Goal: Task Accomplishment & Management: Manage account settings

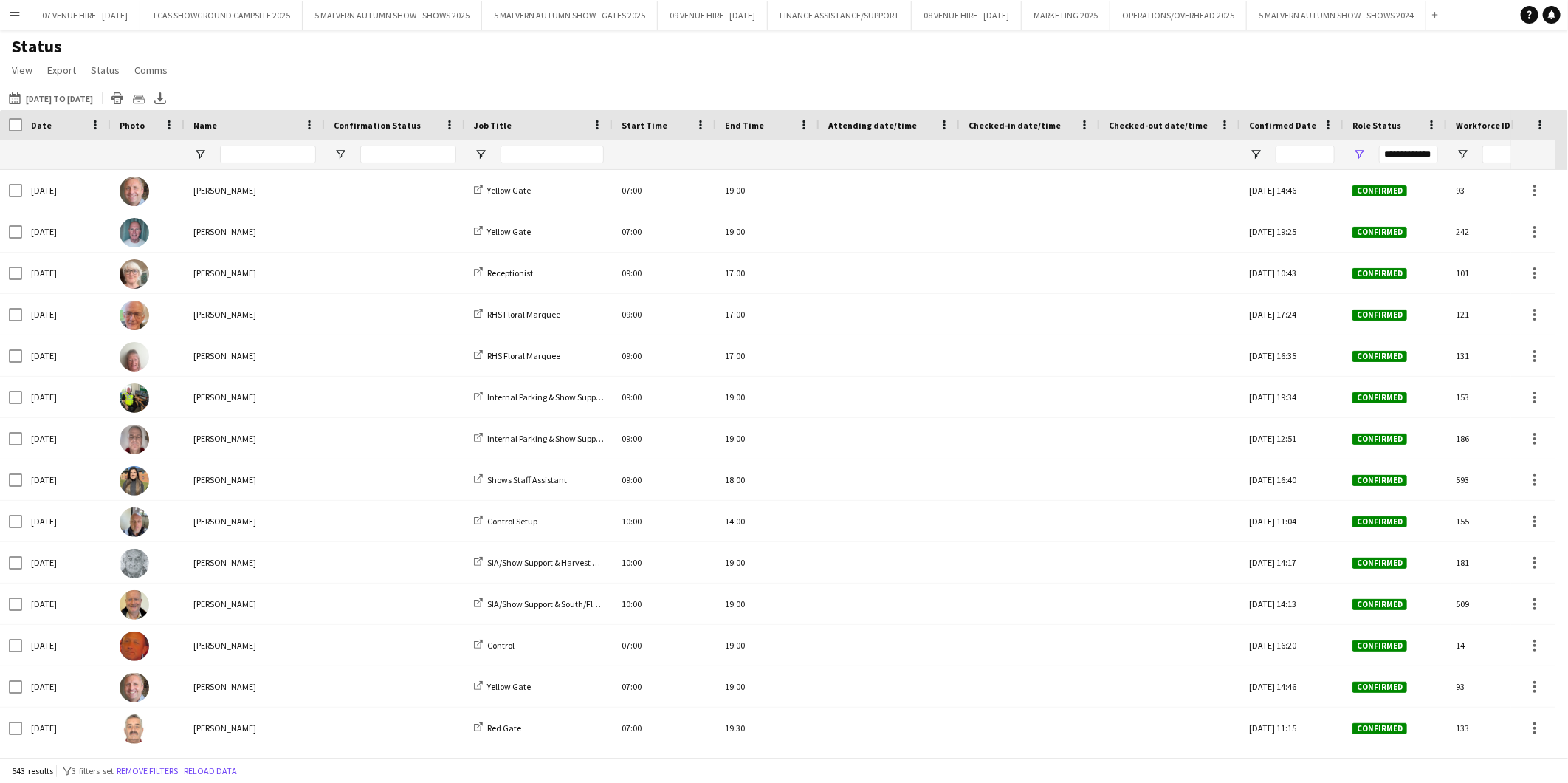
click at [877, 38] on div "Status View Views Default view MAS name tags New view Update view Delete view E…" at bounding box center [784, 60] width 1568 height 50
click at [20, 14] on app-icon "Menu" at bounding box center [15, 15] width 12 height 12
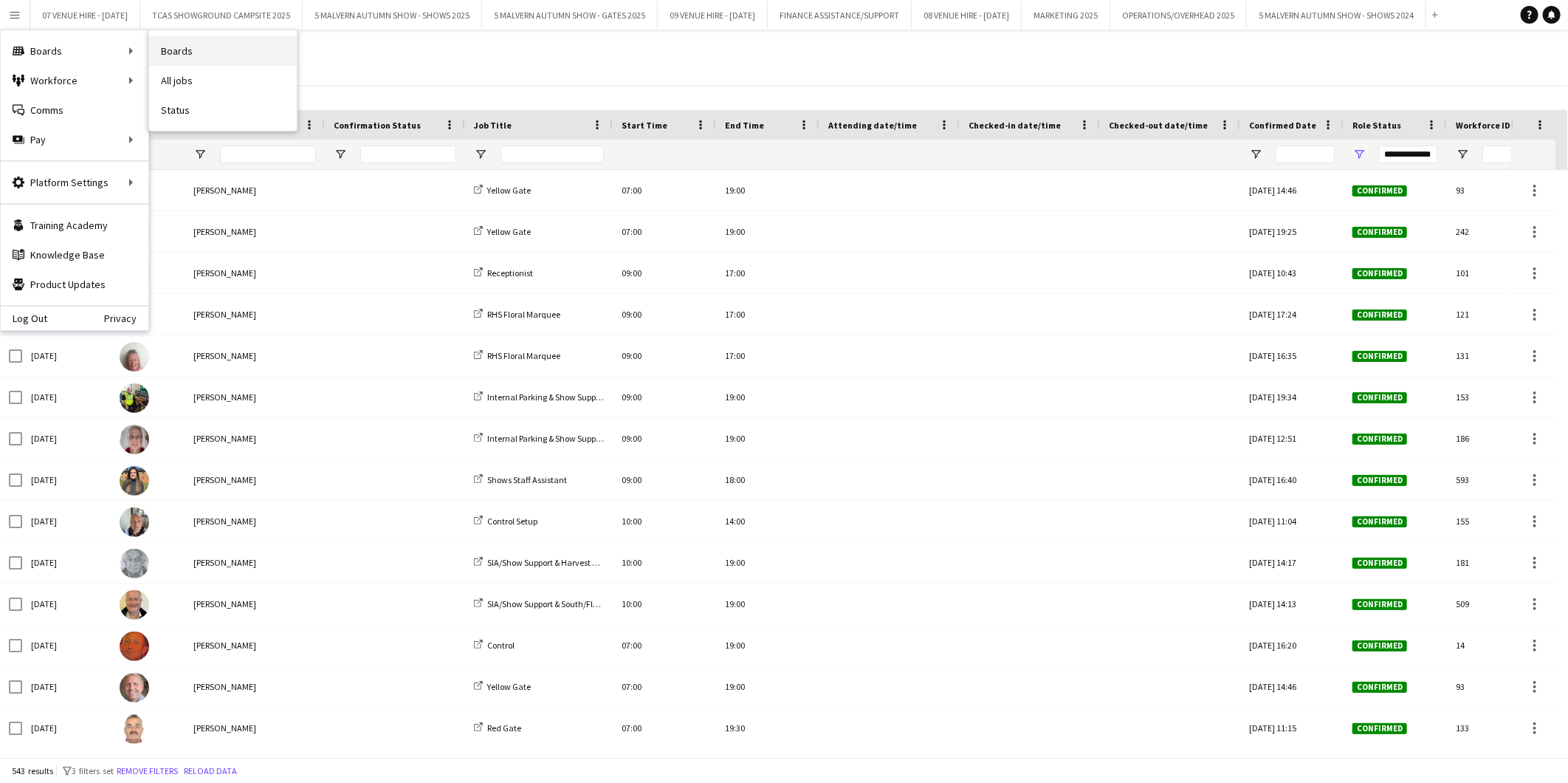
click at [161, 47] on link "Boards" at bounding box center [223, 51] width 148 height 29
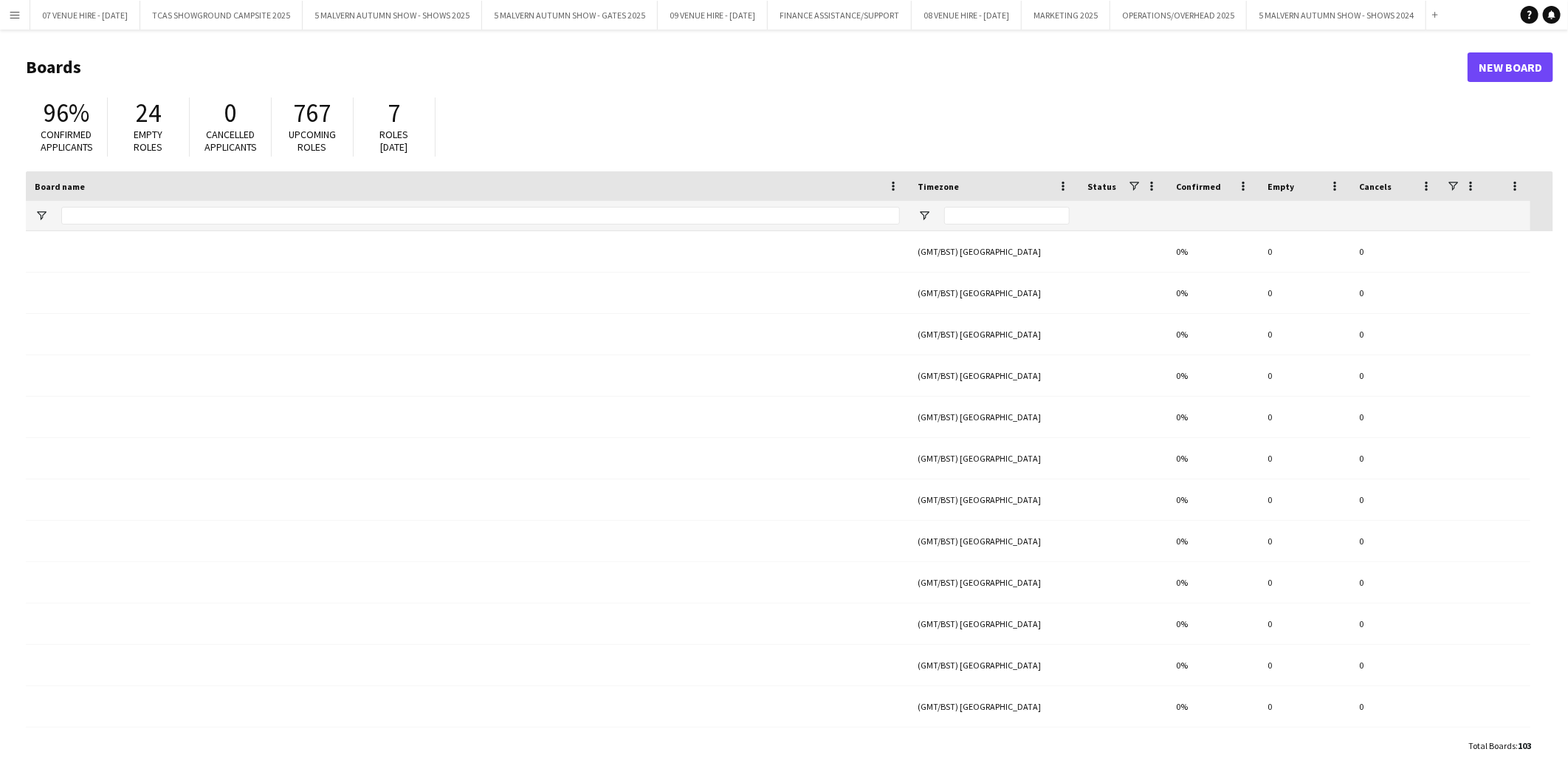
type input "******"
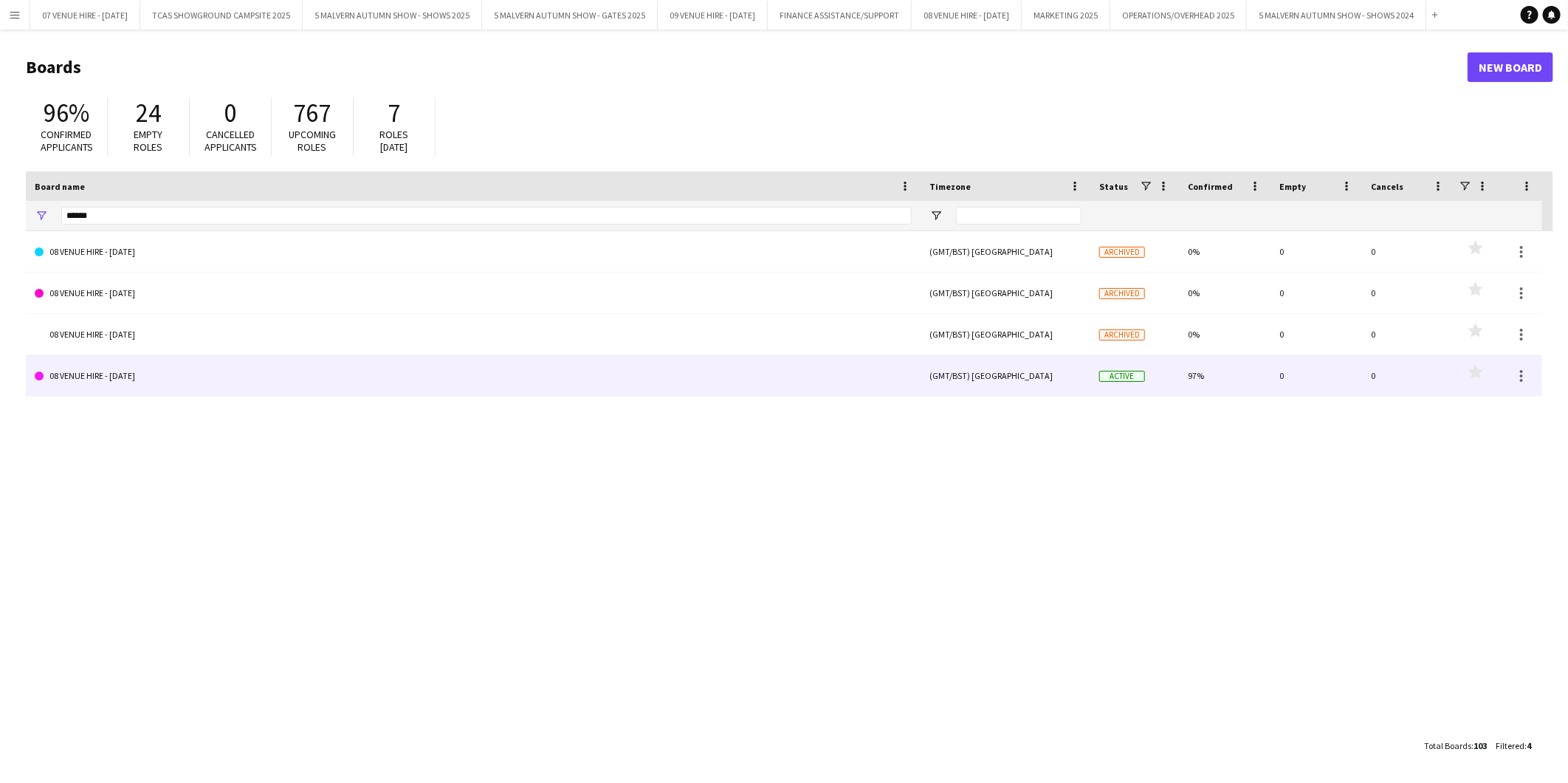
click at [157, 379] on link "08 VENUE HIRE - [DATE]" at bounding box center [474, 375] width 877 height 41
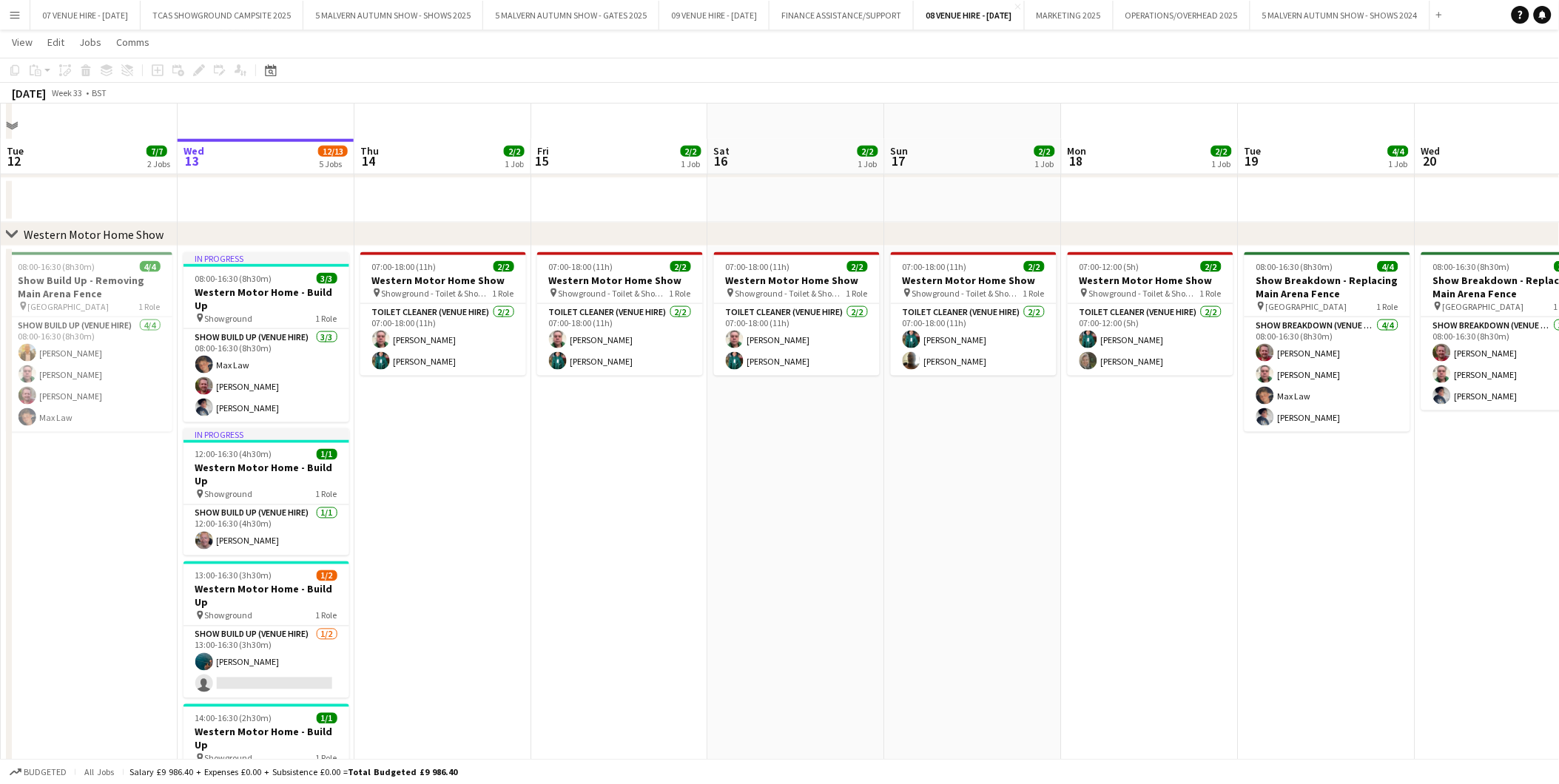
scroll to position [657, 0]
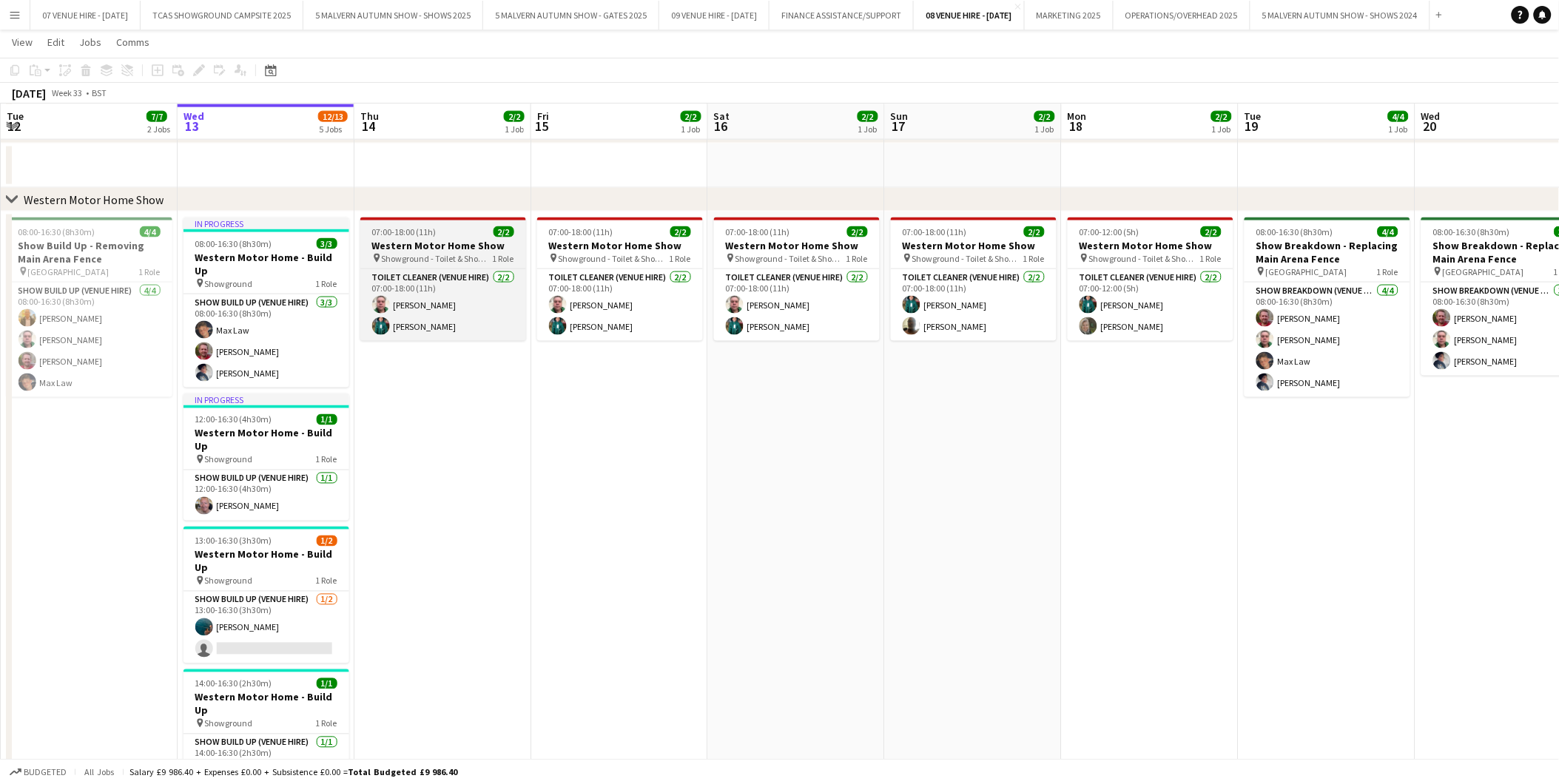
click at [410, 229] on span "07:00-18:00 (11h)" at bounding box center [404, 231] width 65 height 11
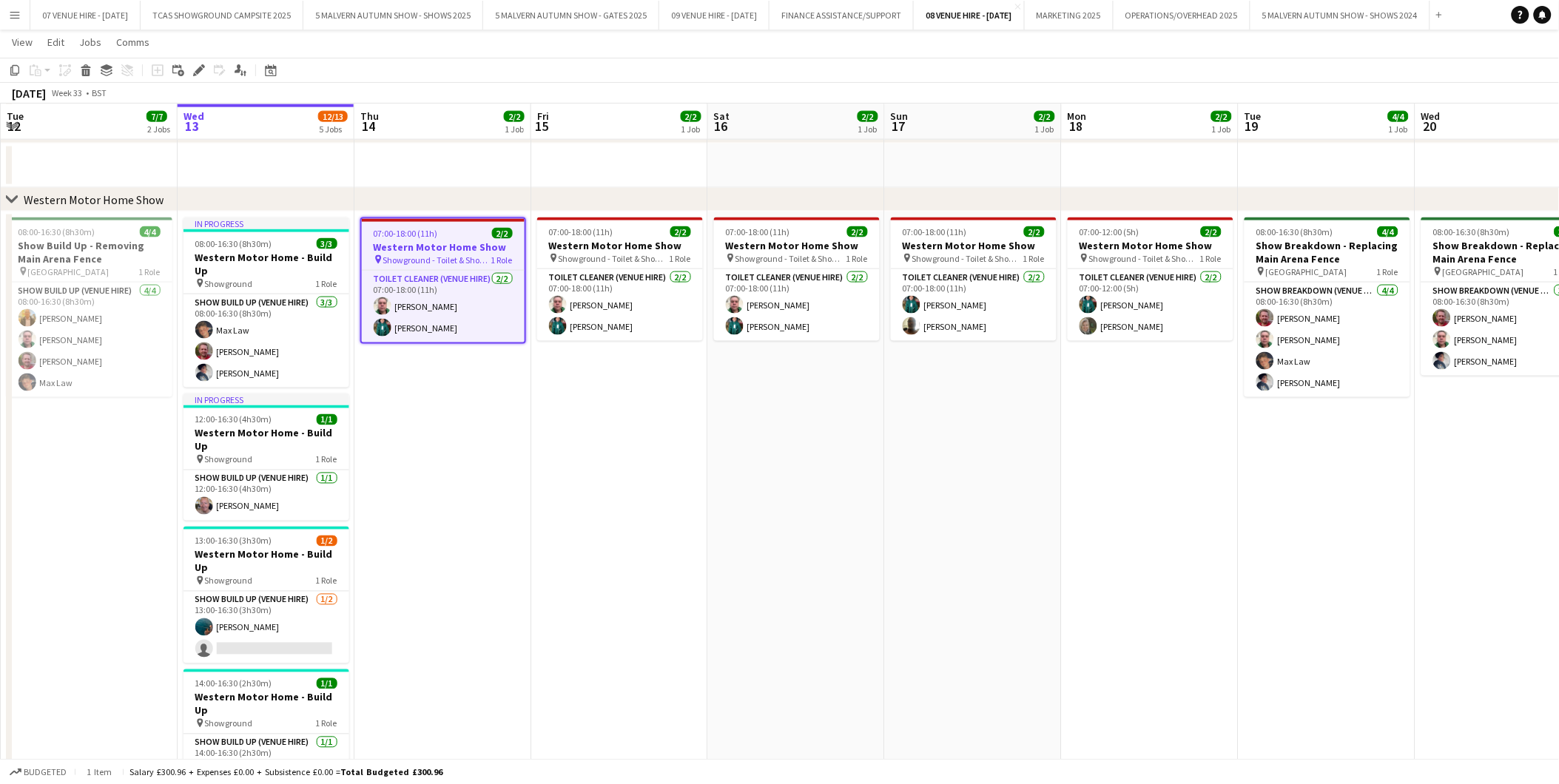
click at [407, 231] on span "07:00-18:00 (11h)" at bounding box center [406, 233] width 65 height 11
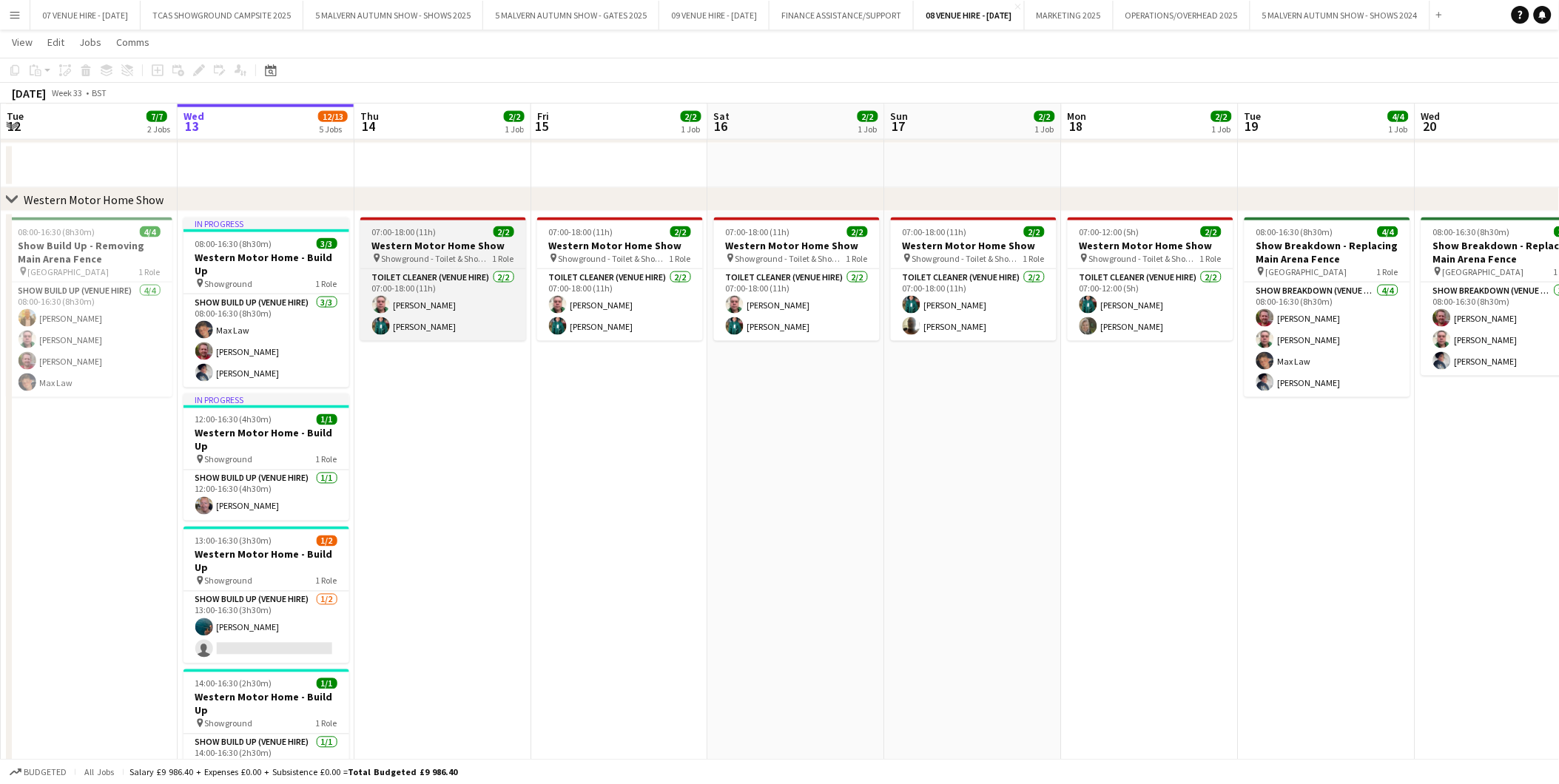
click at [397, 234] on span "07:00-18:00 (11h)" at bounding box center [404, 231] width 65 height 11
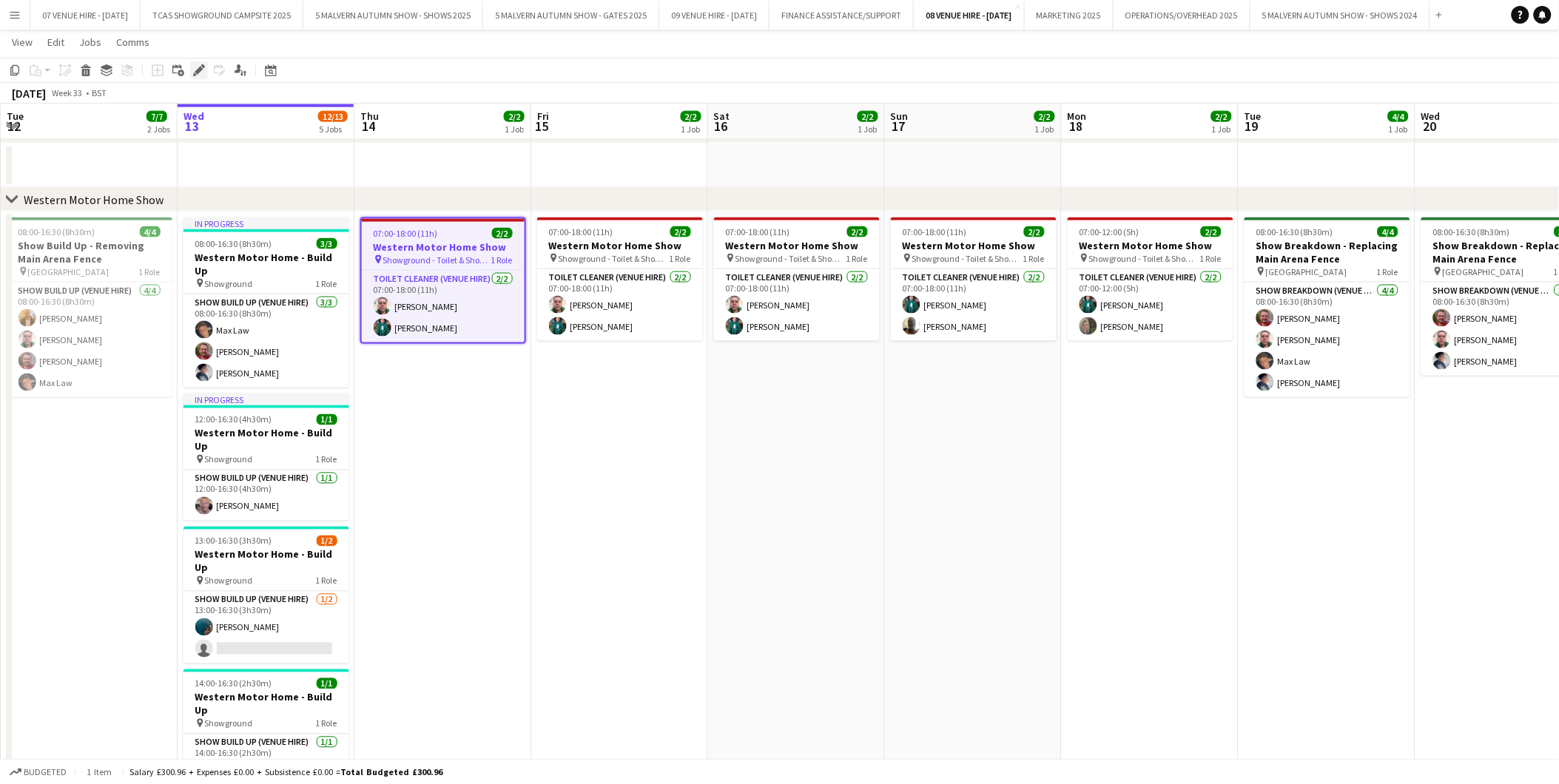
click at [197, 65] on icon "Edit" at bounding box center [199, 70] width 12 height 12
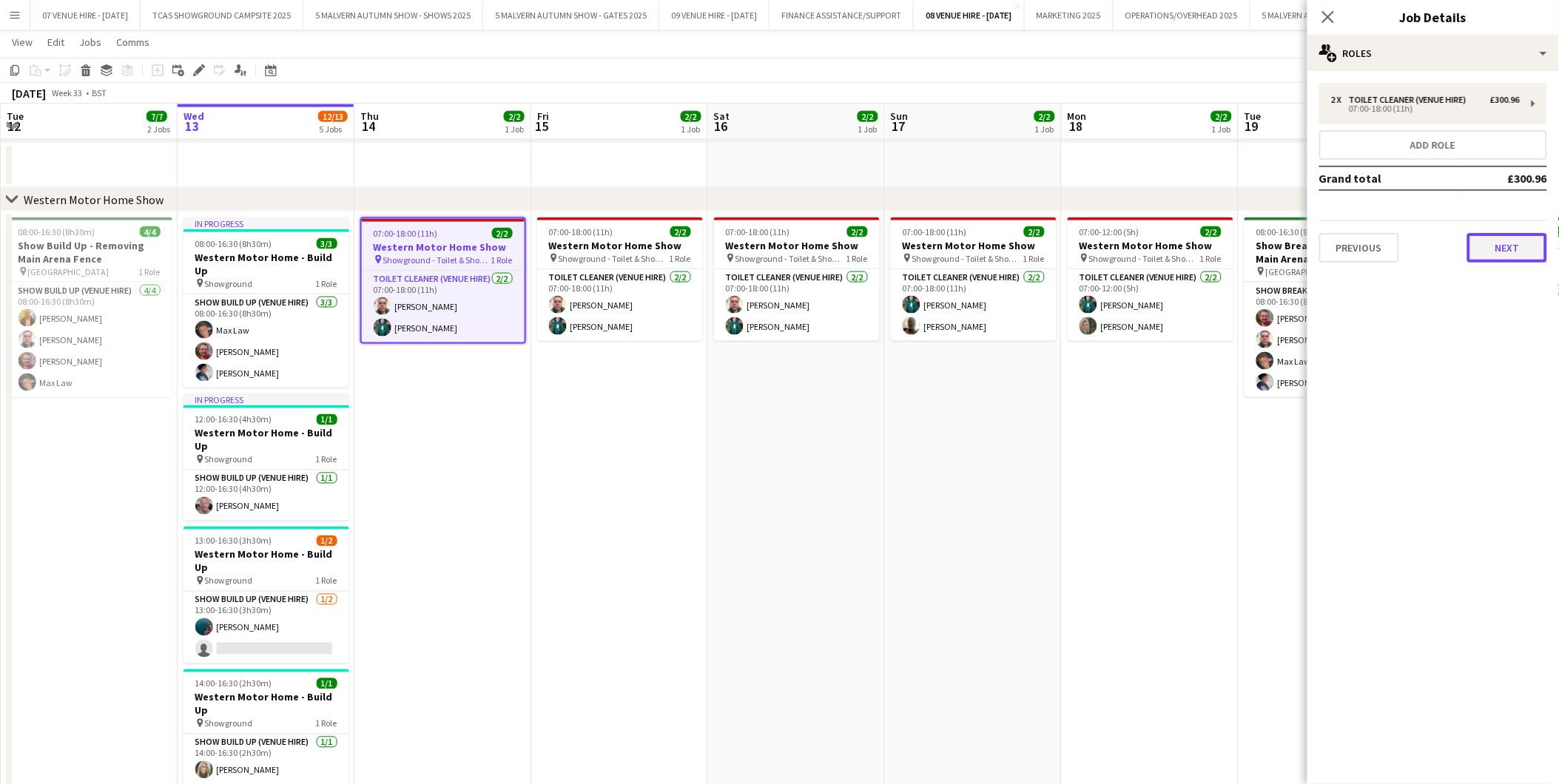
click at [1499, 247] on button "Next" at bounding box center [1507, 248] width 80 height 29
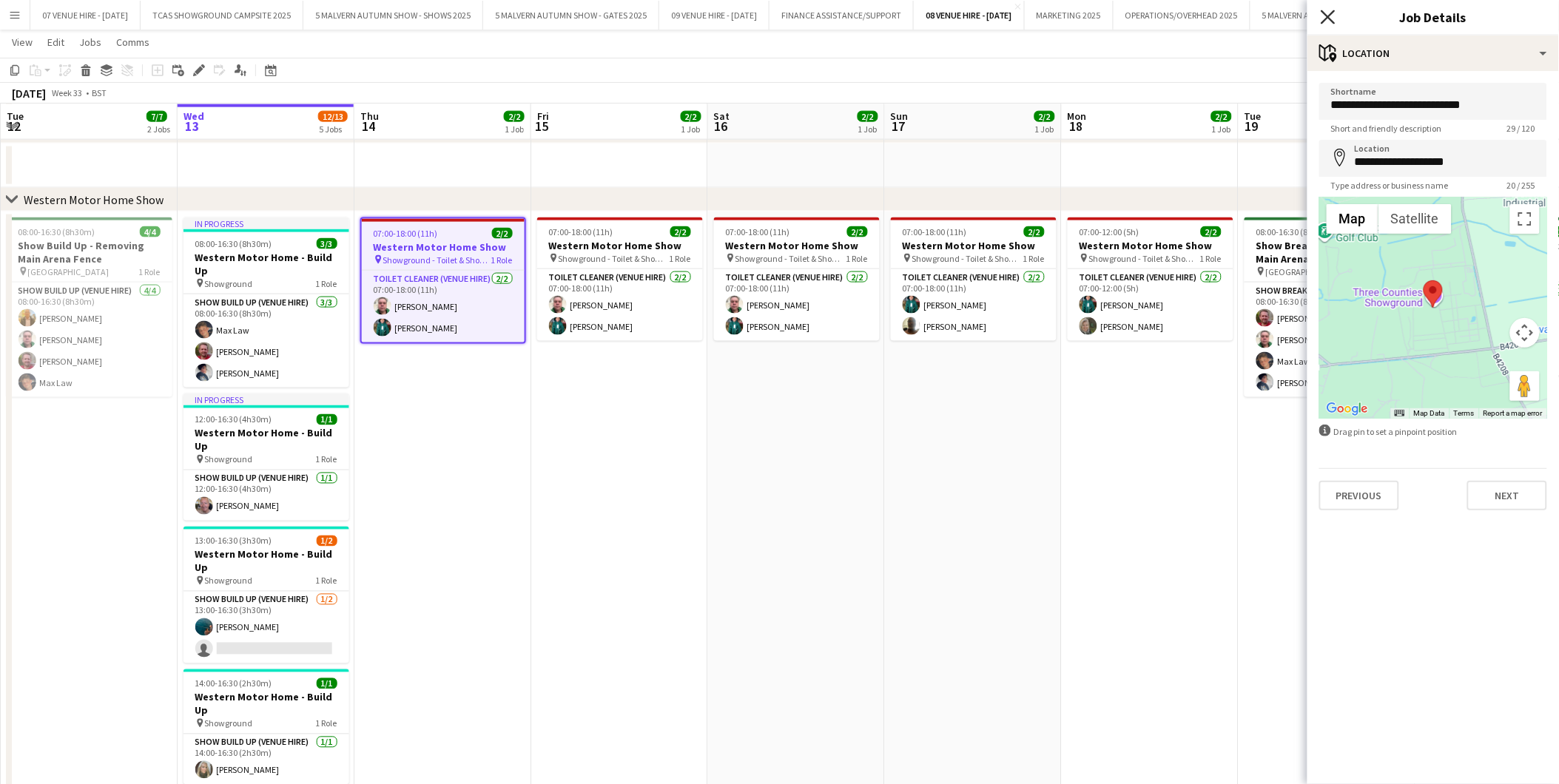
click at [1335, 15] on icon "Close pop-in" at bounding box center [1328, 17] width 14 height 14
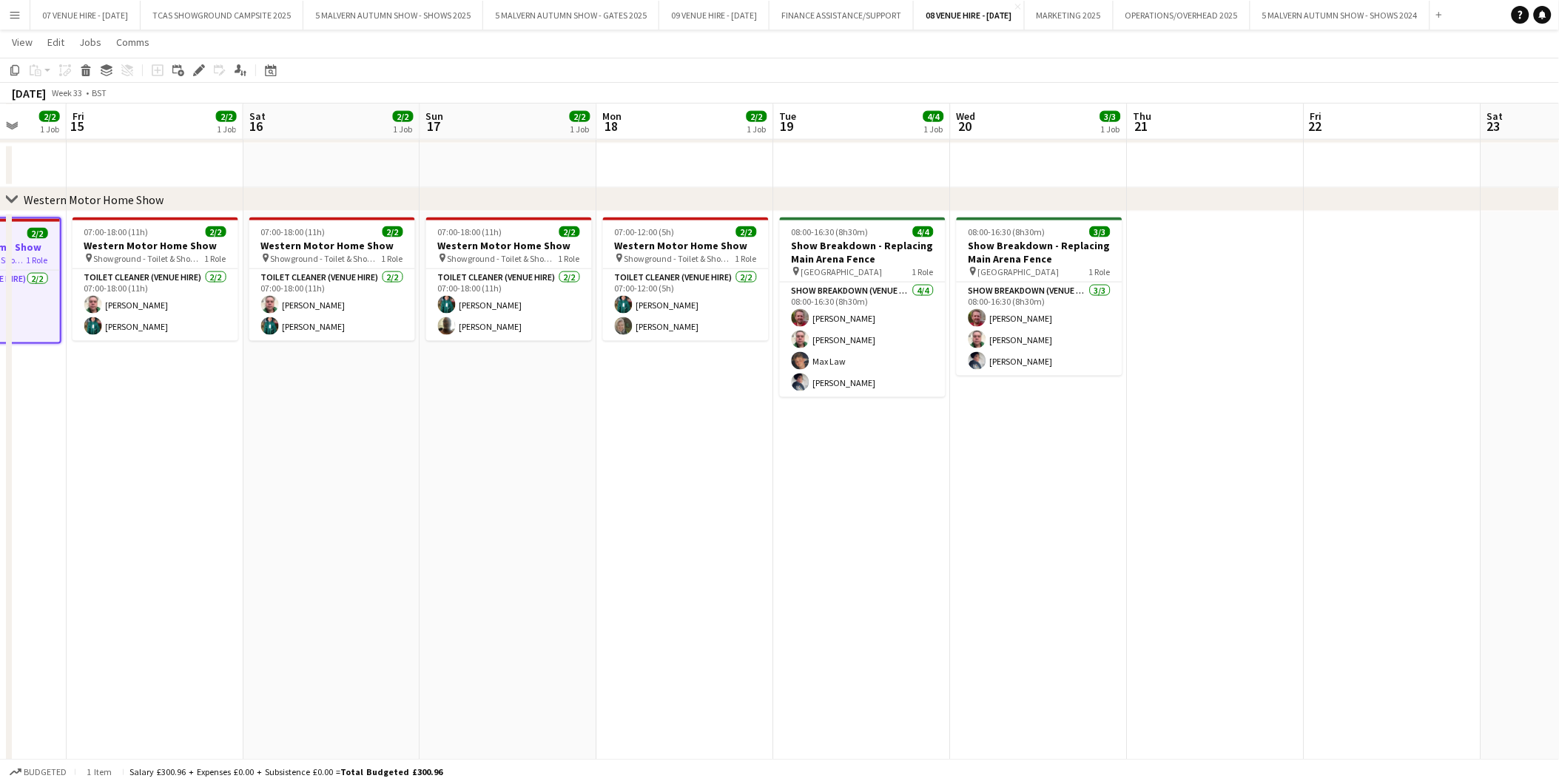
scroll to position [0, 501]
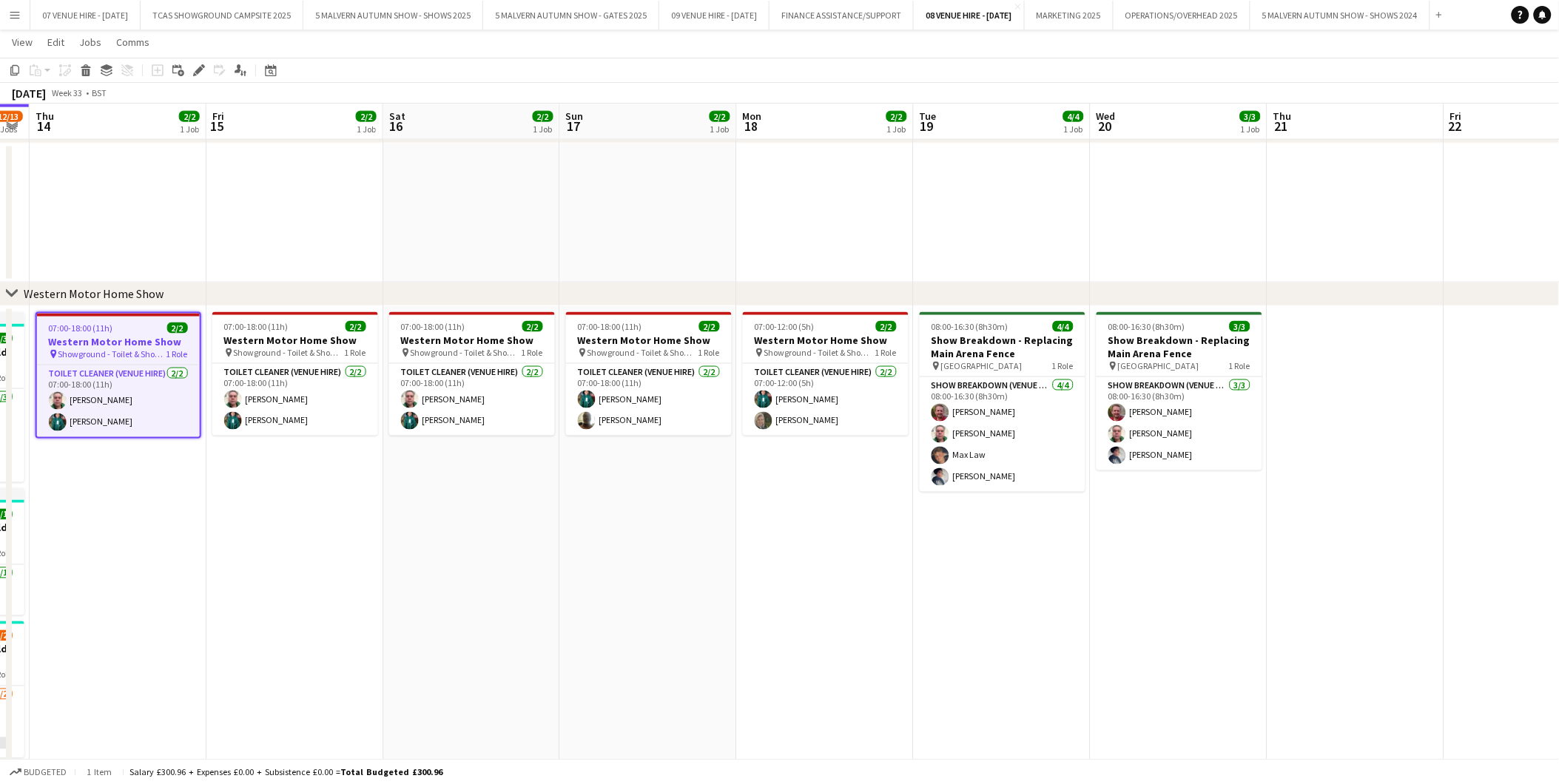
drag, startPoint x: 1315, startPoint y: 235, endPoint x: 990, endPoint y: 258, distance: 325.8
click at [990, 258] on app-calendar-viewport "Mon 11 6/6 3 Jobs Tue 12 7/7 2 Jobs Wed 13 12/13 5 Jobs Thu 14 2/2 1 Job Fri 15…" at bounding box center [780, 238] width 1559 height 1675
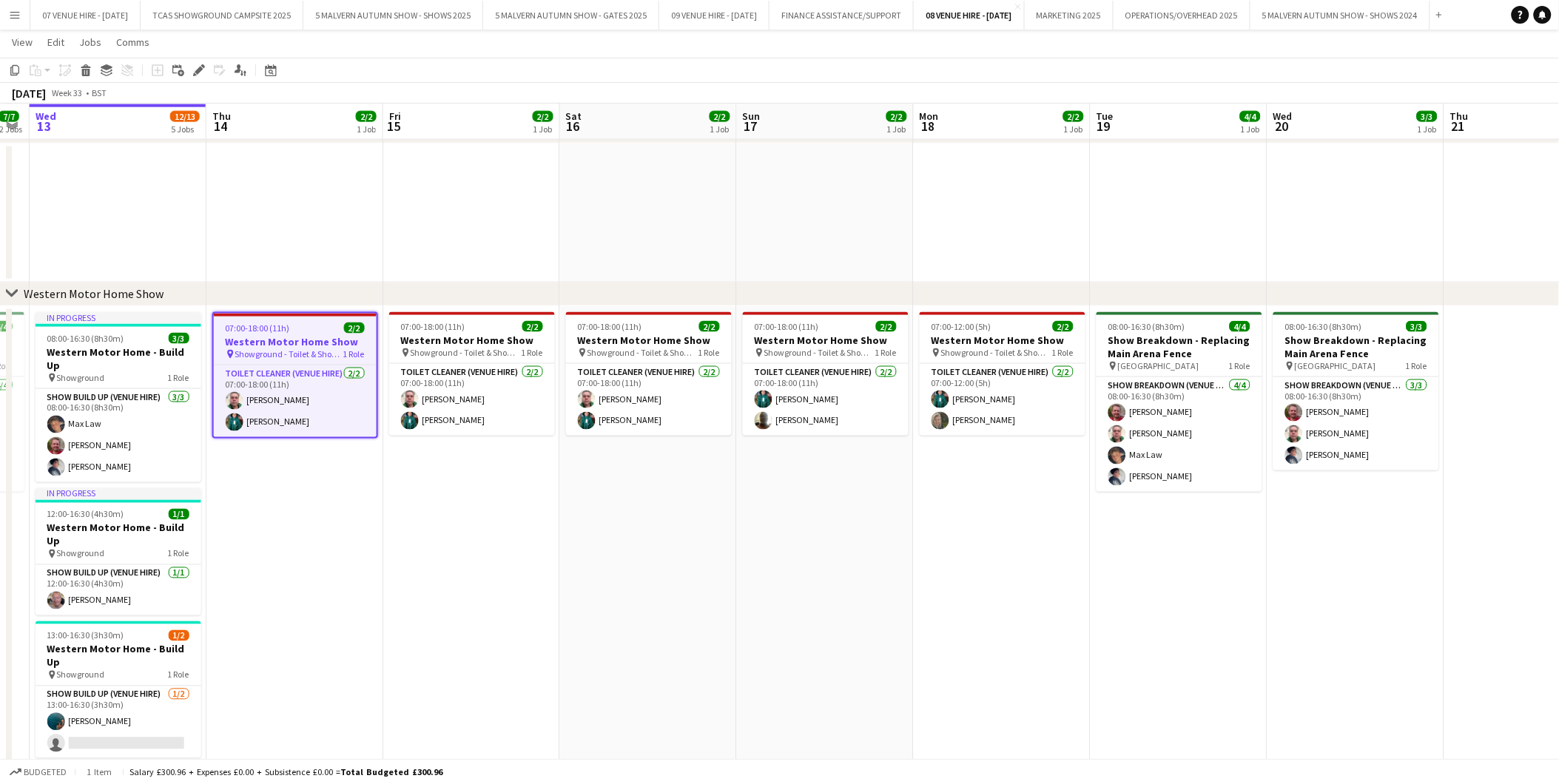
scroll to position [0, 360]
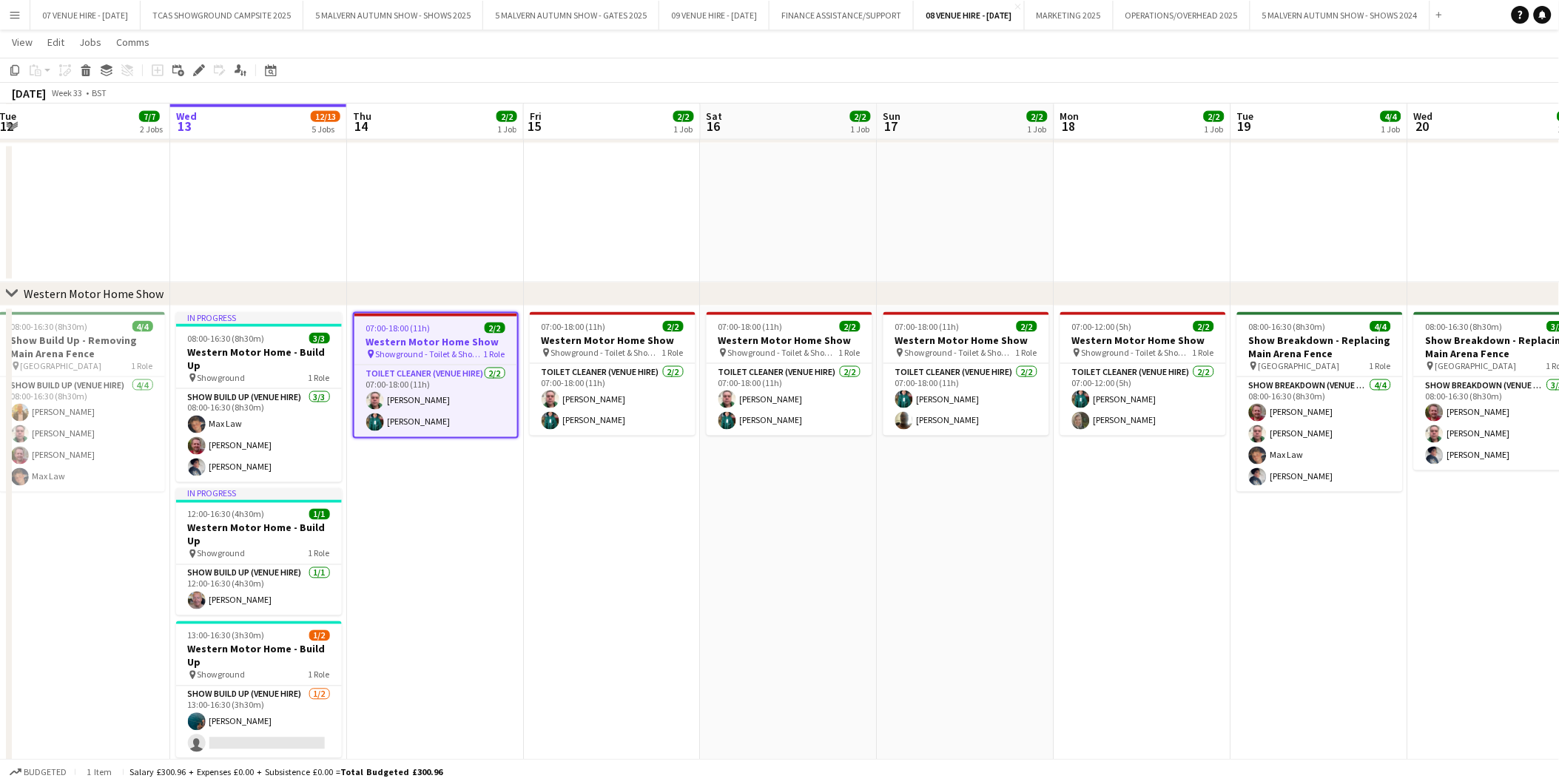
drag, startPoint x: 812, startPoint y: 349, endPoint x: 1129, endPoint y: 318, distance: 318.5
click at [1129, 318] on app-calendar-viewport "Sun 10 2/2 2 Jobs Mon 11 6/6 3 Jobs Tue 12 7/7 2 Jobs Wed 13 12/13 5 Jobs Thu 1…" at bounding box center [780, 238] width 1559 height 1675
click at [11, 15] on app-icon "Menu" at bounding box center [15, 15] width 12 height 12
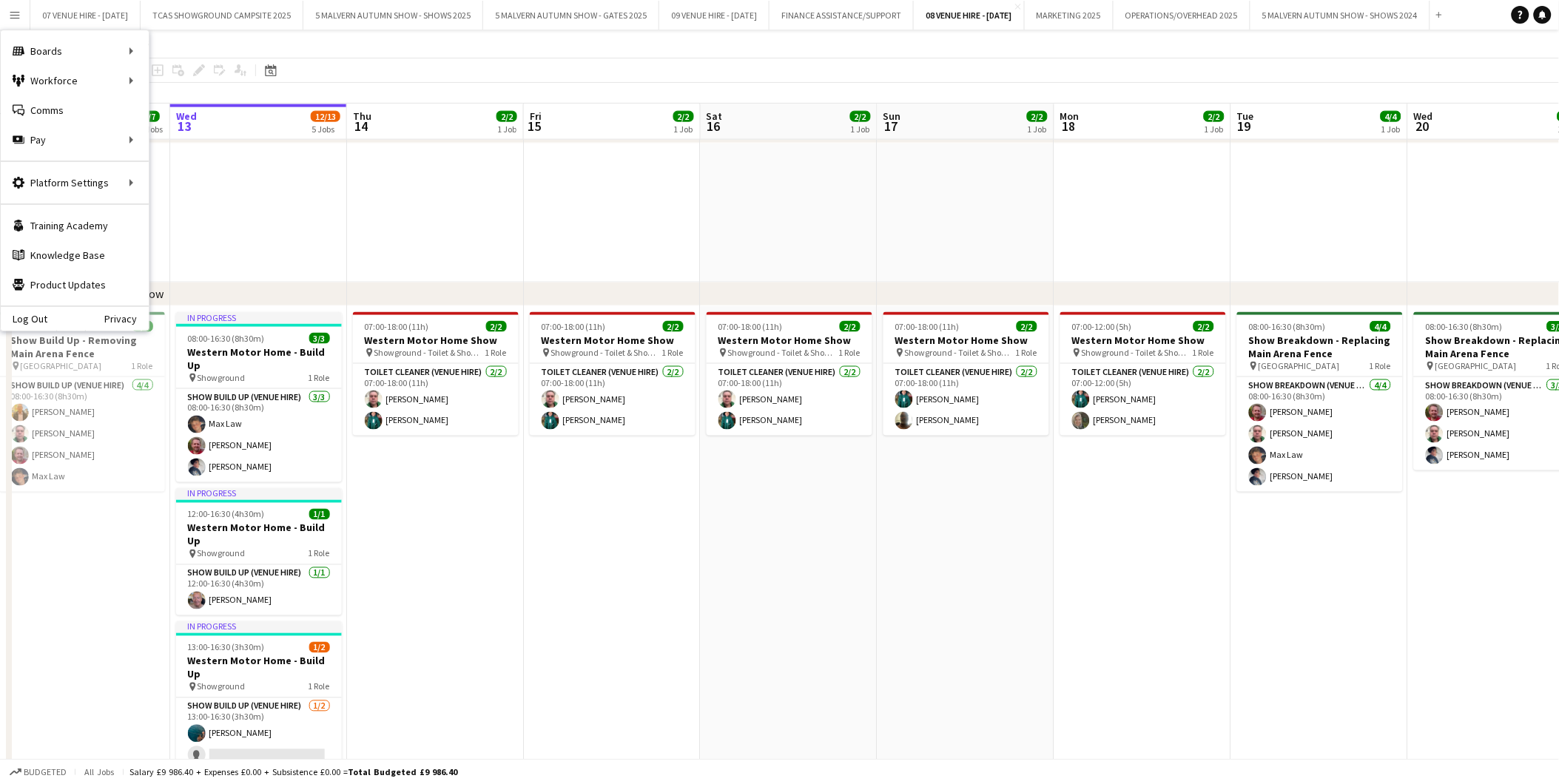
click at [491, 488] on app-date-cell "07:00-18:00 (11h) 2/2 Western Motor Home Show pin Showground - Toilet & Showers…" at bounding box center [435, 610] width 177 height 607
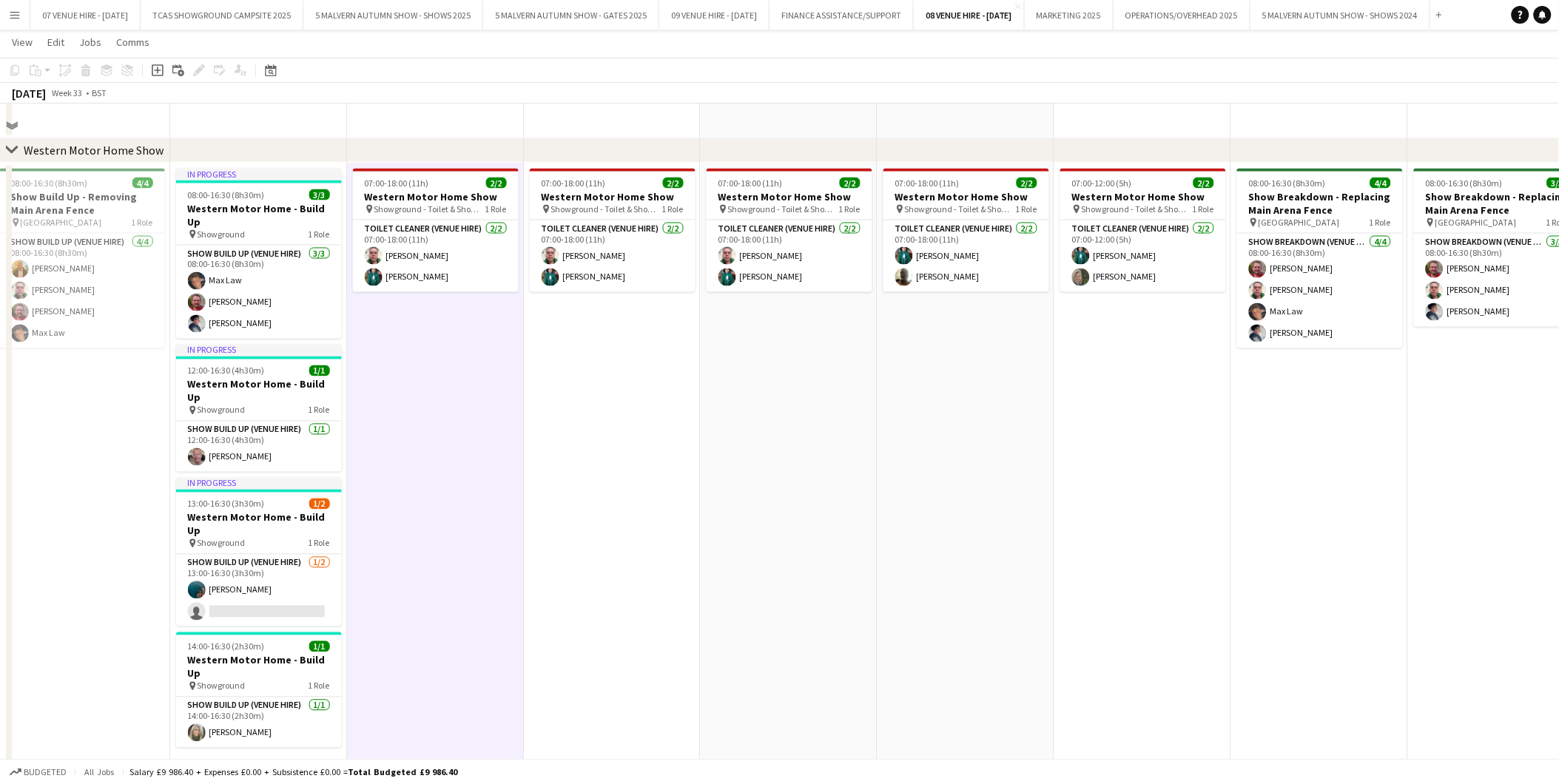
scroll to position [903, 0]
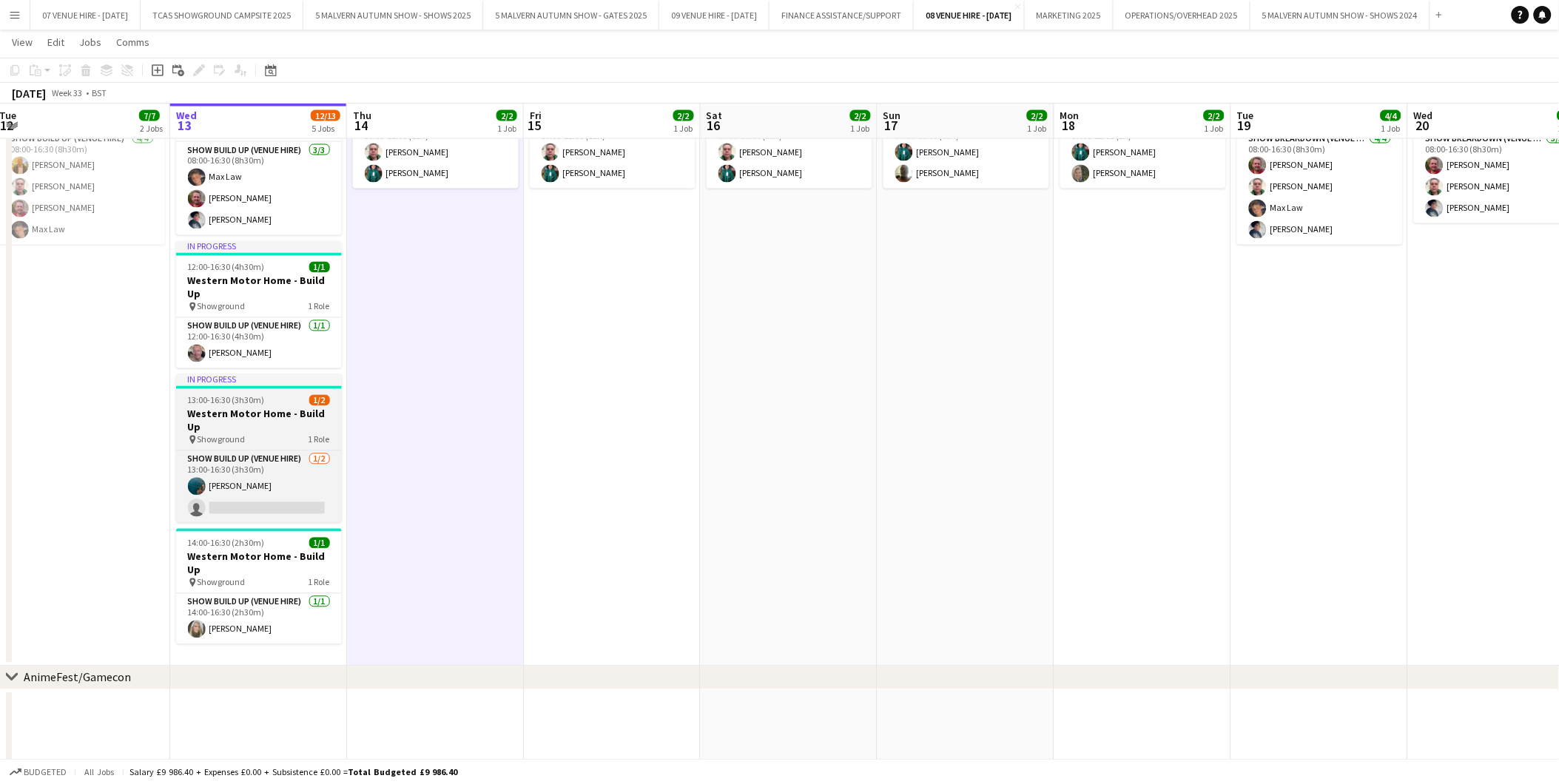
click at [261, 407] on h3 "Western Motor Home - Build Up" at bounding box center [259, 420] width 165 height 26
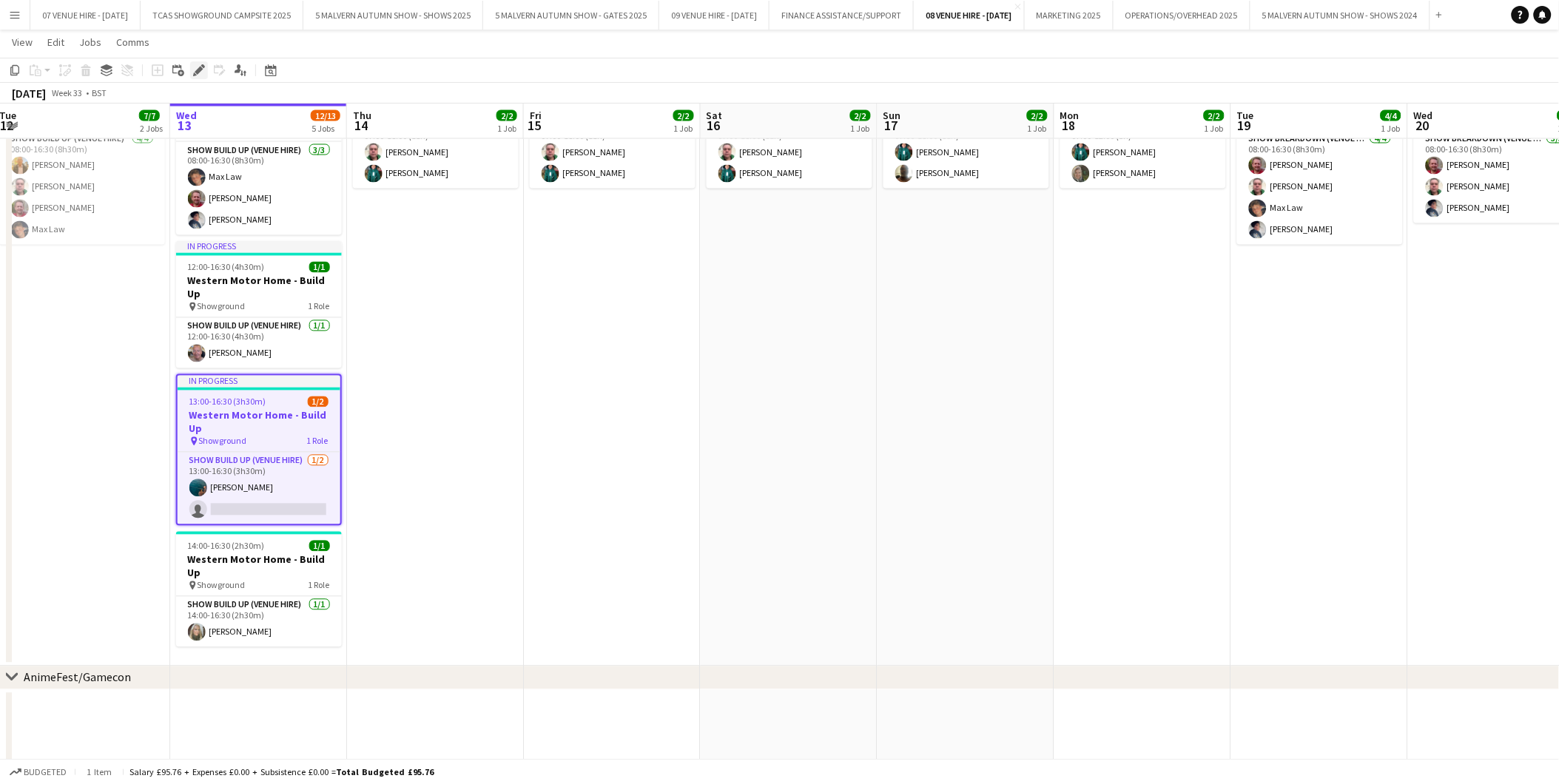
click at [195, 71] on icon at bounding box center [199, 70] width 8 height 8
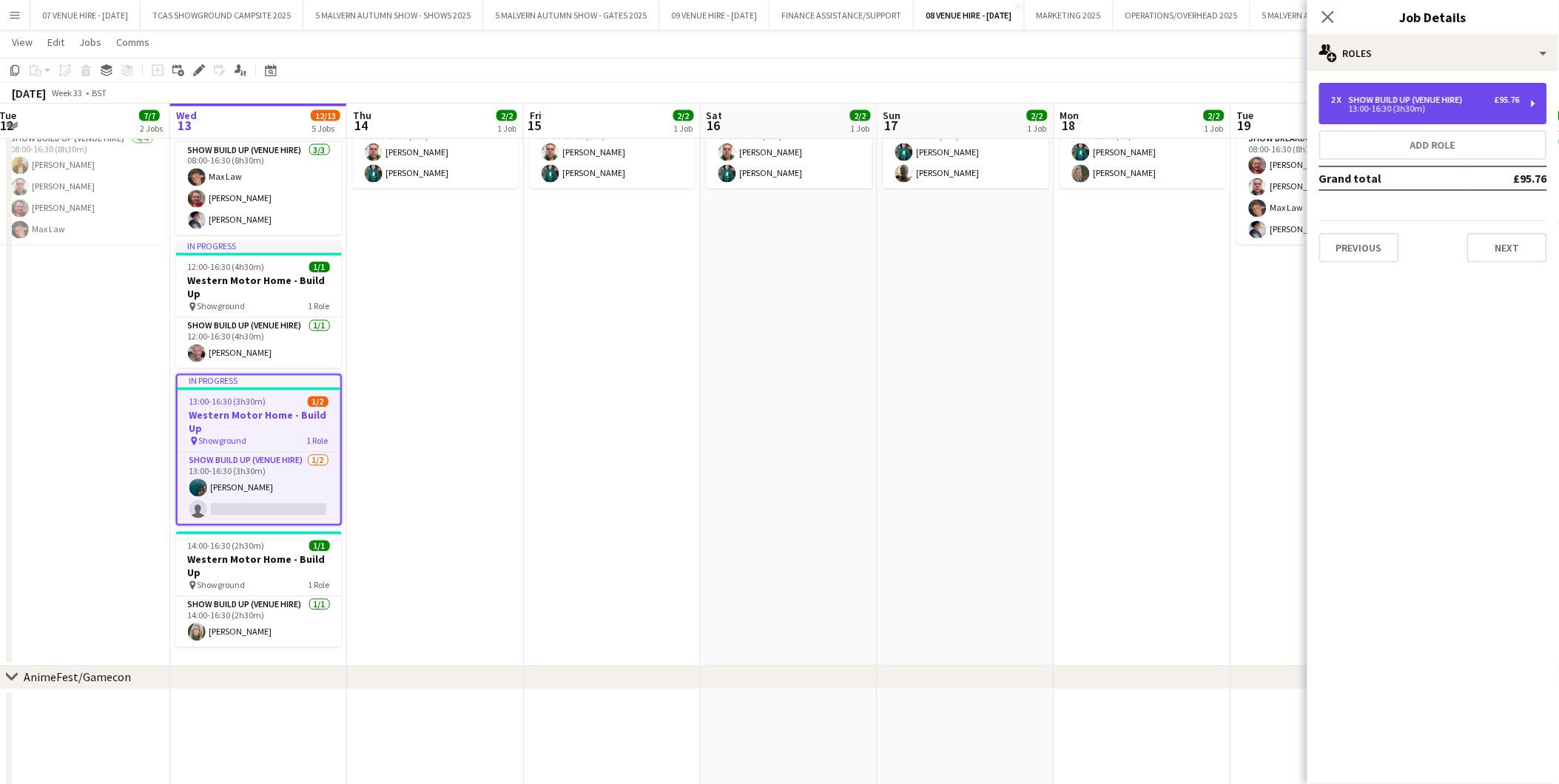
click at [1379, 112] on div "13:00-16:30 (3h30m)" at bounding box center [1425, 109] width 189 height 8
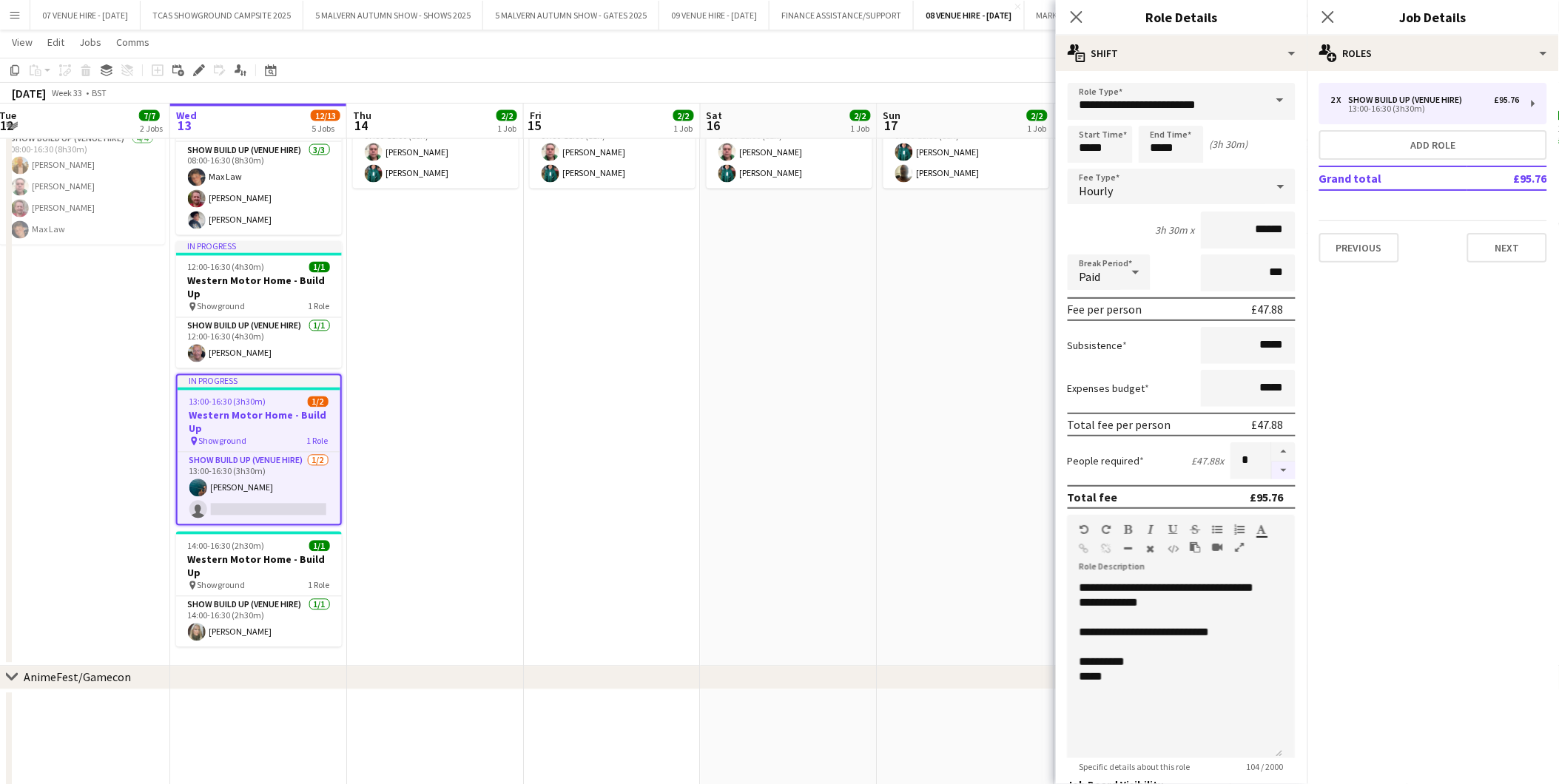
click at [1272, 467] on button "button" at bounding box center [1284, 470] width 24 height 19
type input "*"
click at [874, 481] on app-date-cell "07:00-18:00 (11h) 2/2 Western Motor Home Show pin Showground - Toilet & Showers…" at bounding box center [789, 362] width 177 height 607
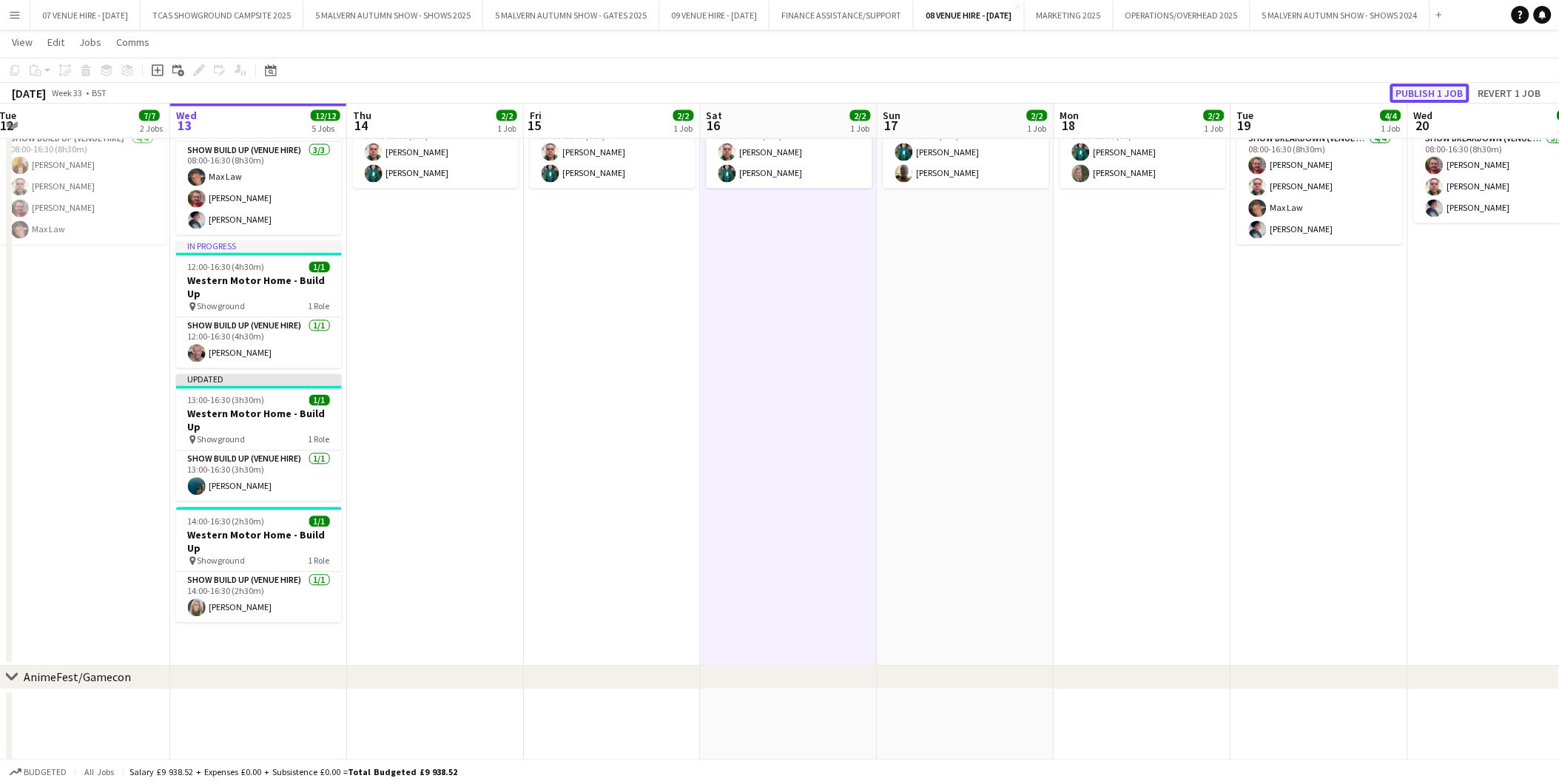
click at [1402, 86] on button "Publish 1 job" at bounding box center [1430, 93] width 79 height 20
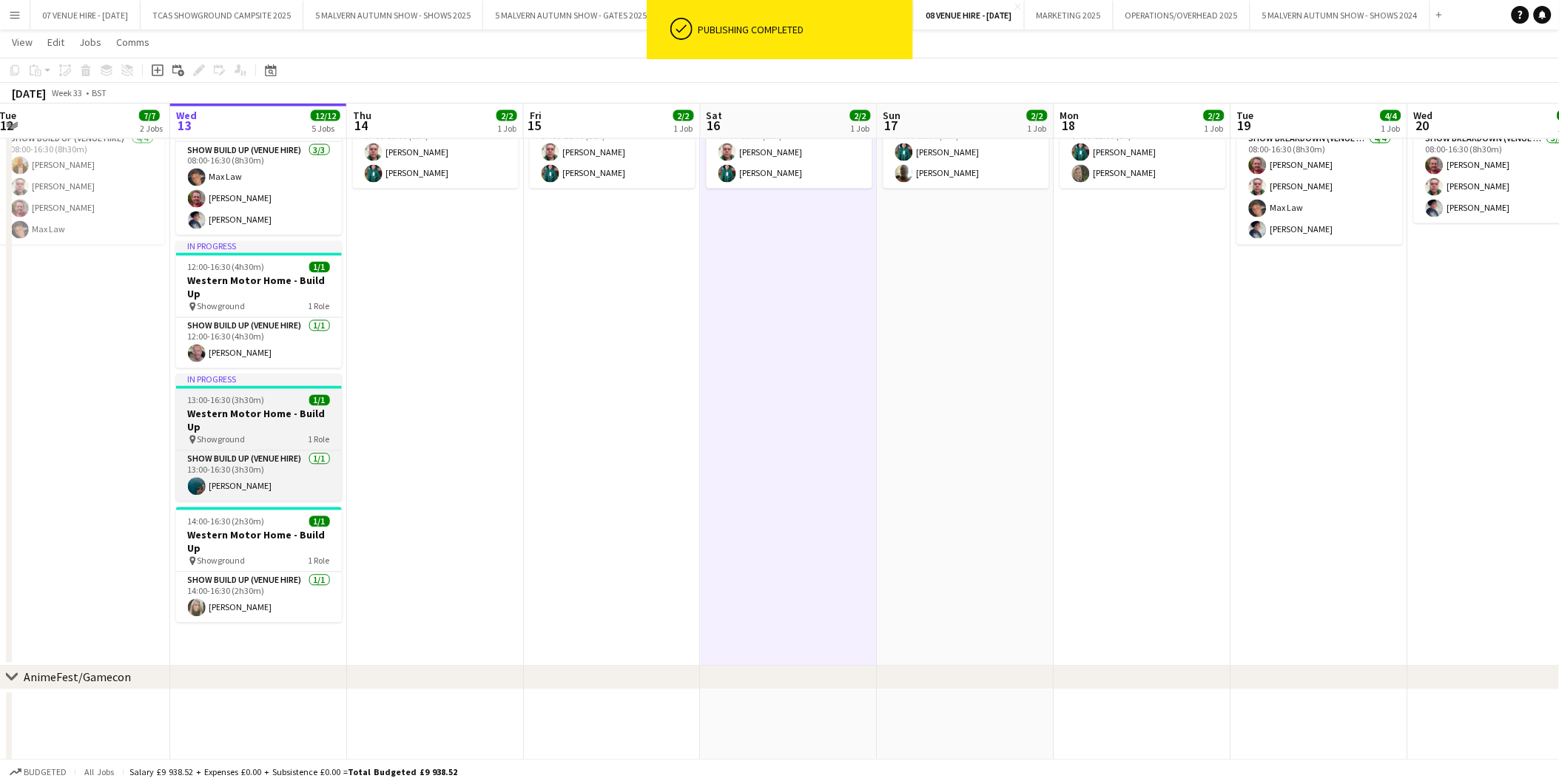
click at [270, 394] on div "13:00-16:30 (3h30m) 1/1" at bounding box center [259, 399] width 165 height 11
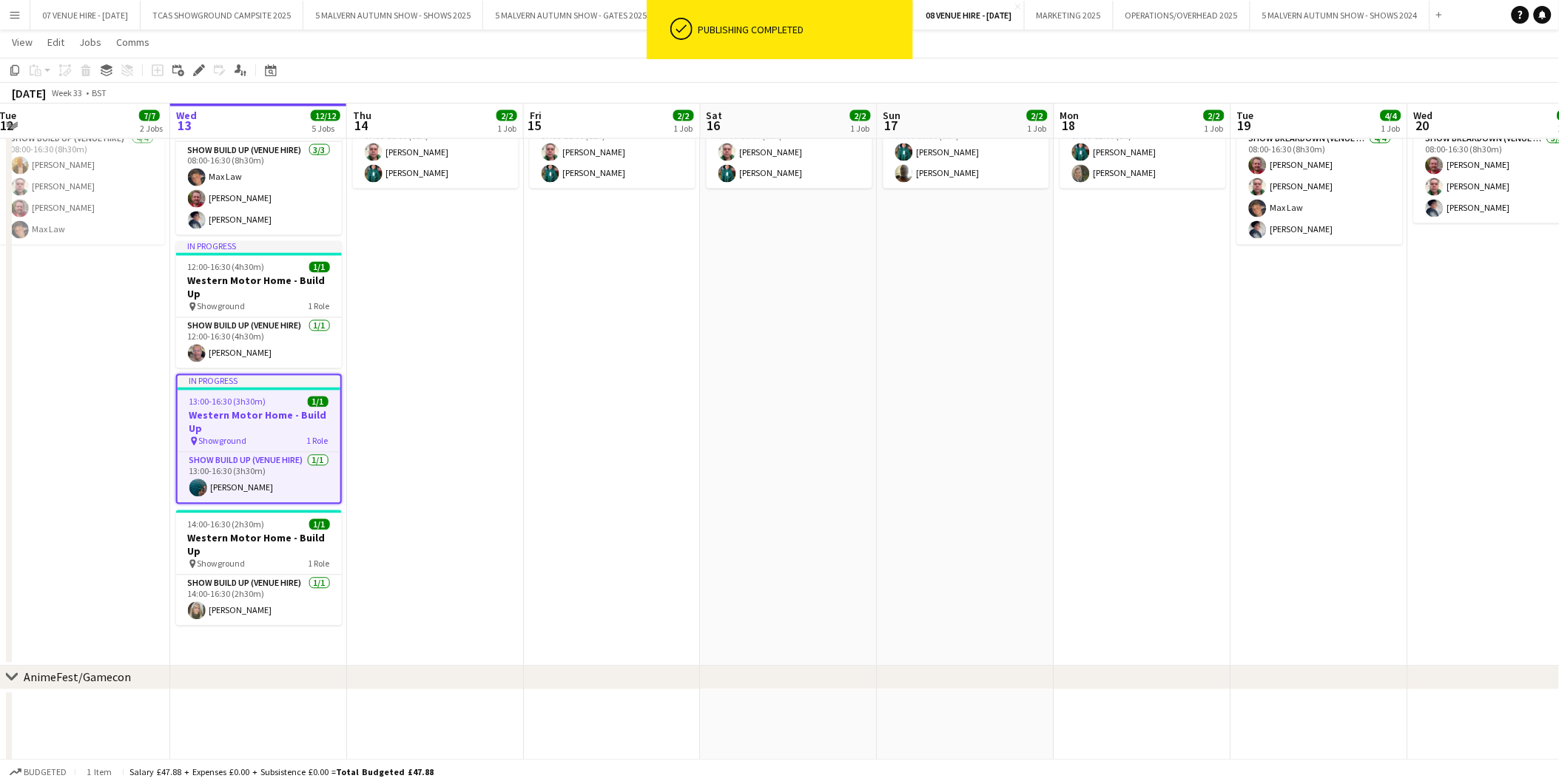
click at [235, 626] on app-date-cell "In progress 08:00-16:30 (8h30m) 3/3 Western Motor Home - Build Up pin Showgroun…" at bounding box center [259, 362] width 177 height 607
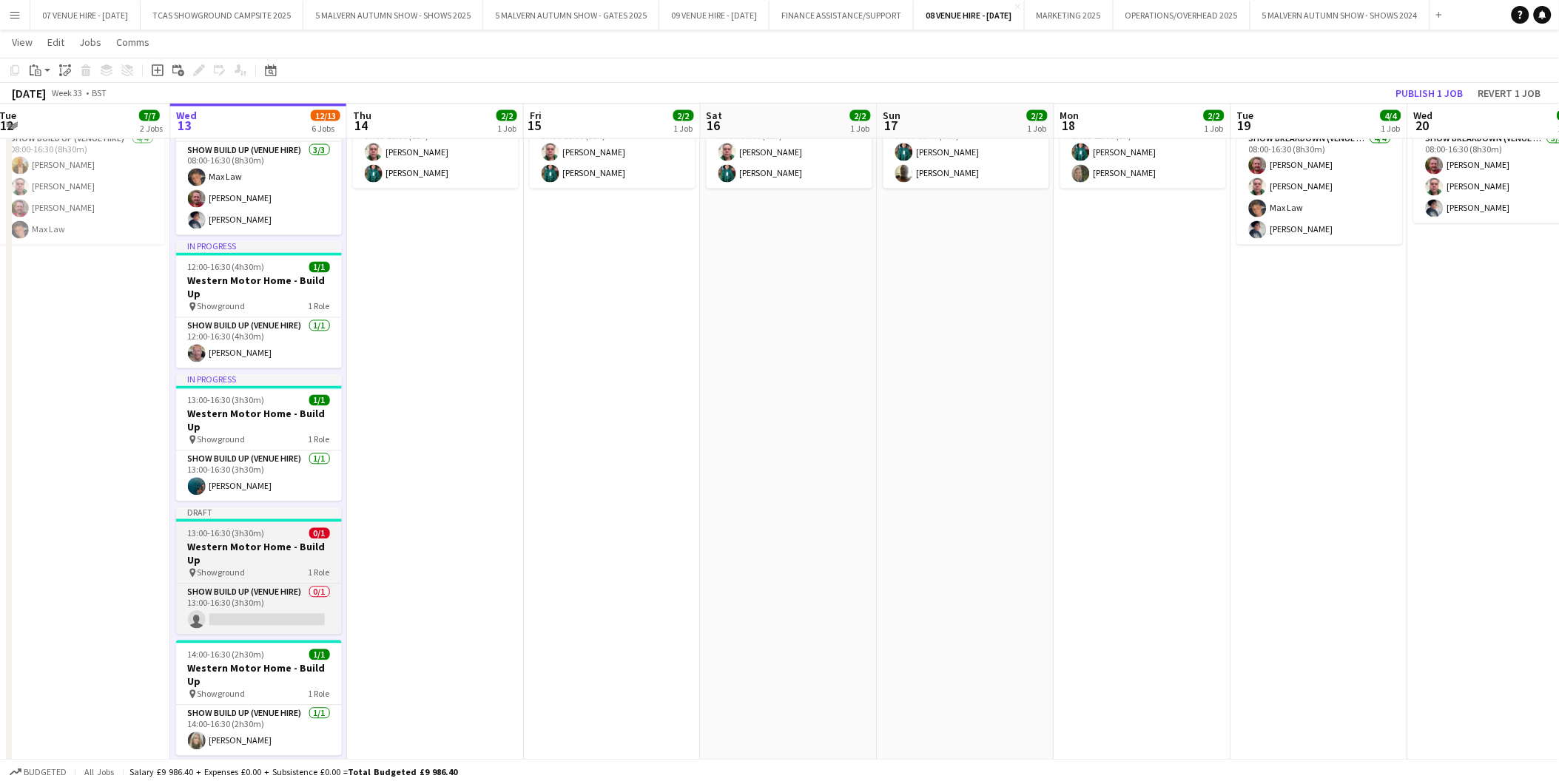
click at [242, 528] on span "13:00-16:30 (3h30m)" at bounding box center [226, 532] width 77 height 11
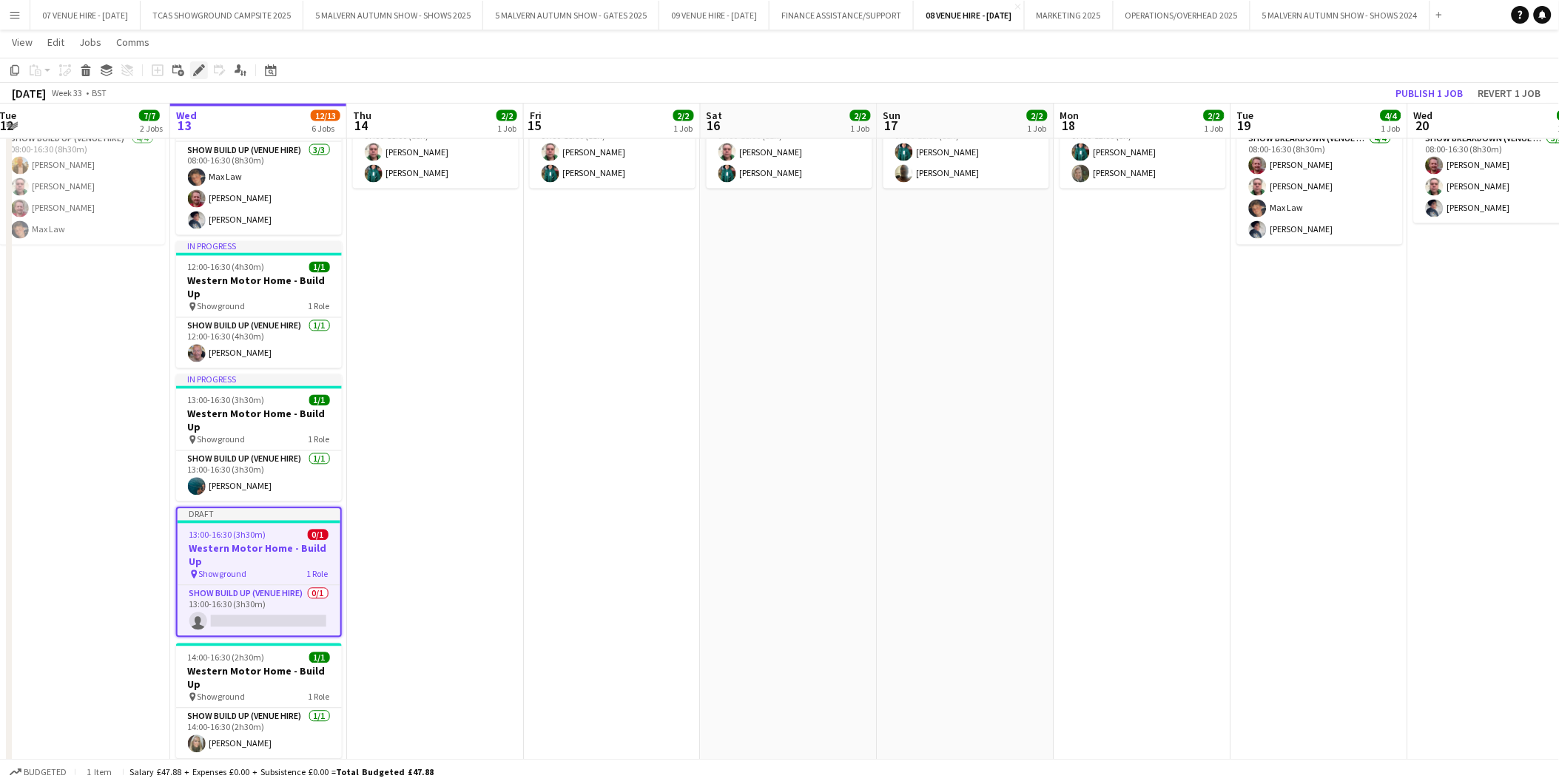
click at [202, 68] on icon at bounding box center [204, 67] width 4 height 4
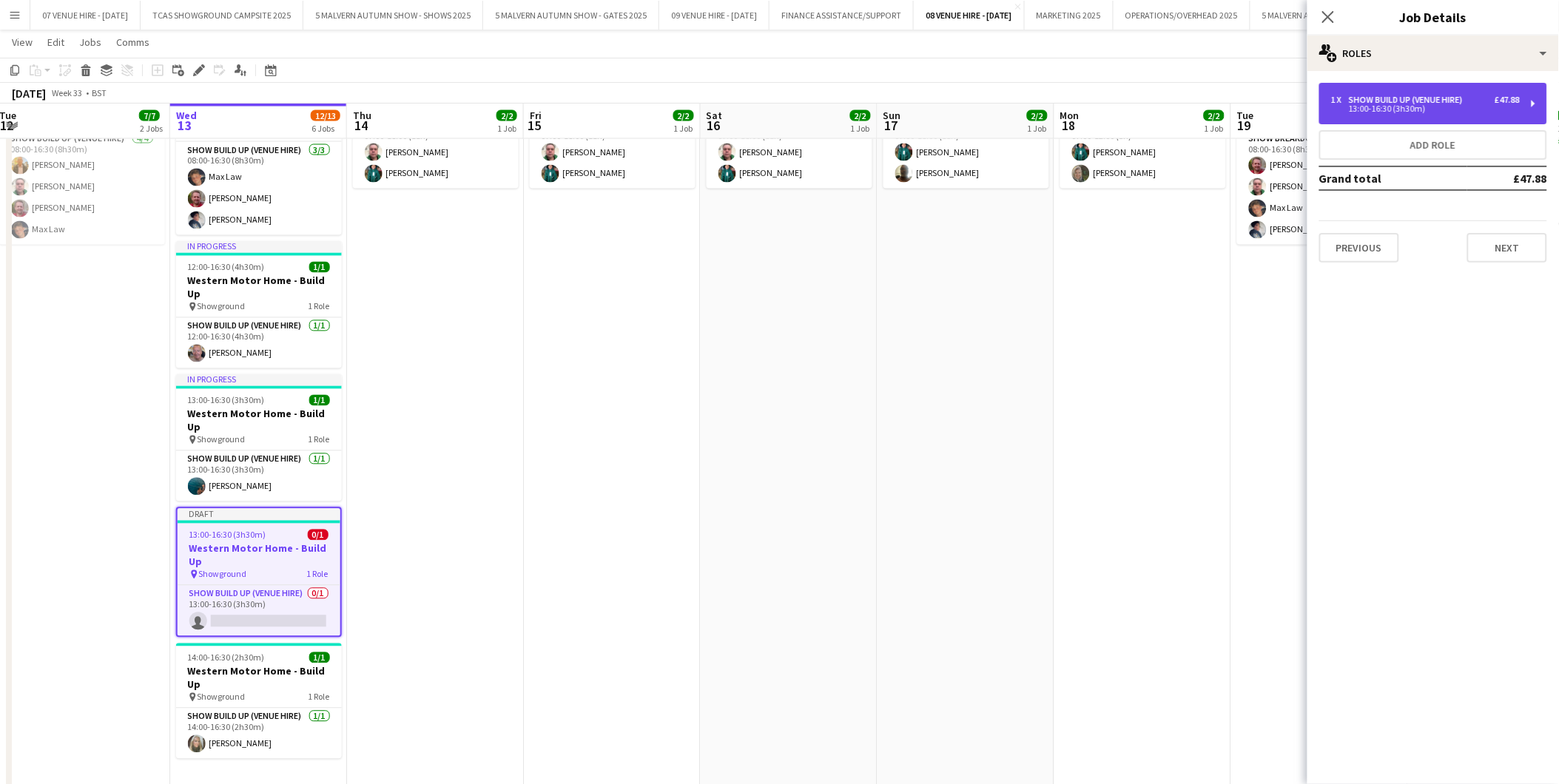
click at [1460, 99] on div "Show Build Up (Venue Hire)" at bounding box center [1408, 100] width 119 height 11
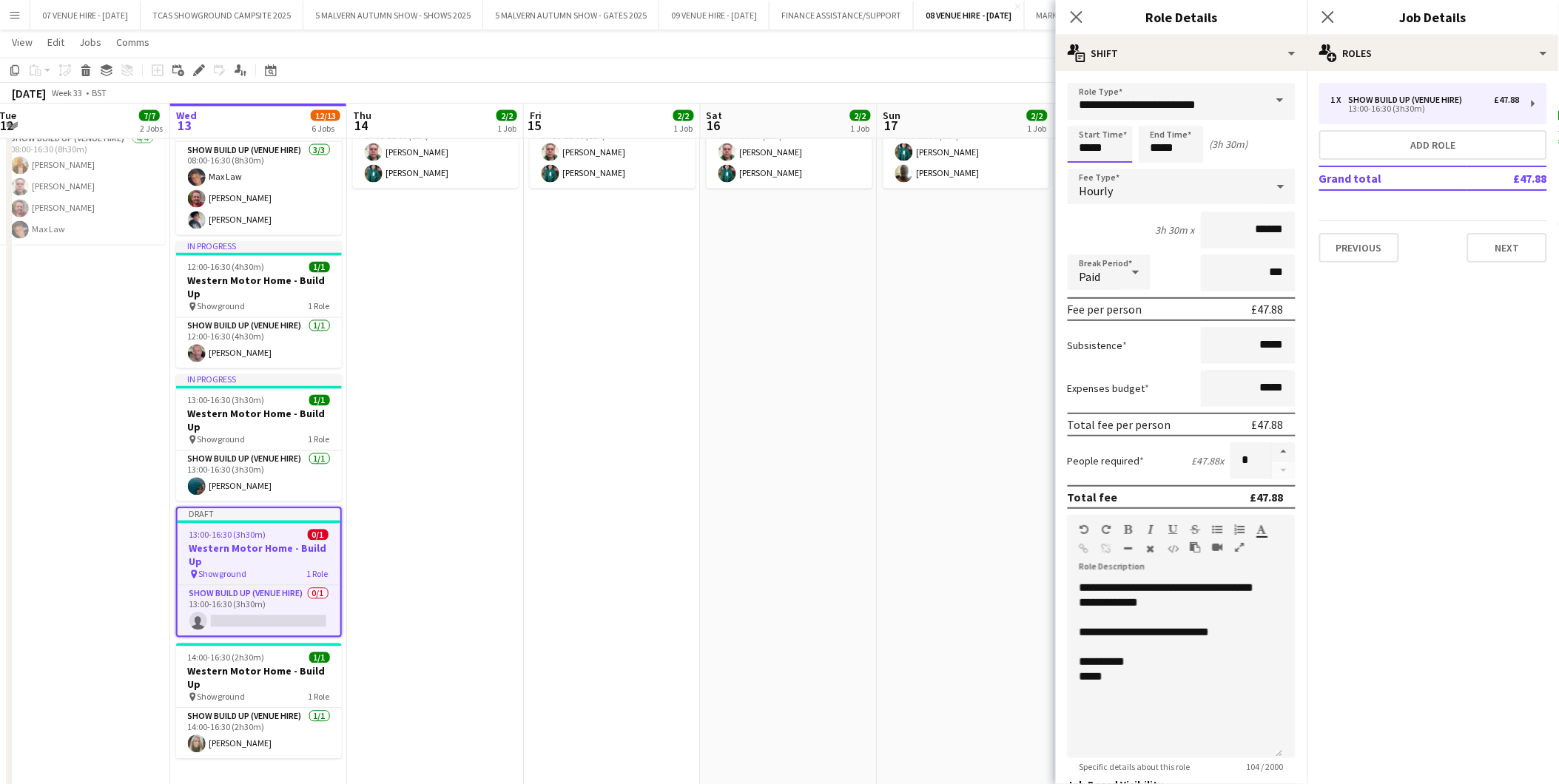
click at [1115, 146] on input "*****" at bounding box center [1100, 144] width 65 height 37
click at [1117, 164] on div at bounding box center [1115, 169] width 29 height 15
type input "*****"
click at [1117, 164] on div at bounding box center [1115, 169] width 29 height 15
click at [740, 364] on app-date-cell "07:00-18:00 (11h) 2/2 Western Motor Home Show pin Showground - Toilet & Showers…" at bounding box center [789, 430] width 177 height 742
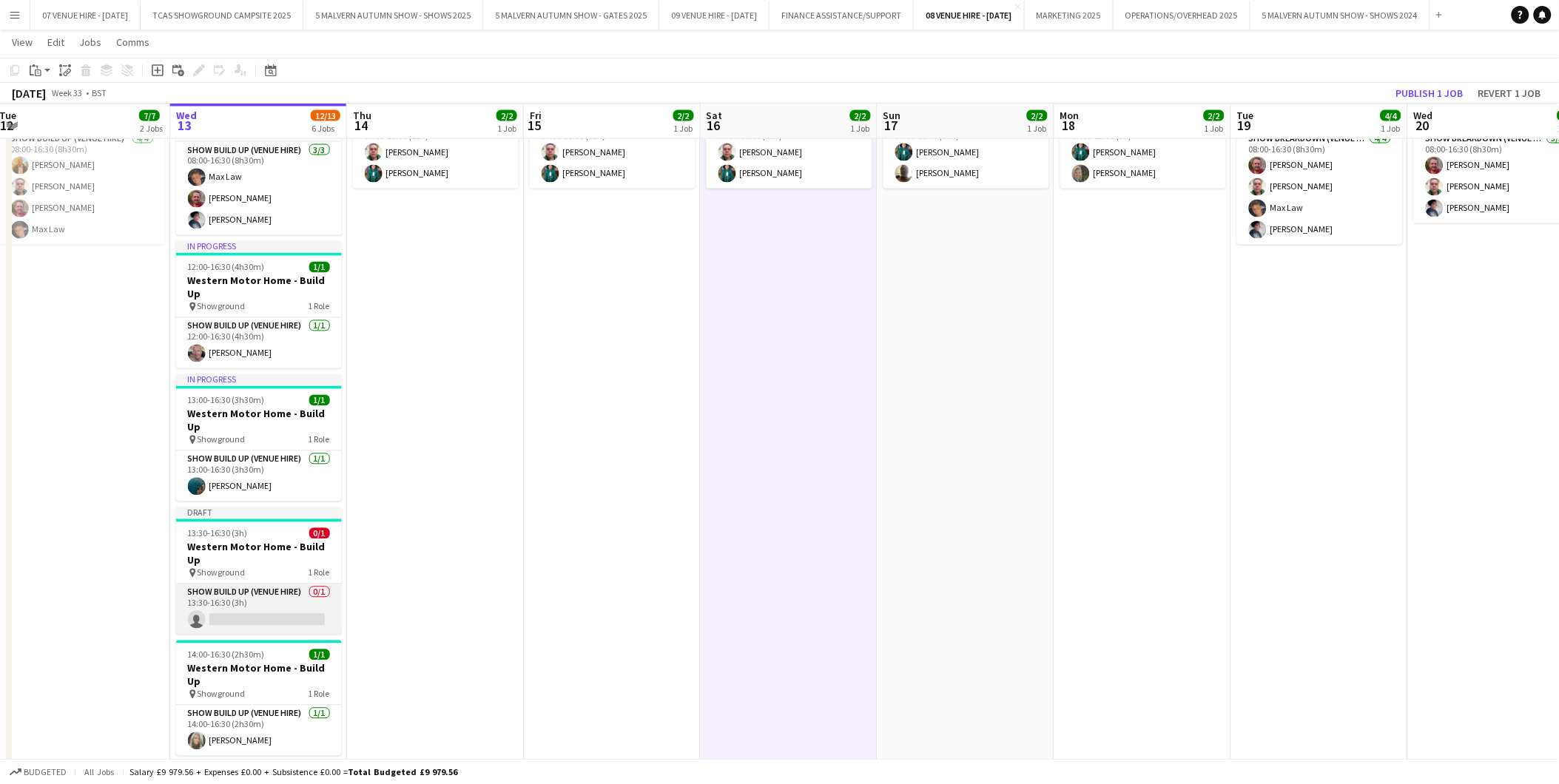
click at [279, 584] on app-card-role "Show Build Up (Venue Hire) 0/1 13:30-16:30 (3h) single-neutral-actions" at bounding box center [259, 609] width 165 height 50
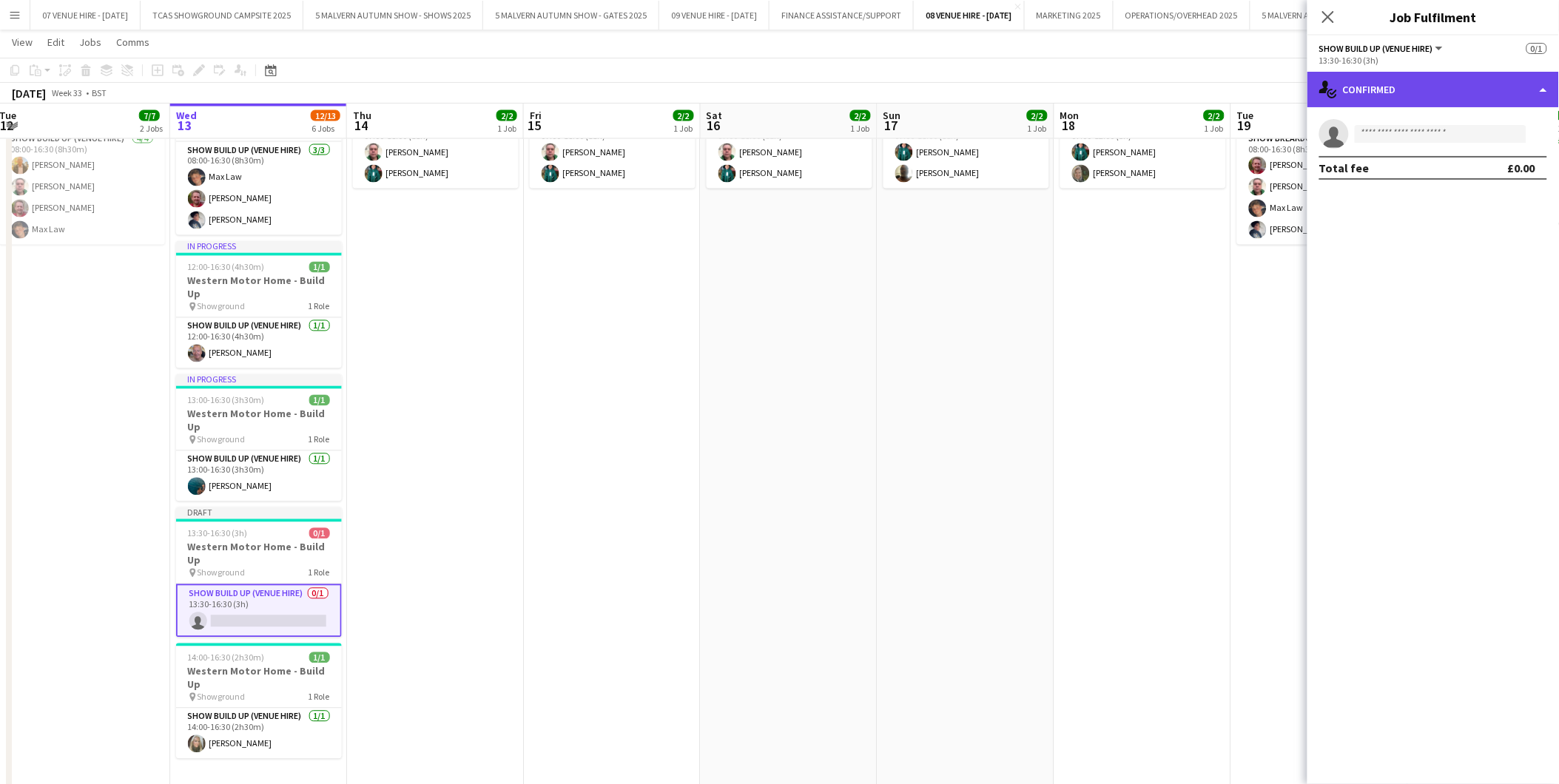
click at [1357, 89] on div "single-neutral-actions-check-2 Confirmed" at bounding box center [1433, 89] width 252 height 35
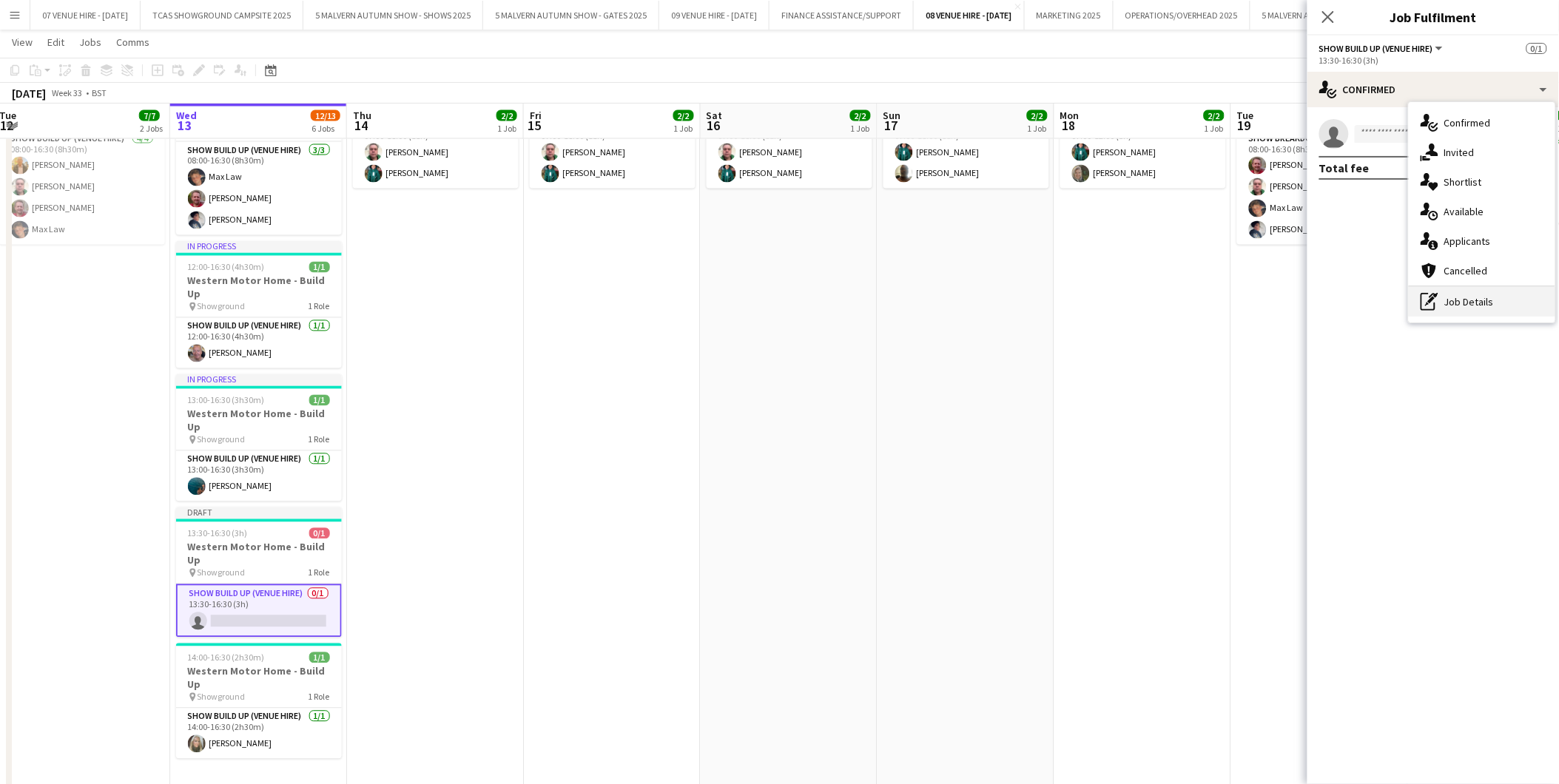
click at [1444, 304] on div "pen-write Job Details" at bounding box center [1483, 301] width 147 height 29
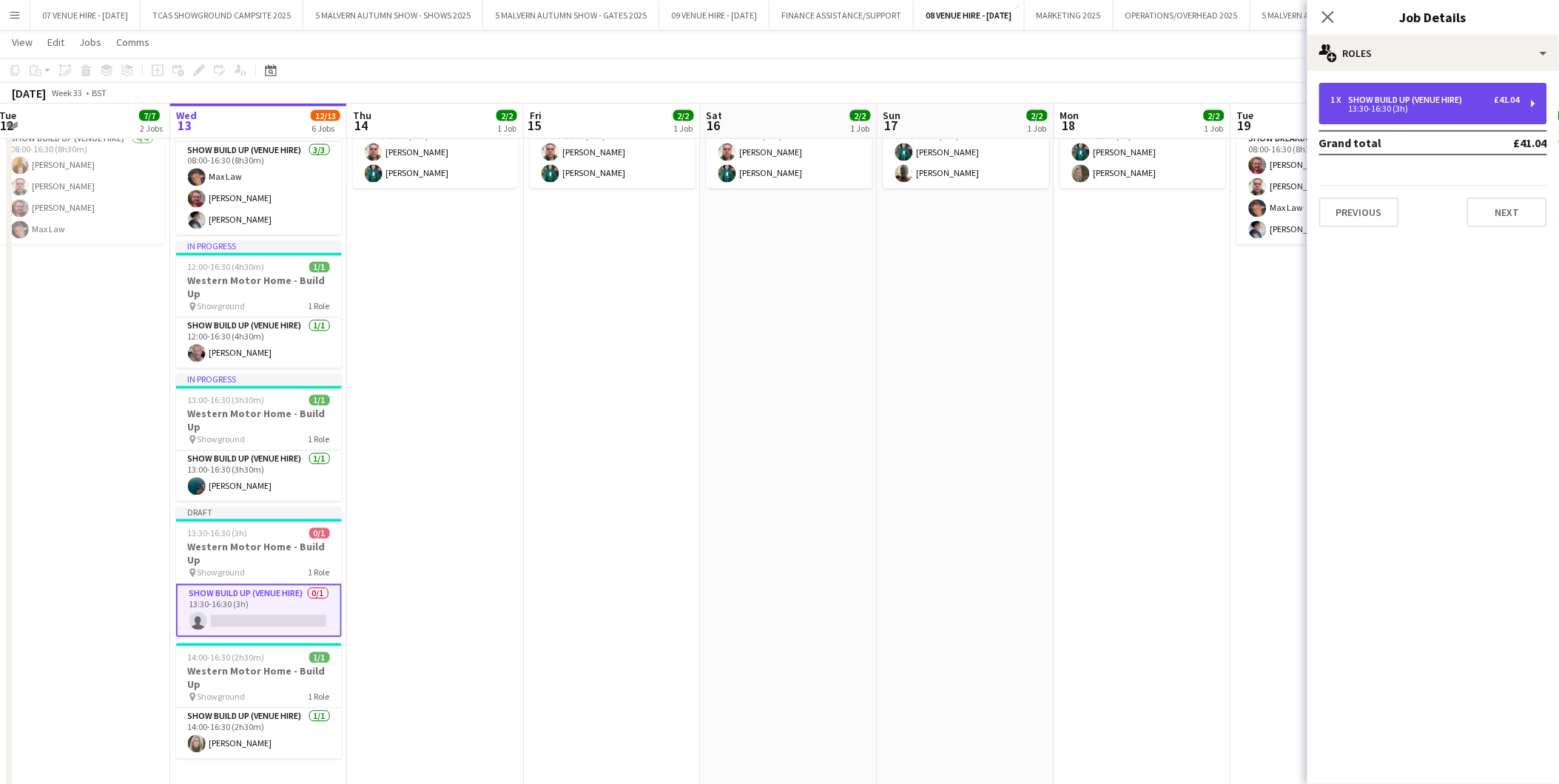
click at [1364, 119] on div "1 x Show Build Up (Venue Hire) £41.04 13:30-16:30 (3h)" at bounding box center [1433, 104] width 228 height 41
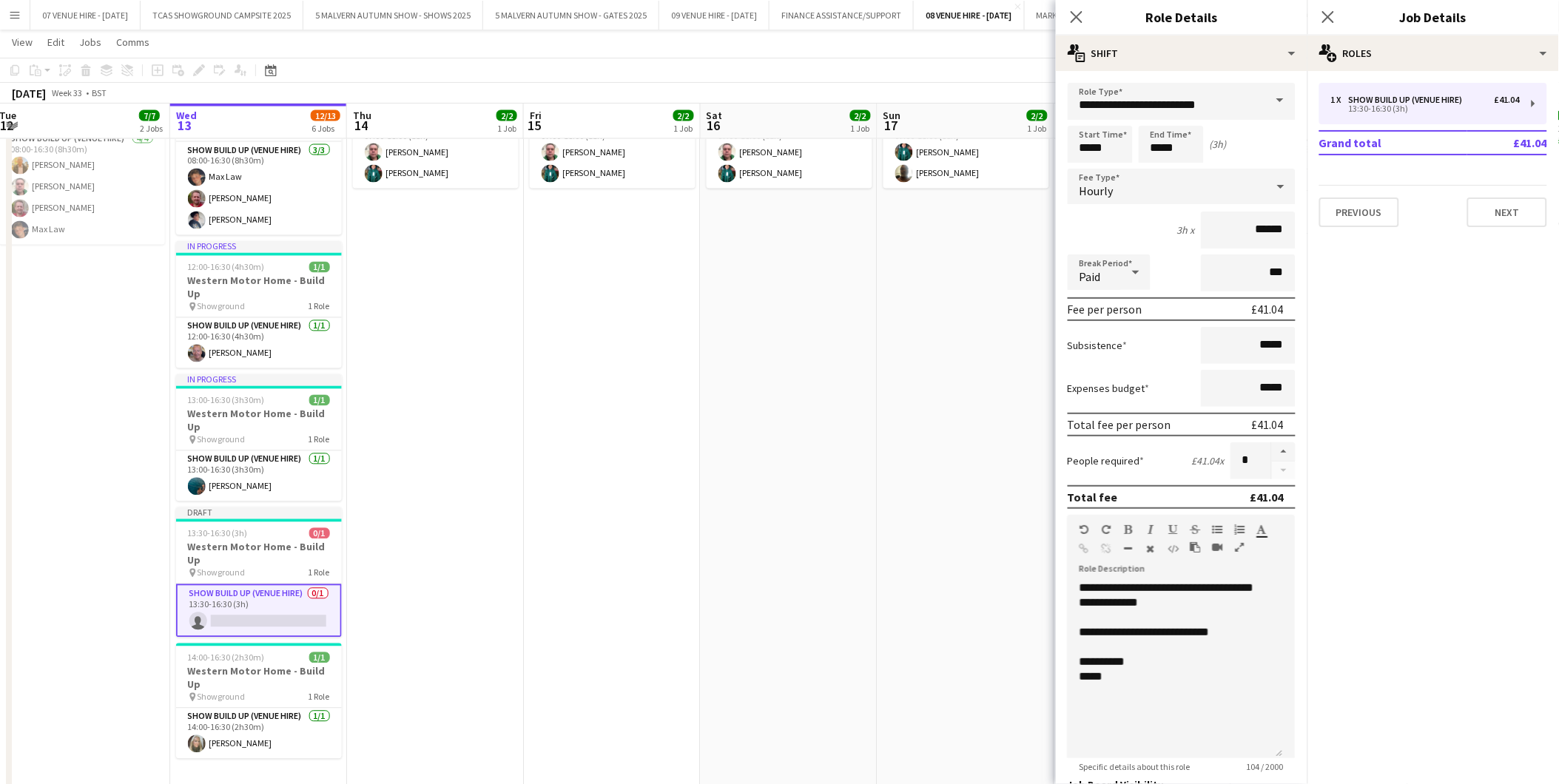
click at [752, 467] on app-date-cell "07:00-18:00 (11h) 2/2 Western Motor Home Show pin Showground - Toilet & Showers…" at bounding box center [789, 430] width 177 height 742
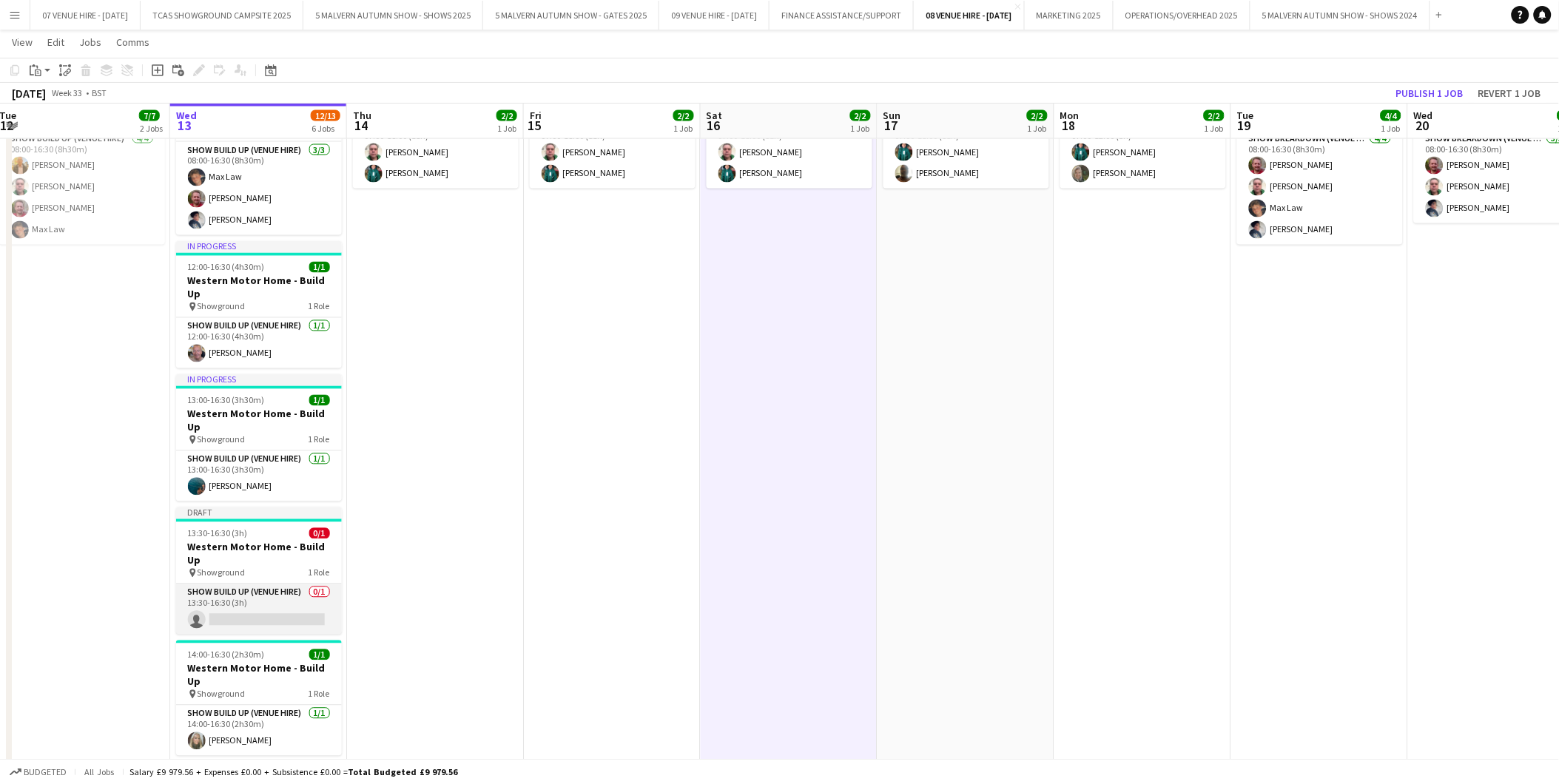
click at [289, 584] on app-card-role "Show Build Up (Venue Hire) 0/1 13:30-16:30 (3h) single-neutral-actions" at bounding box center [259, 609] width 165 height 50
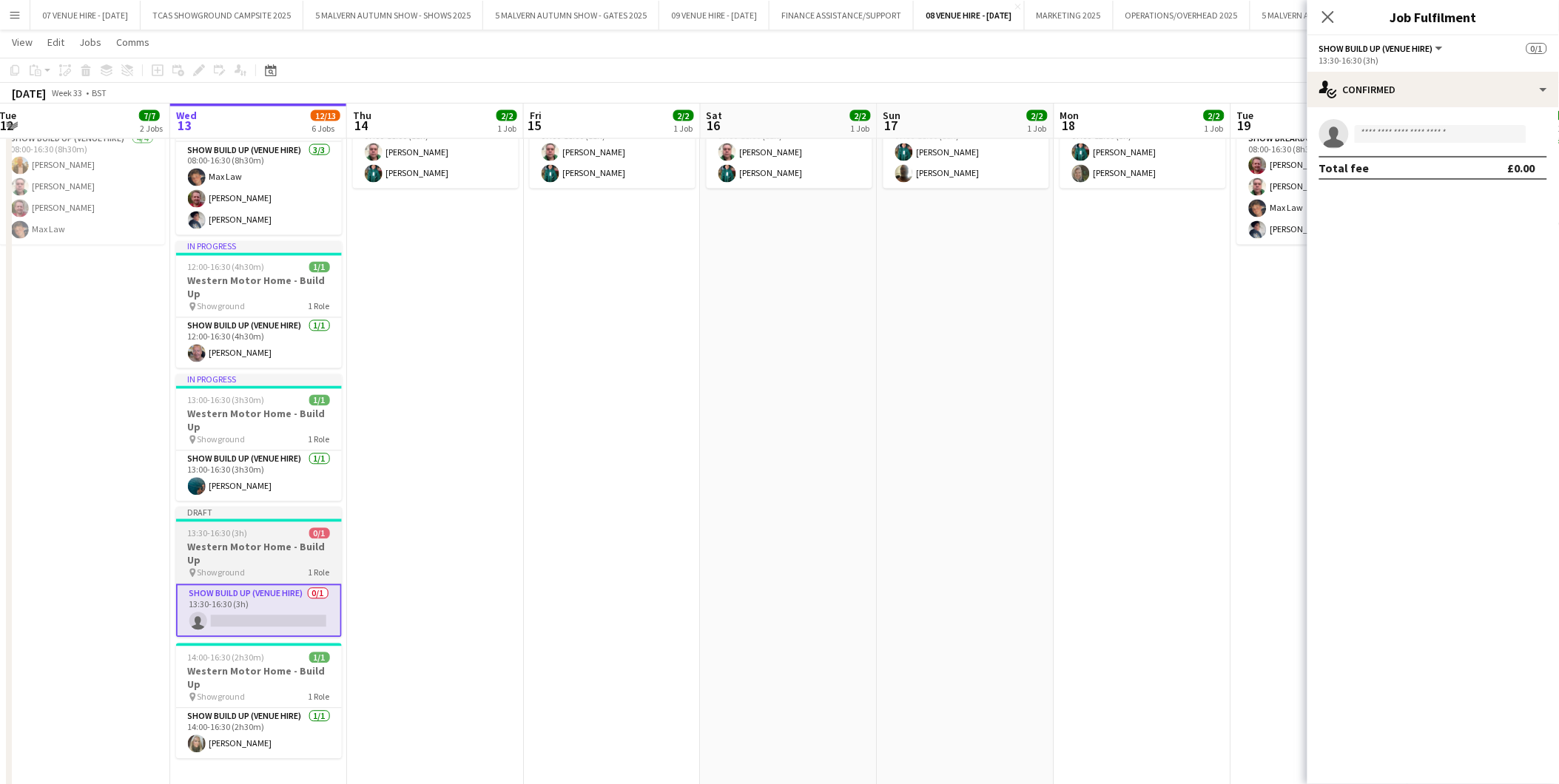
click at [247, 528] on div "13:30-16:30 (3h) 0/1" at bounding box center [259, 532] width 165 height 11
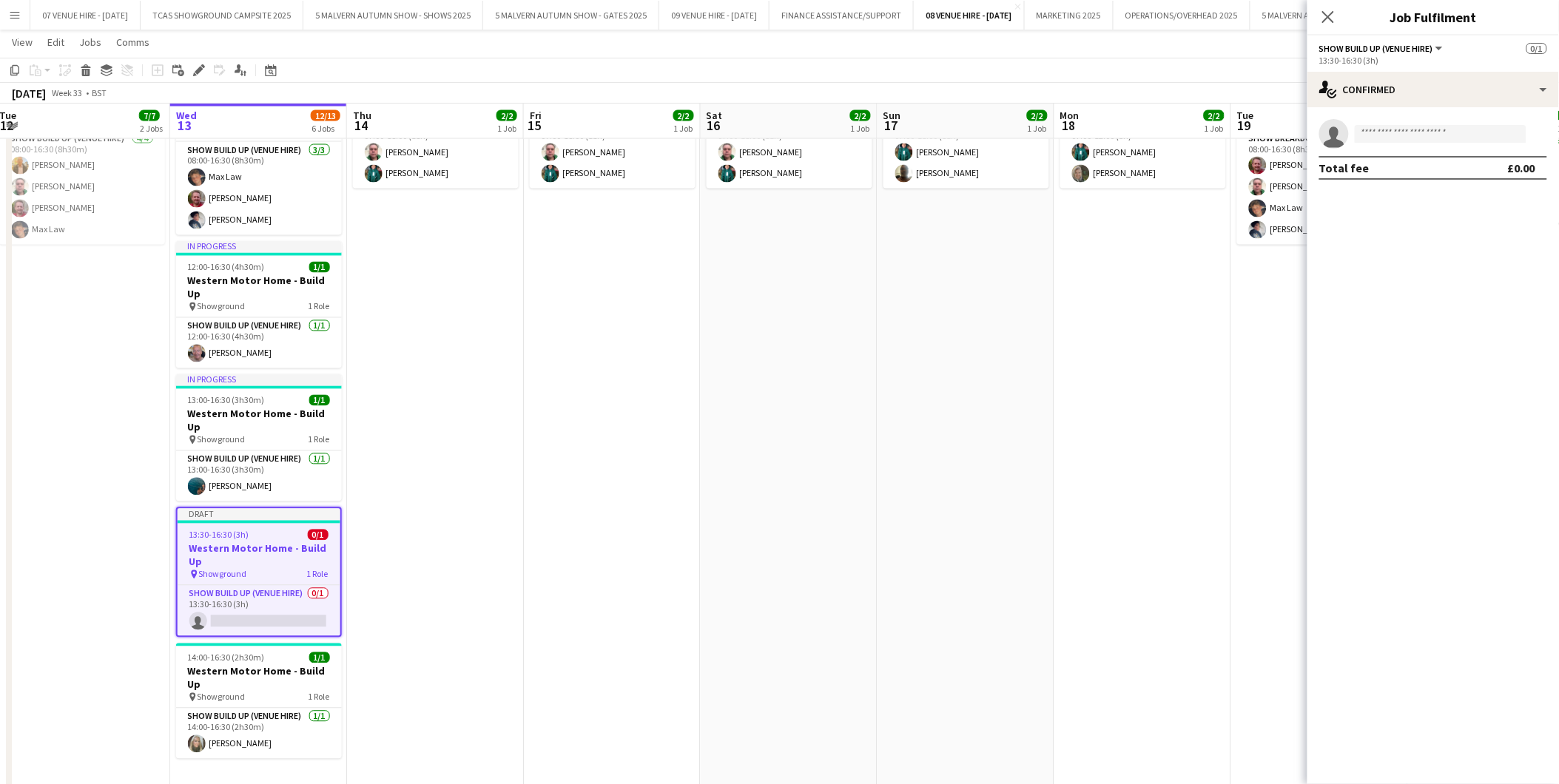
click at [458, 534] on app-date-cell "07:00-18:00 (11h) 2/2 Western Motor Home Show pin Showground - Toilet & Showers…" at bounding box center [435, 430] width 177 height 742
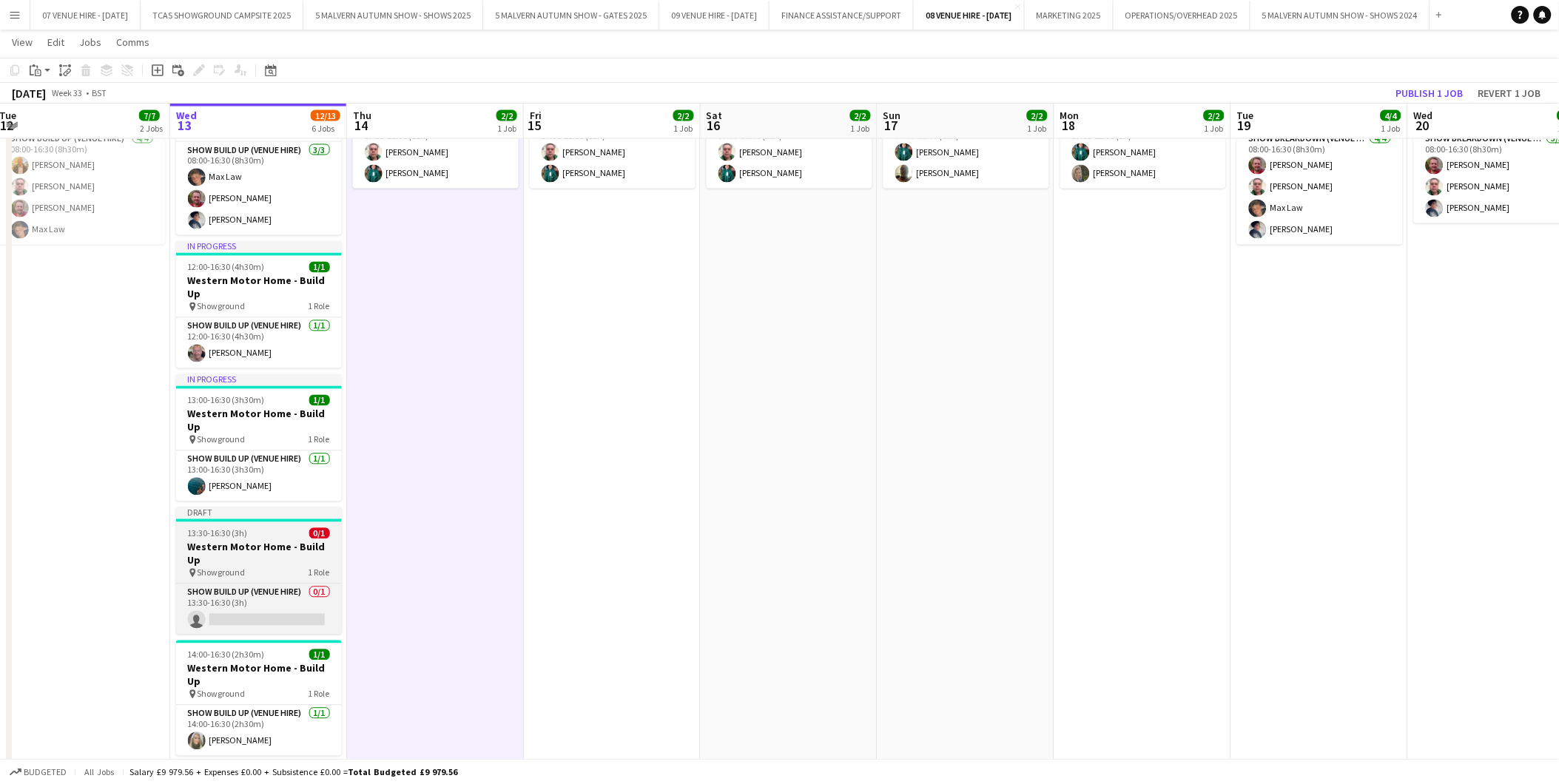
click at [261, 528] on div "13:30-16:30 (3h) 0/1" at bounding box center [259, 532] width 165 height 11
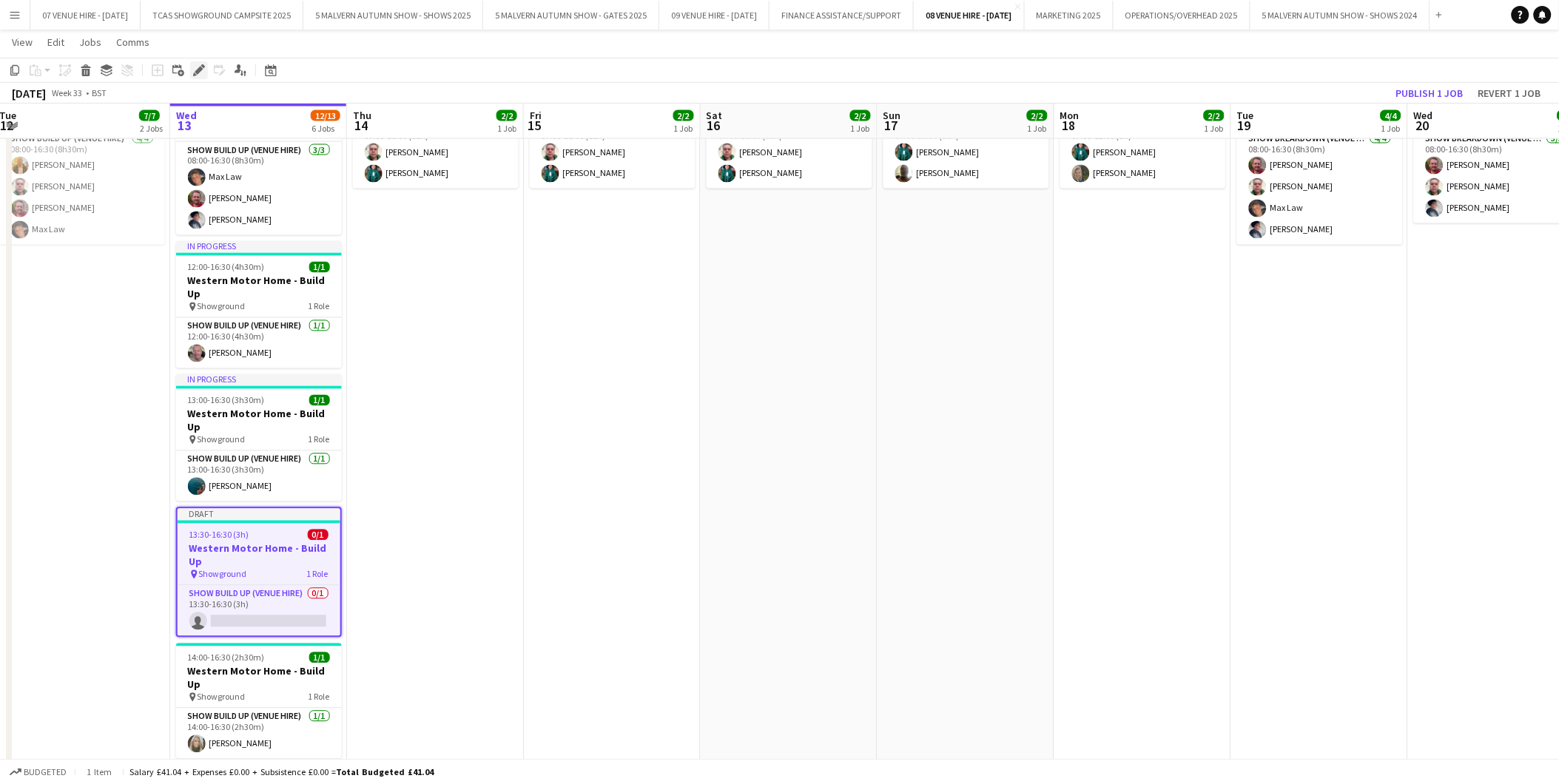
click at [190, 74] on div "Edit" at bounding box center [199, 70] width 18 height 18
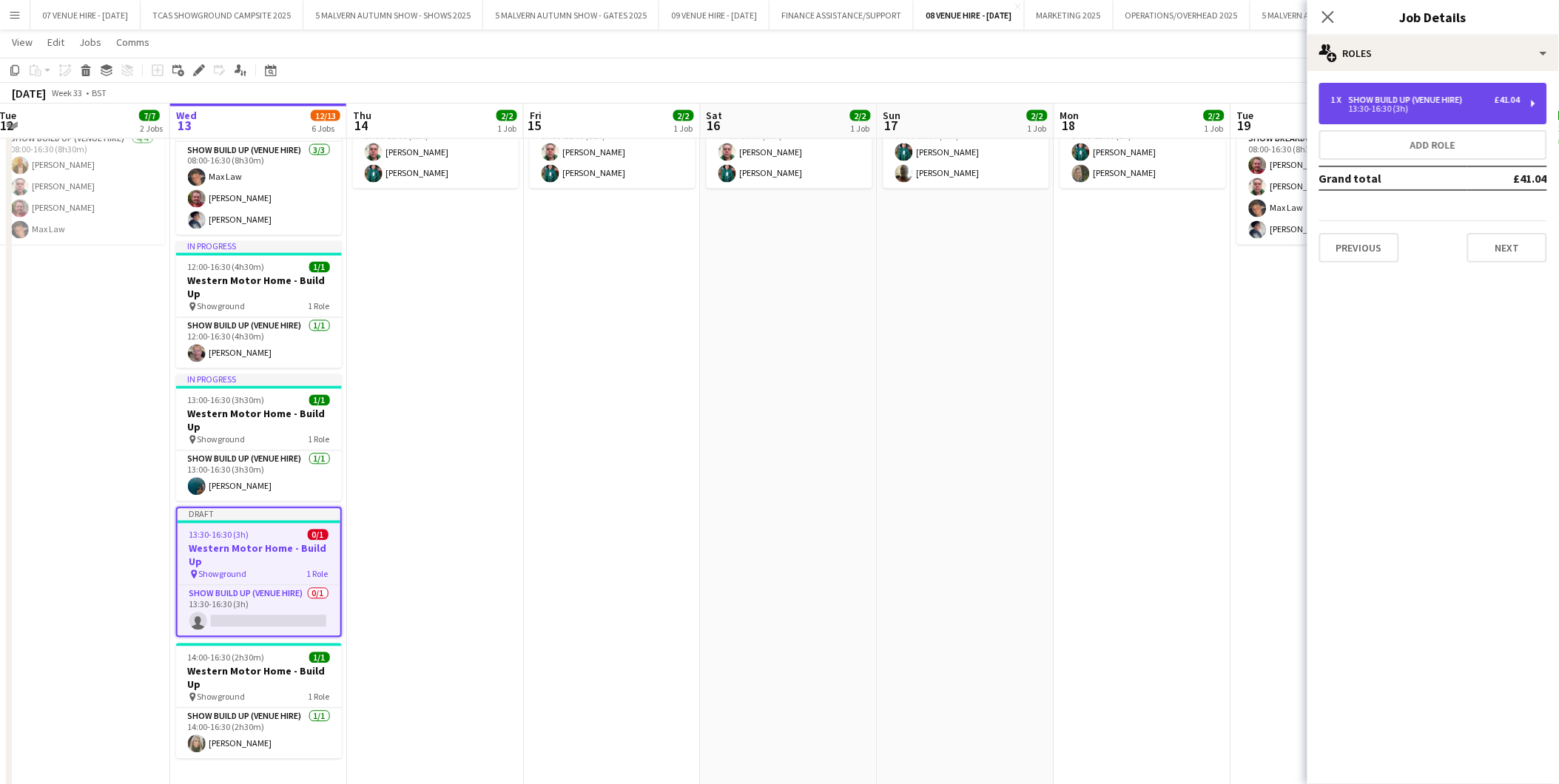
click at [1351, 92] on div "1 x Show Build Up (Venue Hire) £41.04 13:30-16:30 (3h)" at bounding box center [1433, 104] width 228 height 41
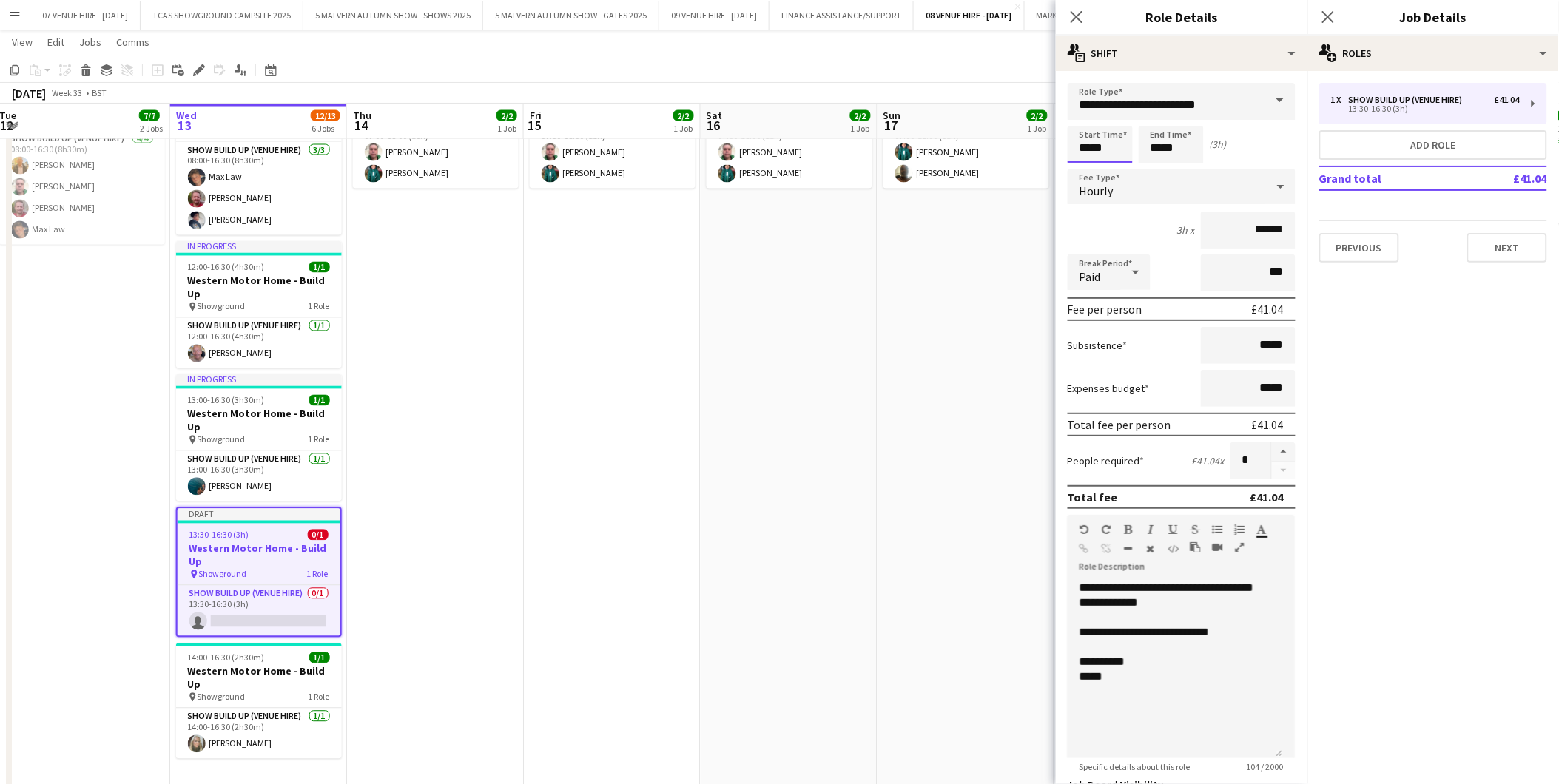
click at [1123, 144] on input "*****" at bounding box center [1100, 144] width 65 height 37
click at [1121, 171] on div at bounding box center [1115, 169] width 29 height 15
type input "*****"
click at [1118, 123] on div at bounding box center [1115, 117] width 29 height 15
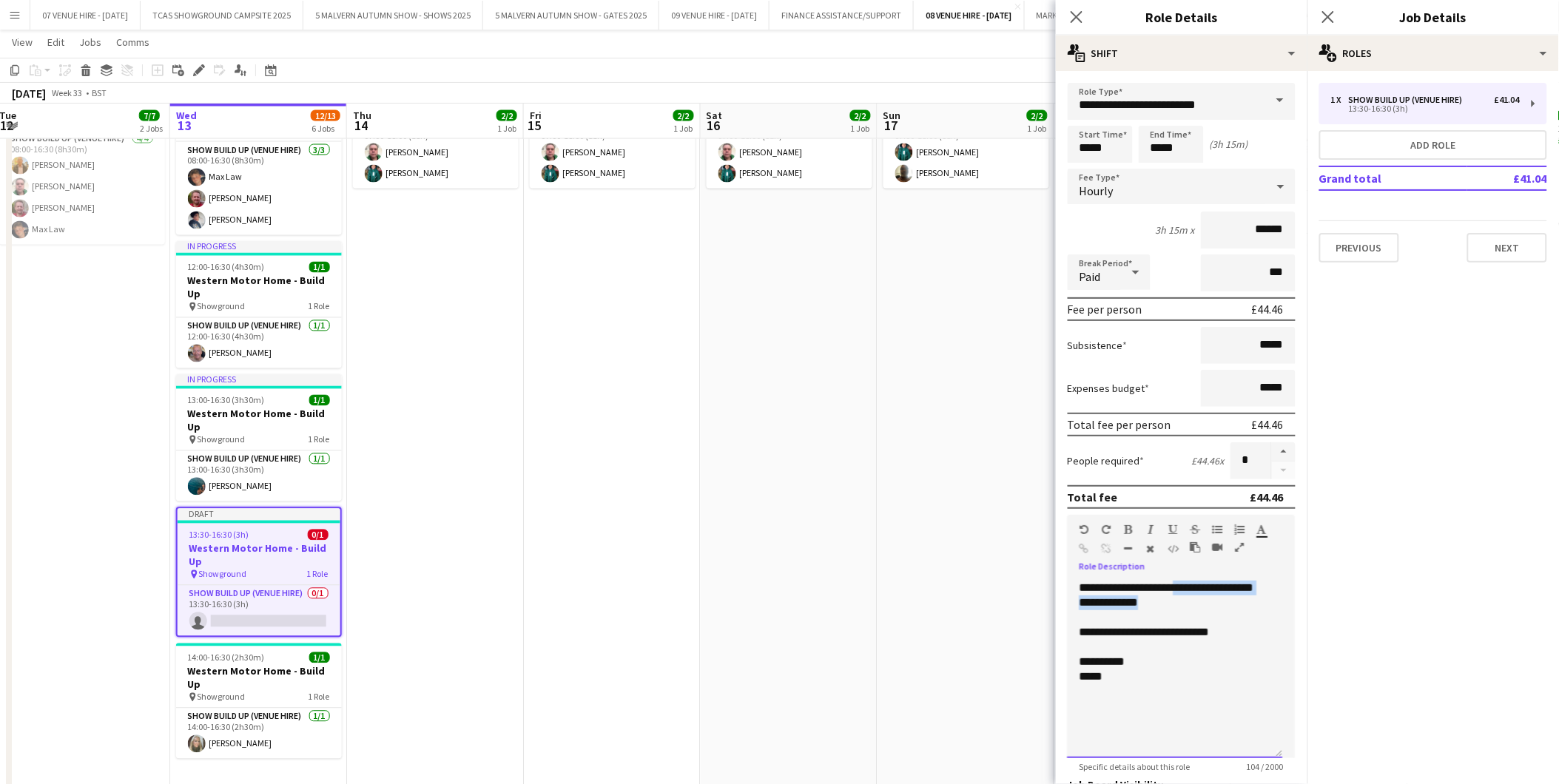
drag, startPoint x: 1174, startPoint y: 591, endPoint x: 1179, endPoint y: 580, distance: 12.1
click at [1179, 580] on div "**********" at bounding box center [1175, 669] width 215 height 177
click at [868, 545] on app-date-cell "07:00-18:00 (11h) 2/2 Western Motor Home Show pin Showground - Toilet & Showers…" at bounding box center [789, 430] width 177 height 742
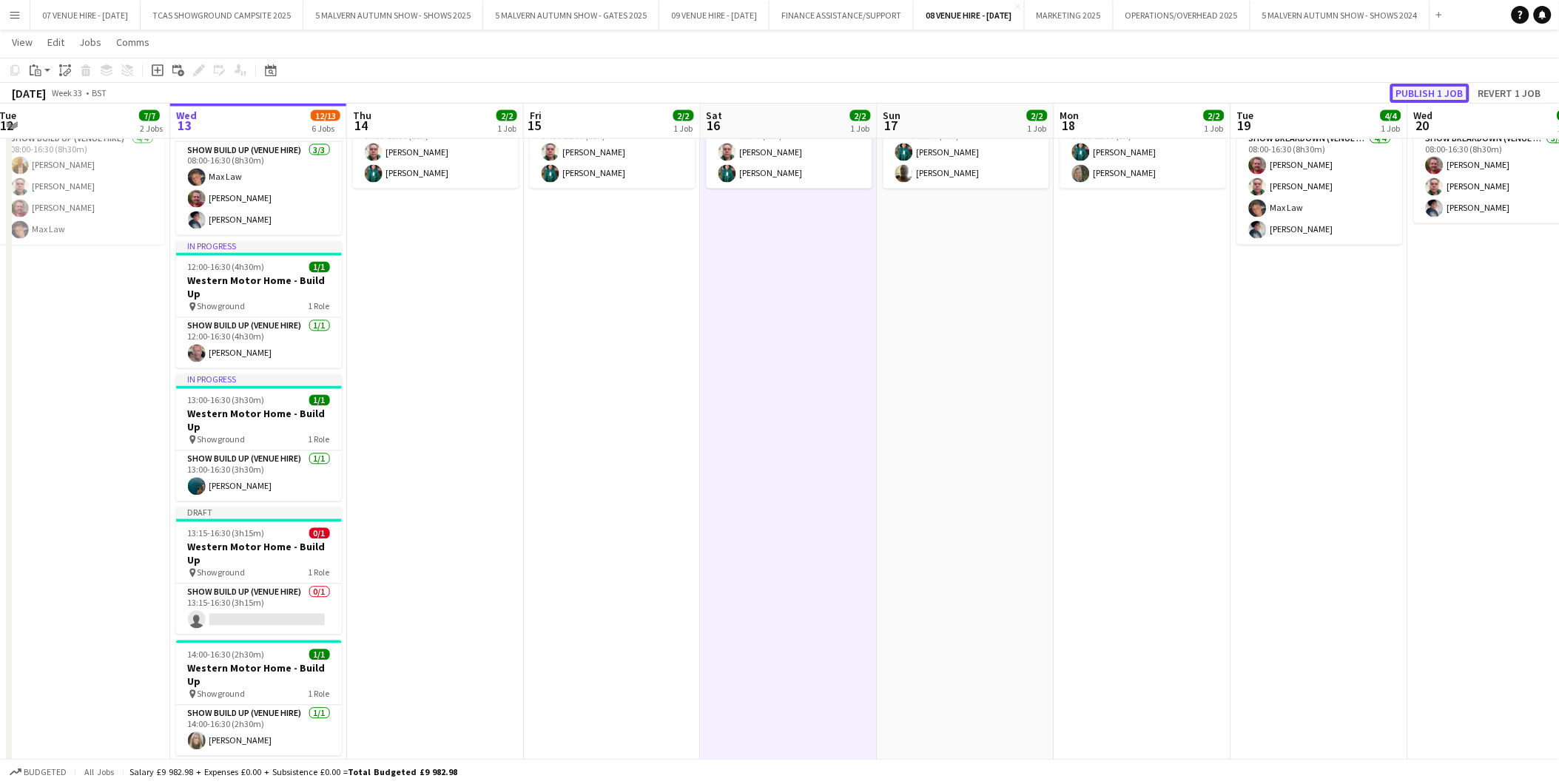
click at [1407, 89] on button "Publish 1 job" at bounding box center [1430, 93] width 79 height 20
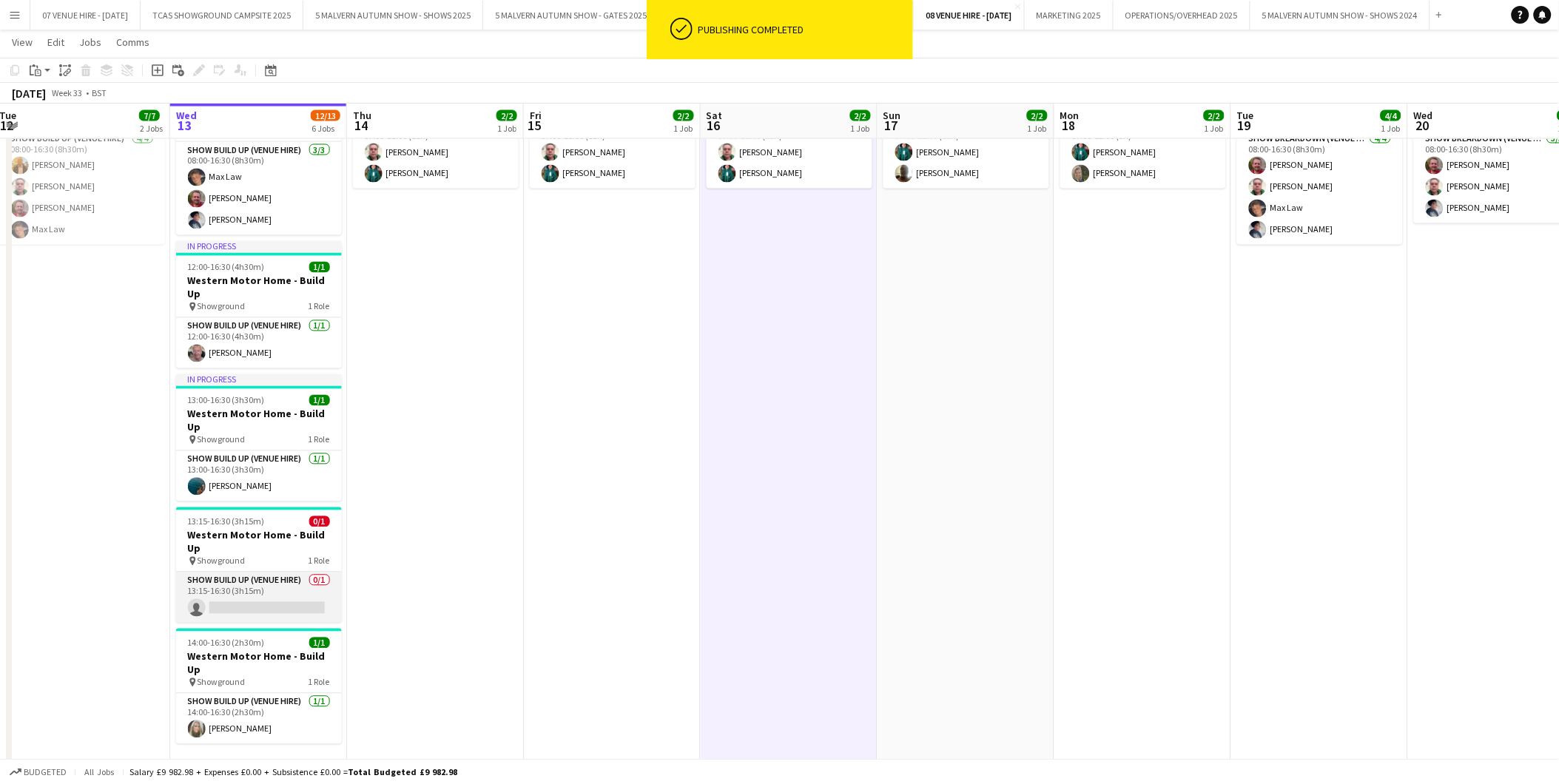
click at [218, 573] on app-card-role "Show Build Up (Venue Hire) 0/1 13:15-16:30 (3h15m) single-neutral-actions" at bounding box center [259, 597] width 165 height 50
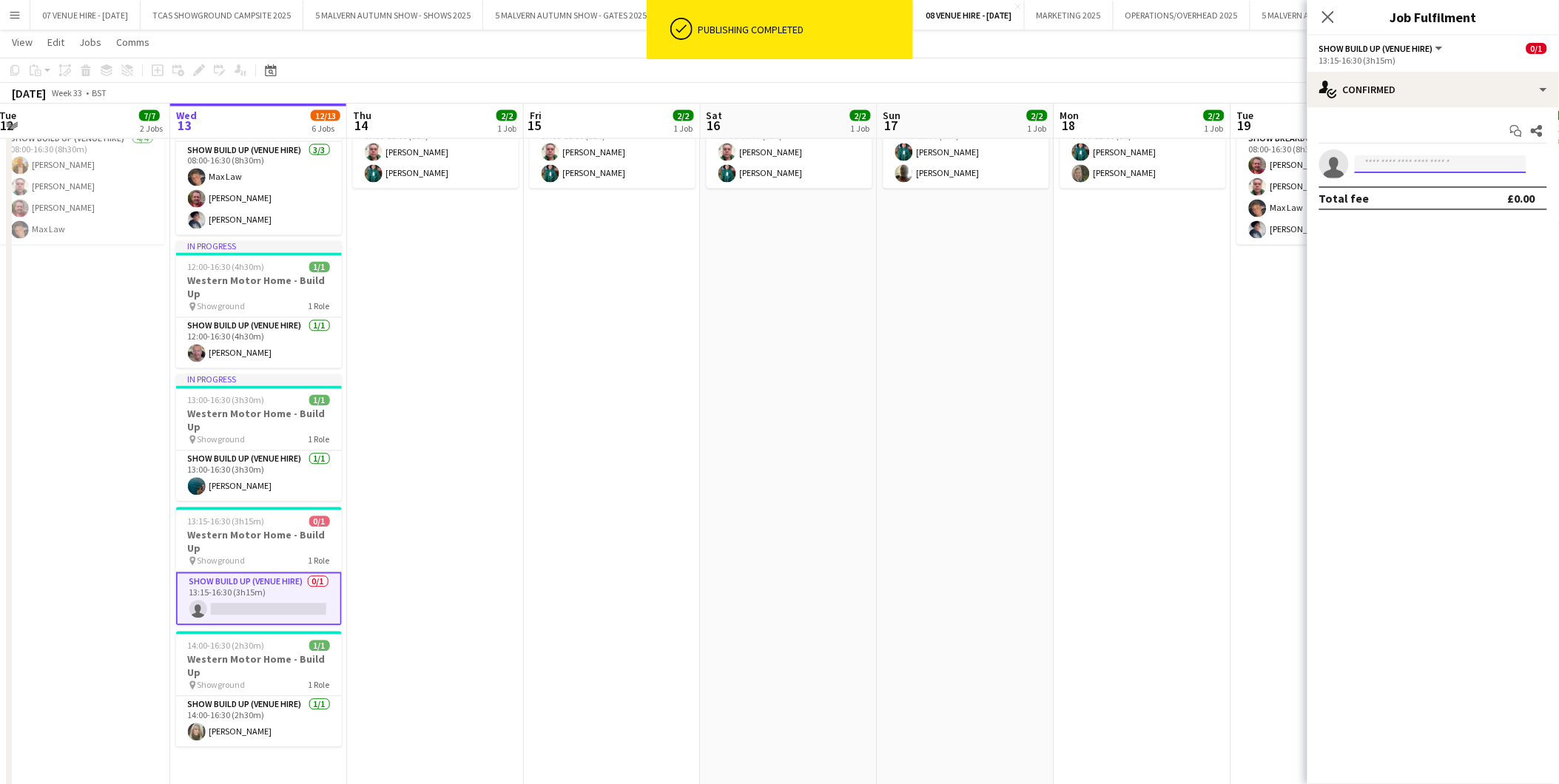
click at [1437, 162] on input at bounding box center [1440, 164] width 171 height 18
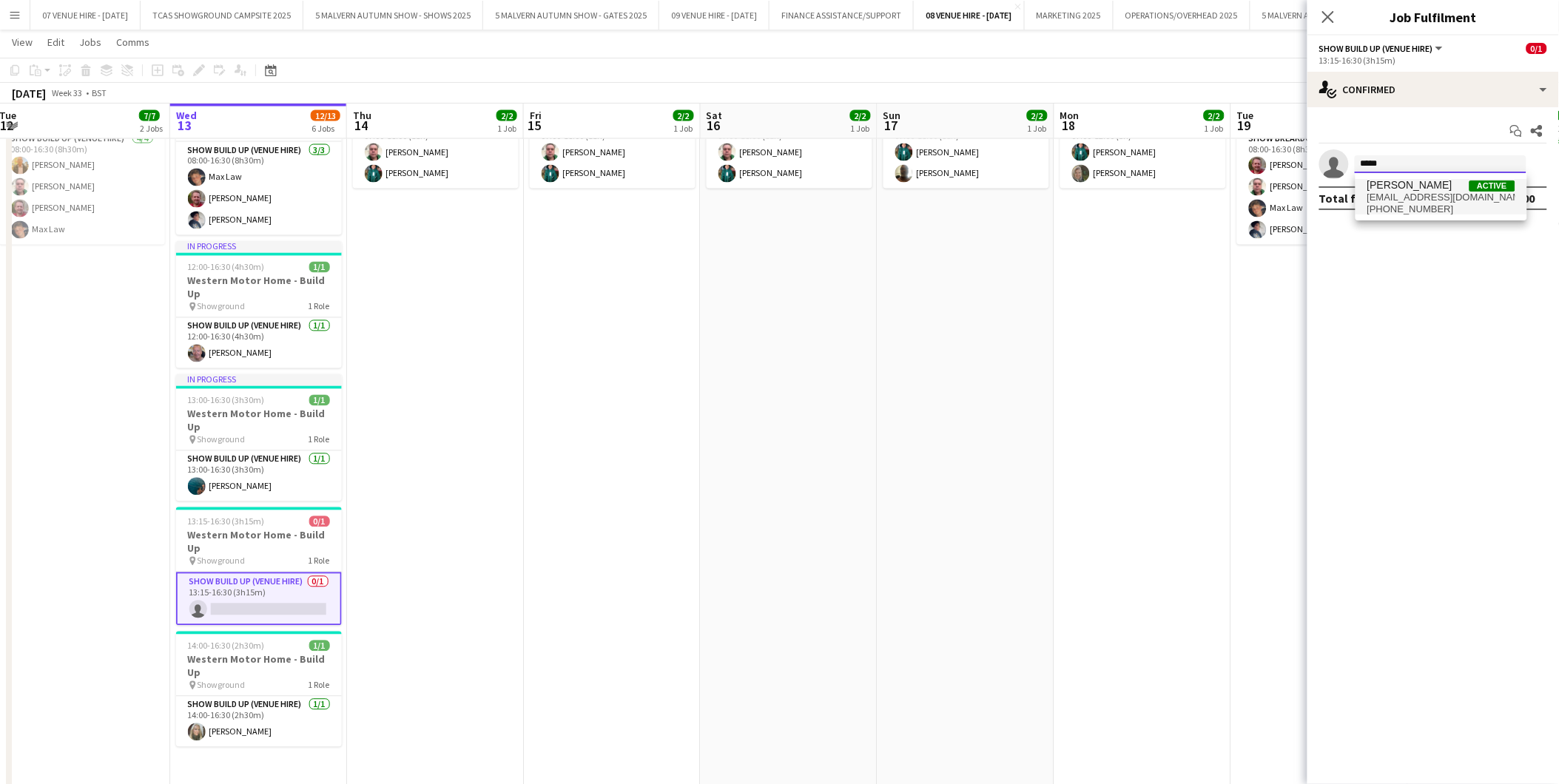
type input "*****"
click at [1428, 183] on span "[PERSON_NAME]" at bounding box center [1409, 185] width 85 height 13
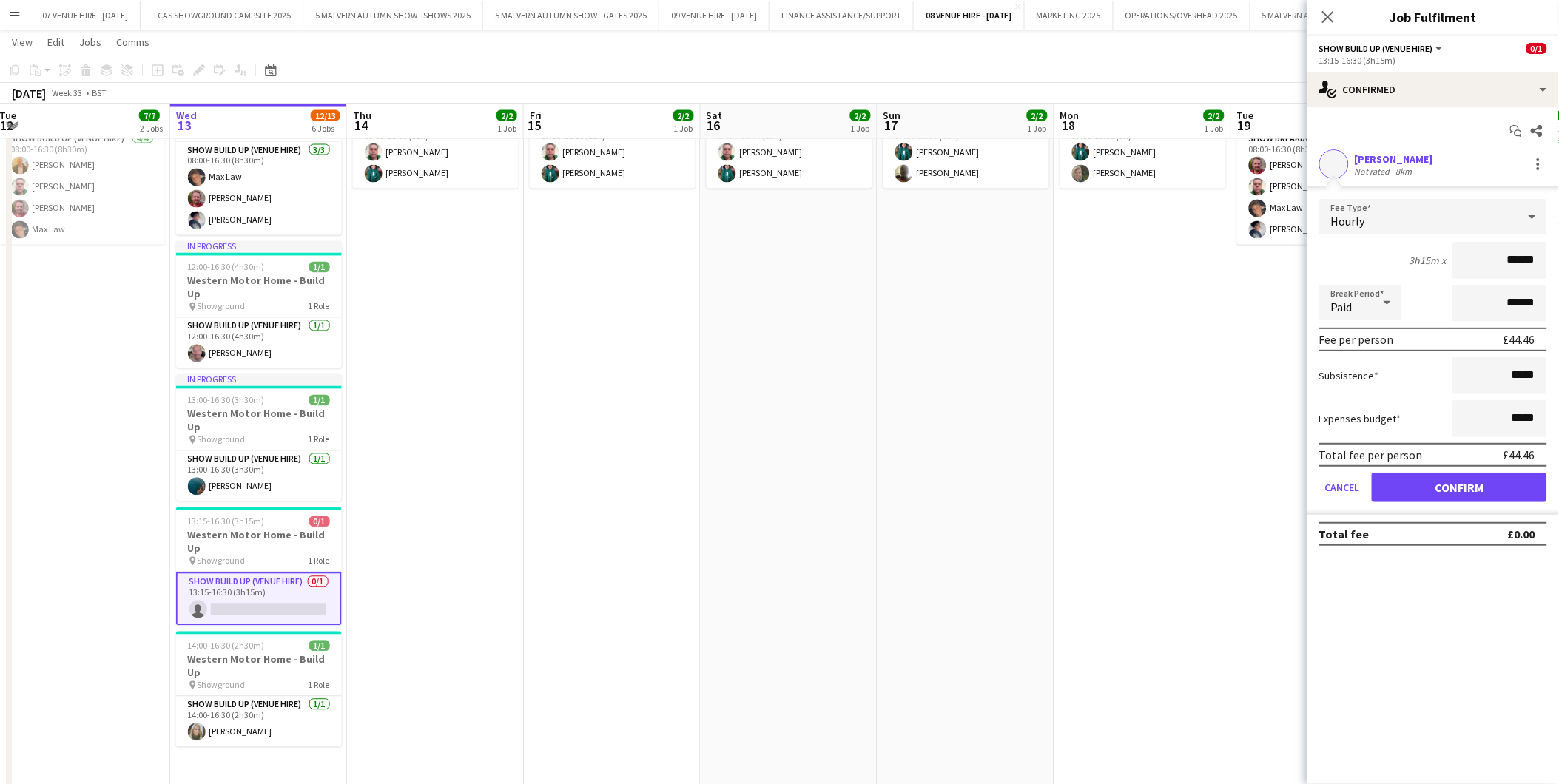
click at [1419, 468] on form "Fee Type Hourly 3h15m x ****** Break Period Paid ****** Fee per person £44.46 S…" at bounding box center [1433, 356] width 252 height 316
click at [1427, 490] on button "Confirm" at bounding box center [1459, 487] width 175 height 29
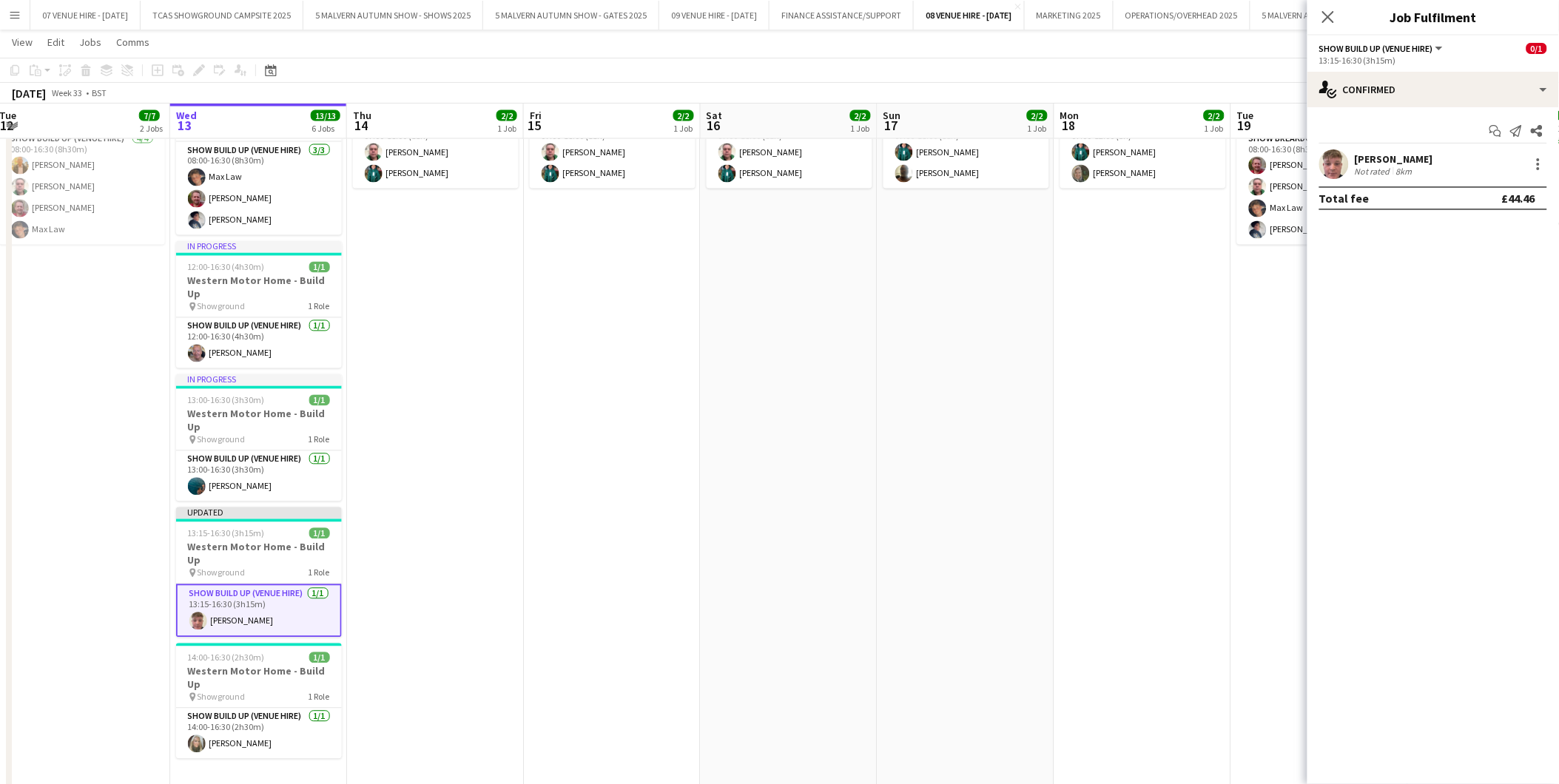
click at [1259, 486] on app-date-cell "08:00-16:30 (8h30m) 4/4 Show Breakdown - Replacing Main Arena Fence pin Main Ar…" at bounding box center [1319, 424] width 177 height 730
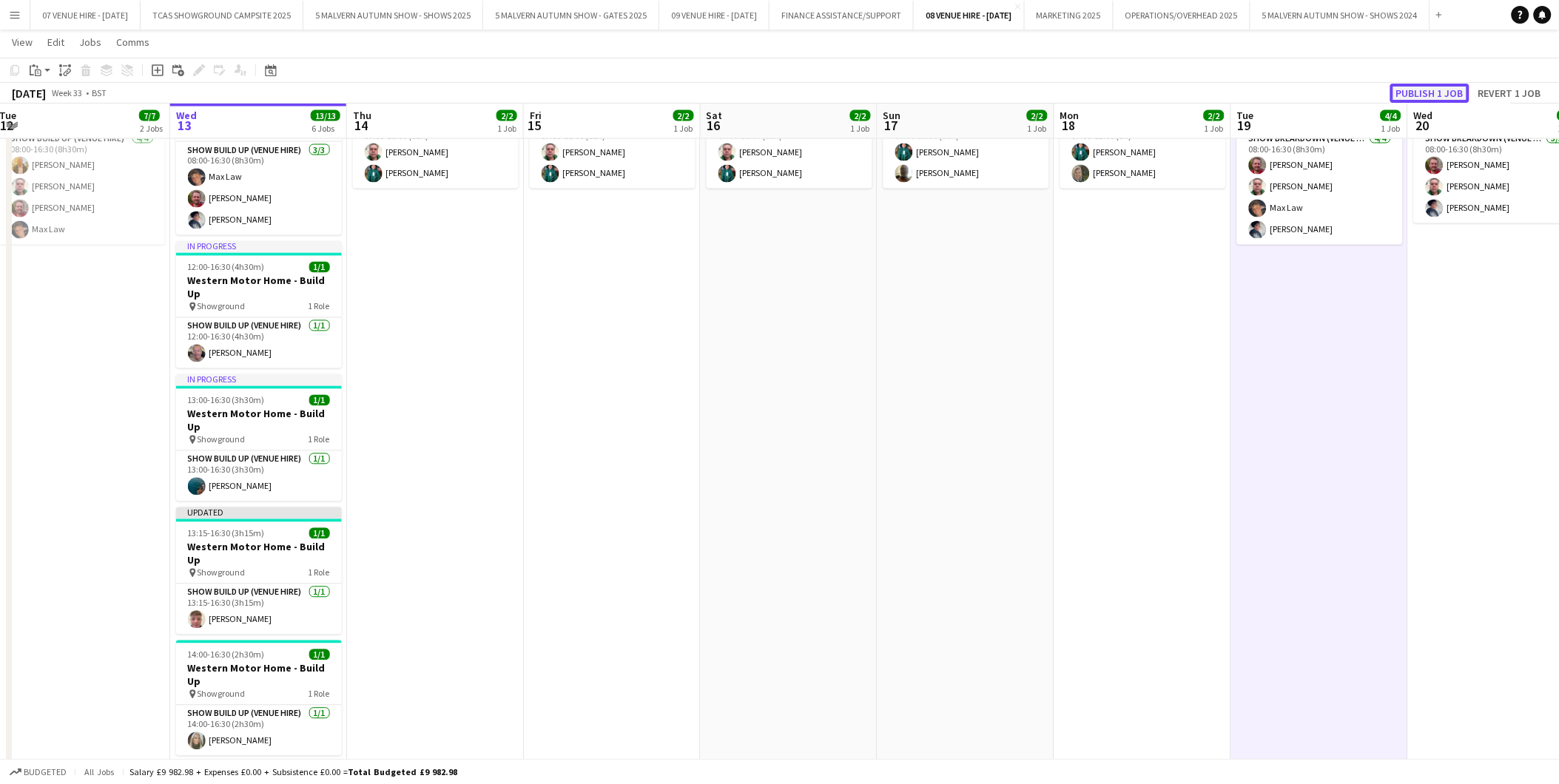
click at [1438, 87] on button "Publish 1 job" at bounding box center [1430, 93] width 79 height 20
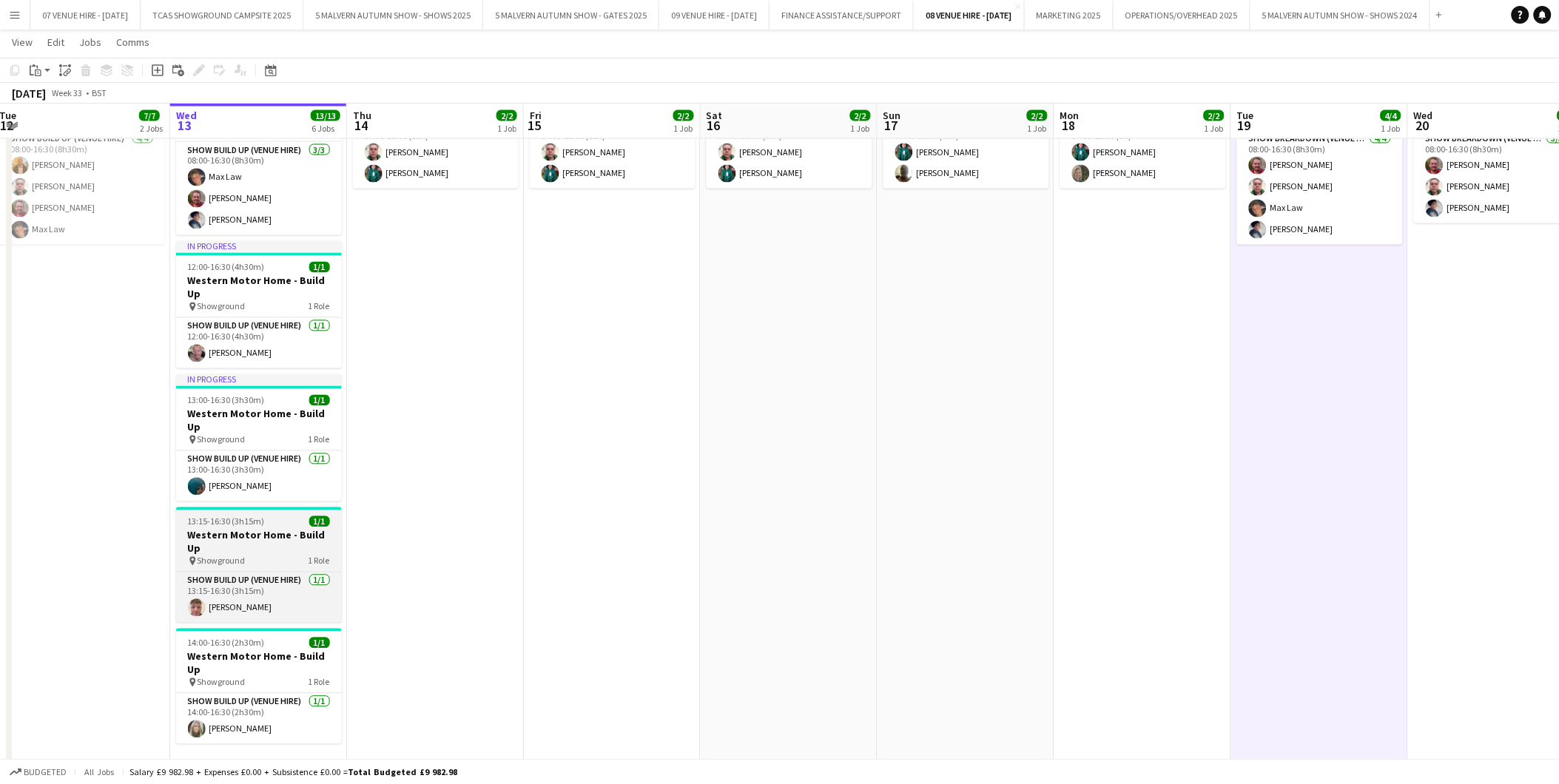
click at [275, 516] on div "13:15-16:30 (3h15m) 1/1" at bounding box center [259, 521] width 165 height 11
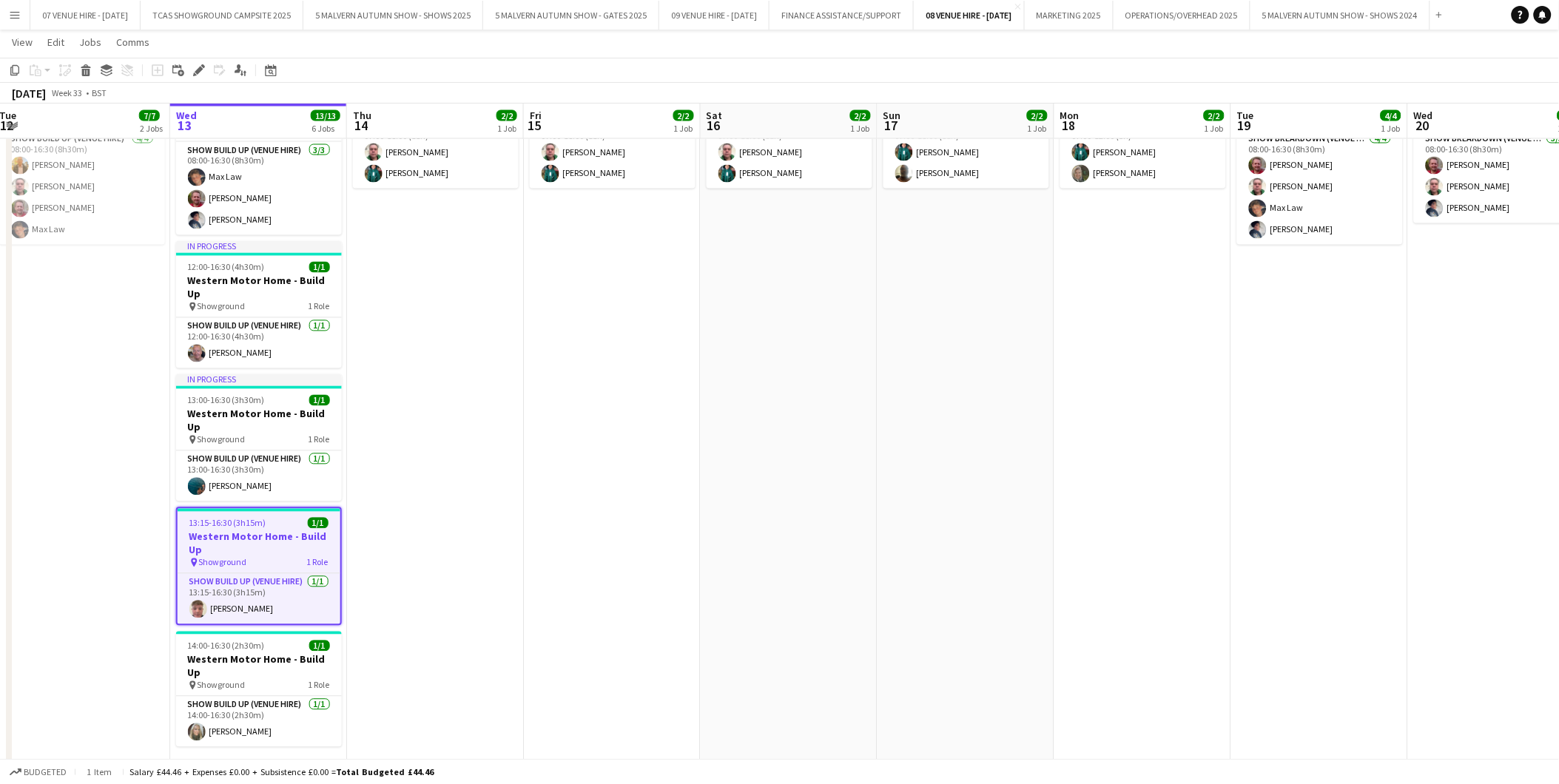
click at [238, 698] on app-date-cell "In progress 08:00-16:30 (8h30m) 3/3 Western Motor Home - Build Up pin Showgroun…" at bounding box center [259, 424] width 177 height 730
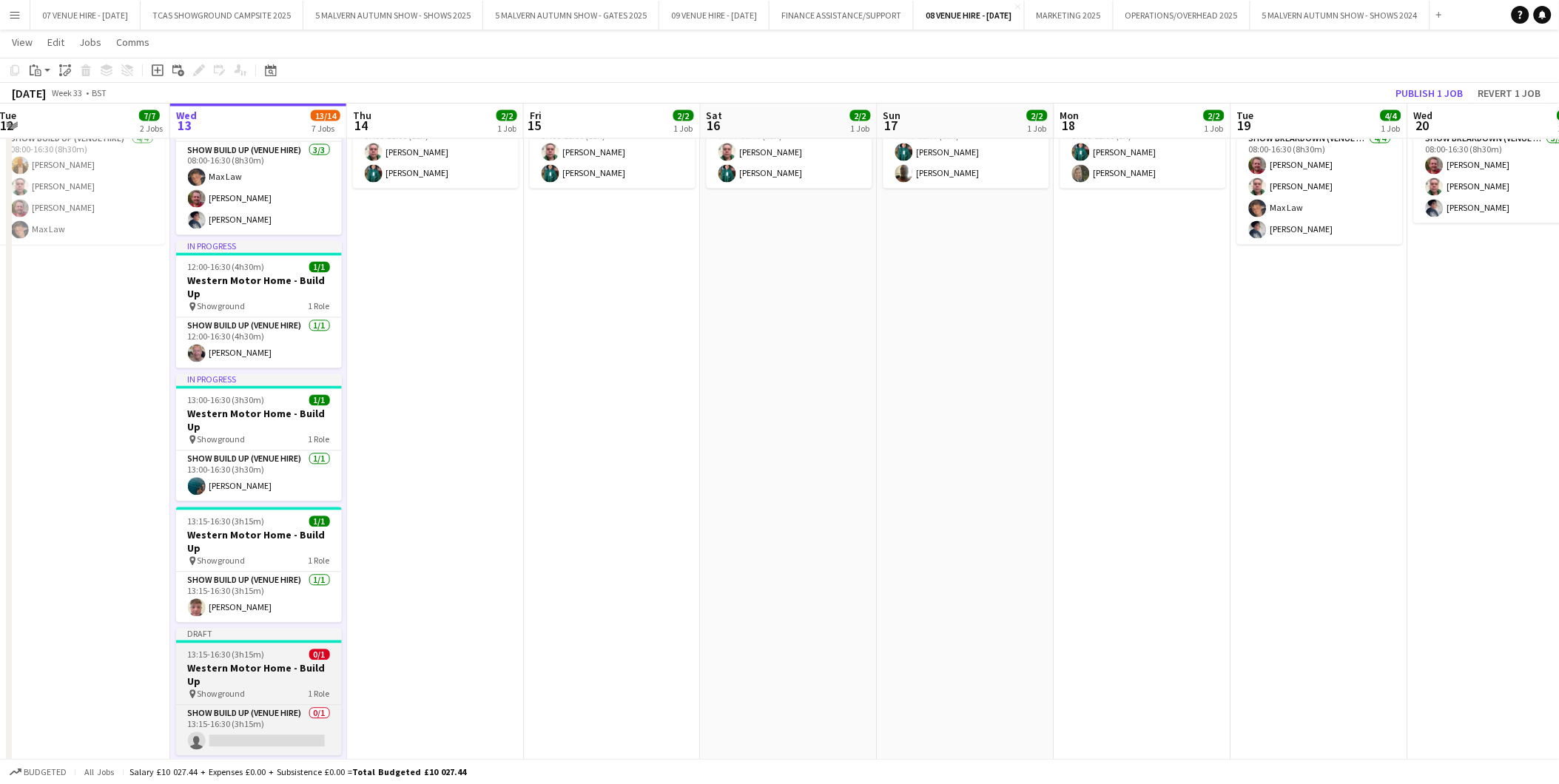
click at [235, 649] on span "13:15-16:30 (3h15m)" at bounding box center [226, 654] width 77 height 11
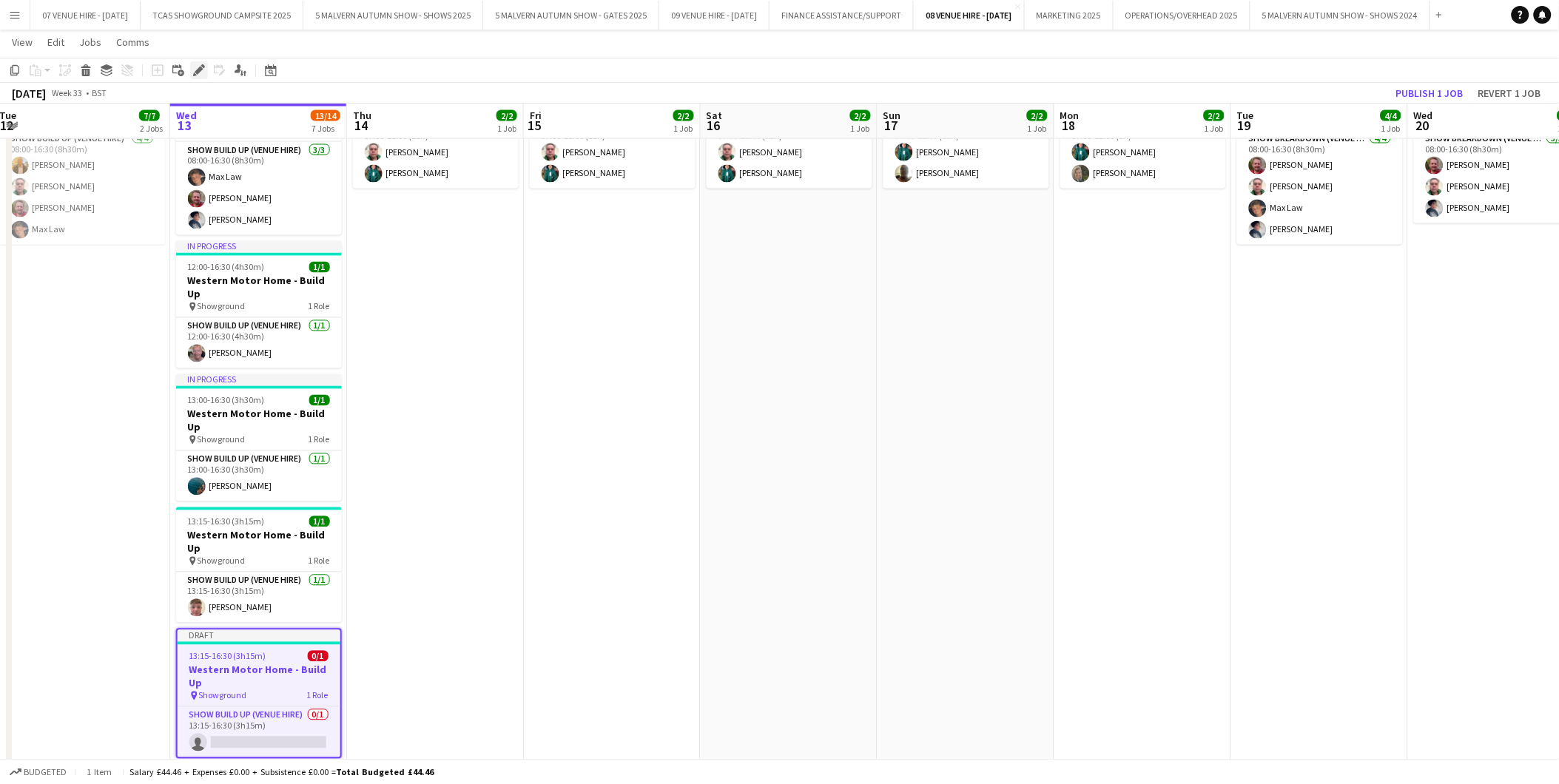
click at [200, 65] on icon "Edit" at bounding box center [199, 70] width 12 height 12
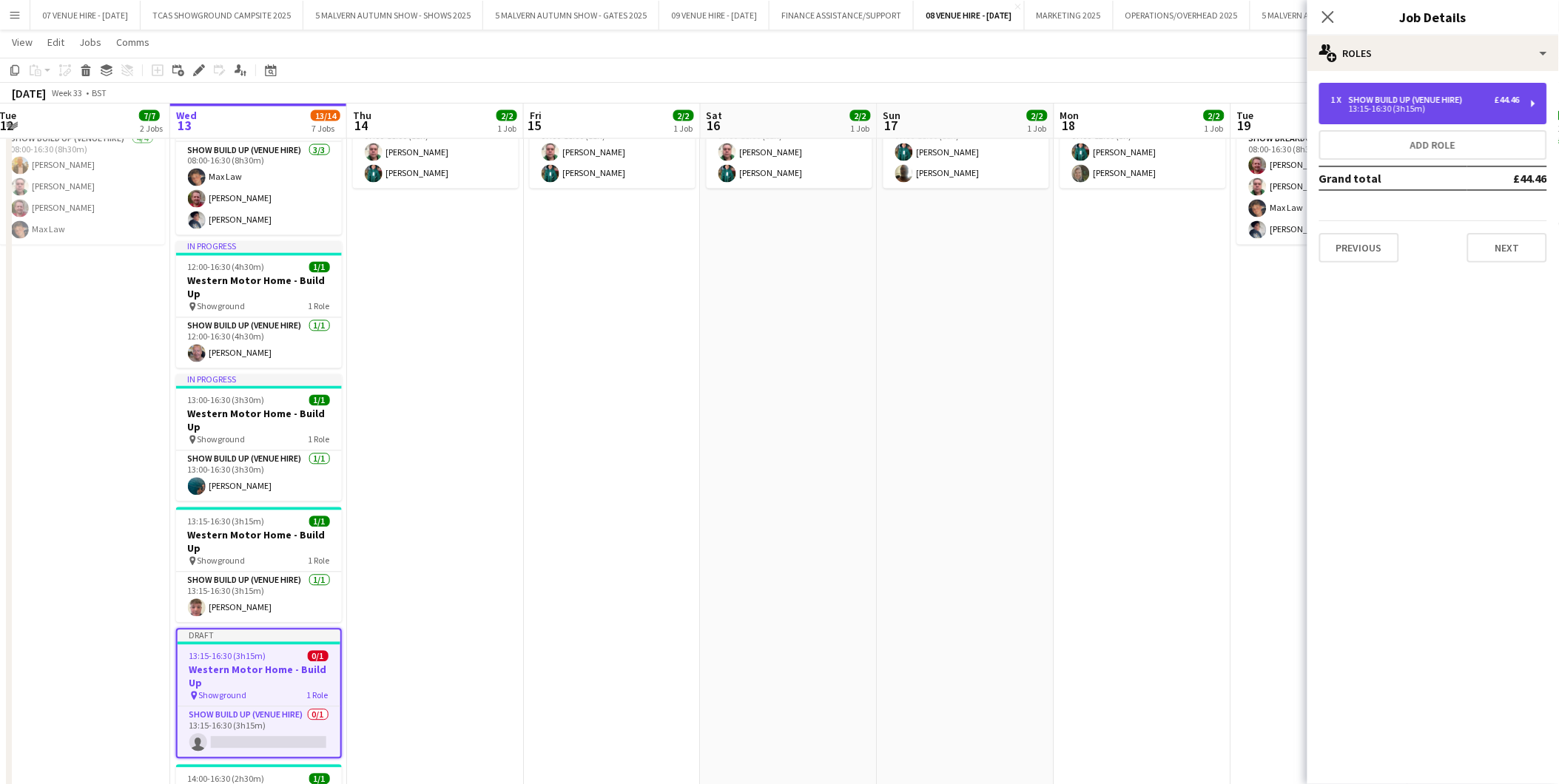
click at [1386, 102] on div "Show Build Up (Venue Hire)" at bounding box center [1408, 100] width 119 height 11
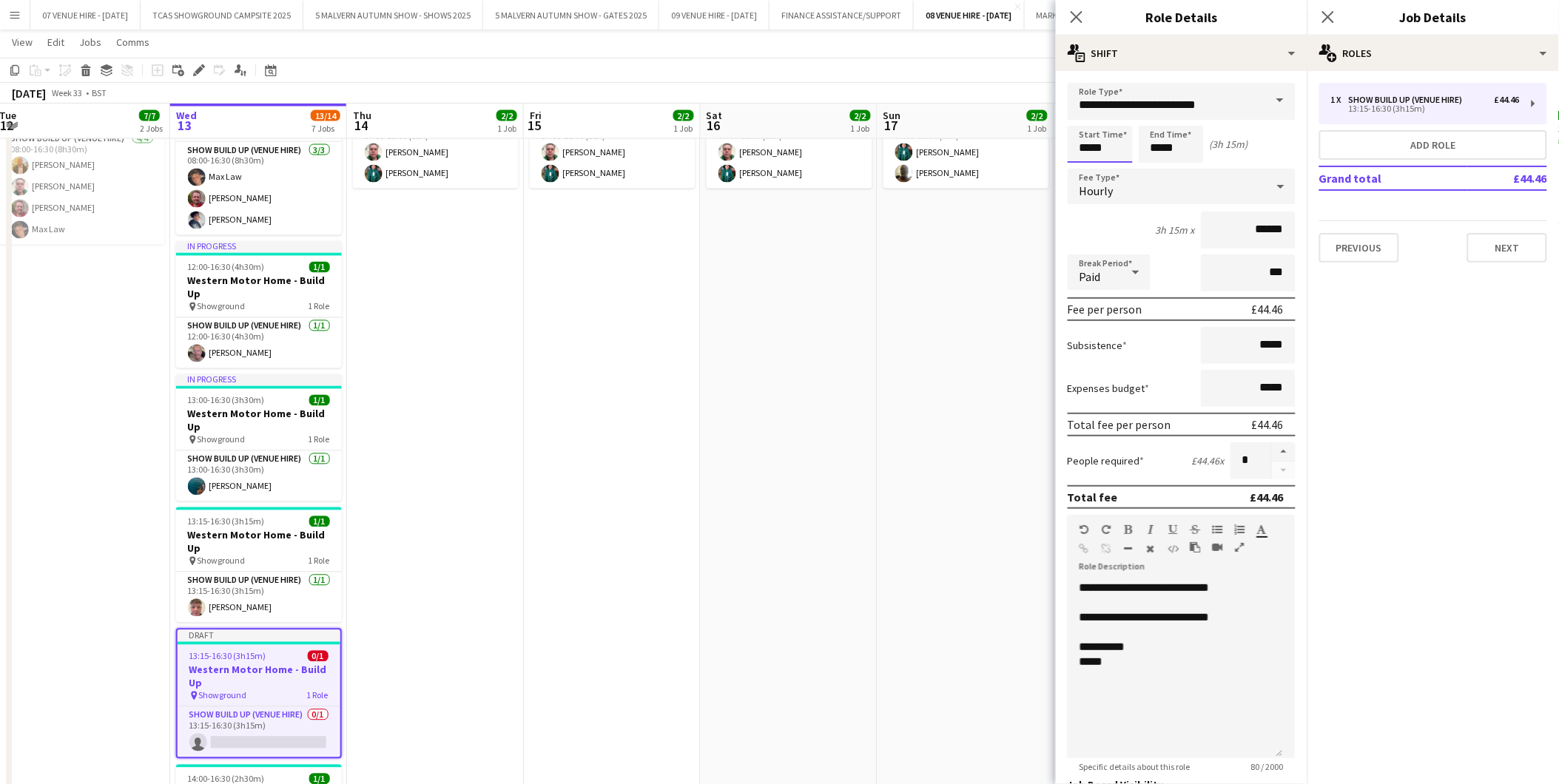
click at [1121, 145] on input "*****" at bounding box center [1100, 144] width 65 height 37
click at [1120, 166] on div at bounding box center [1115, 169] width 29 height 15
type input "*****"
click at [1120, 166] on div at bounding box center [1115, 169] width 29 height 15
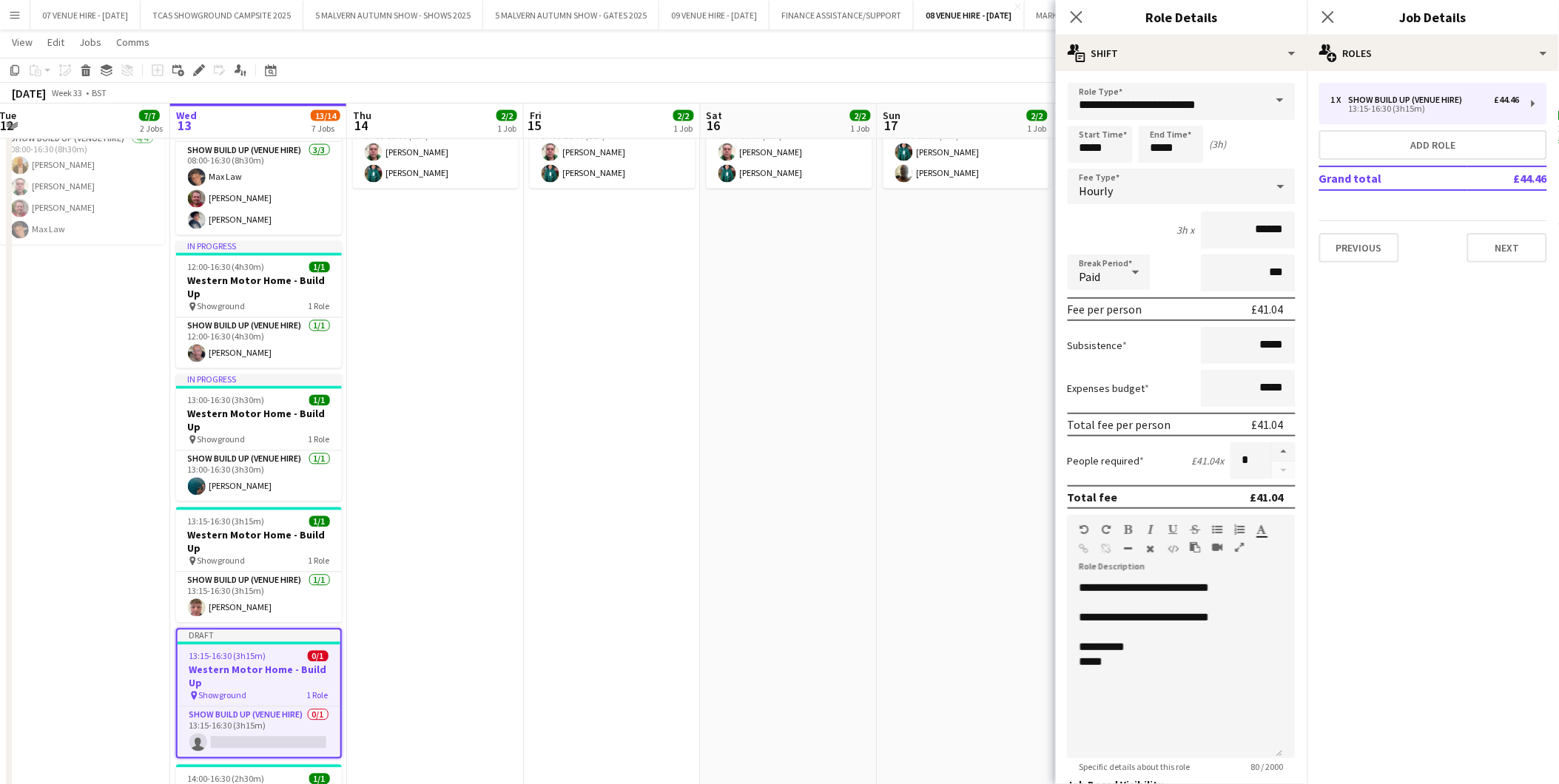
click at [866, 280] on app-date-cell "07:00-18:00 (11h) 2/2 Western Motor Home Show pin Showground - Toilet & Showers…" at bounding box center [789, 490] width 177 height 863
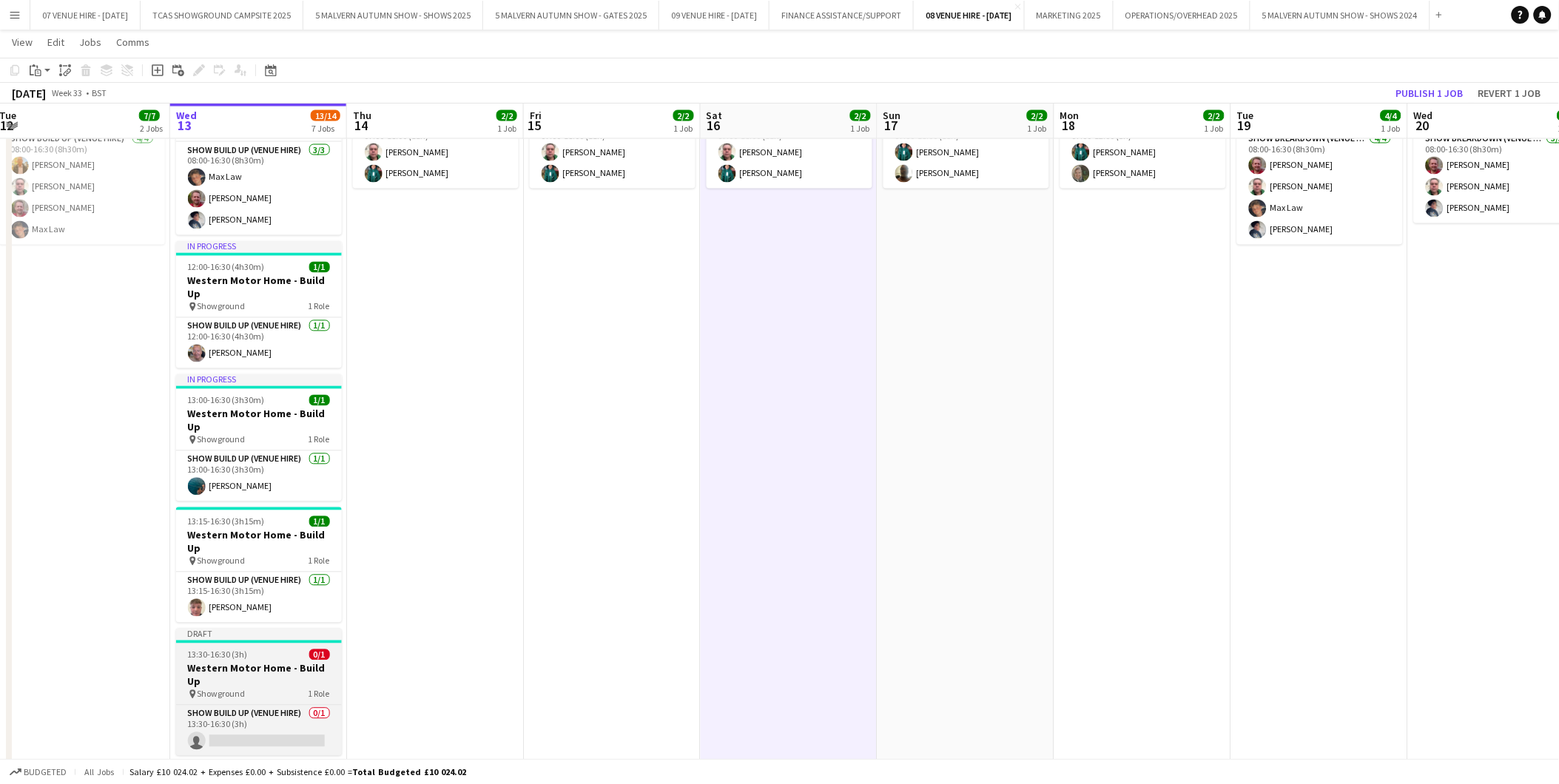
click at [225, 649] on span "13:30-16:30 (3h)" at bounding box center [217, 654] width 60 height 11
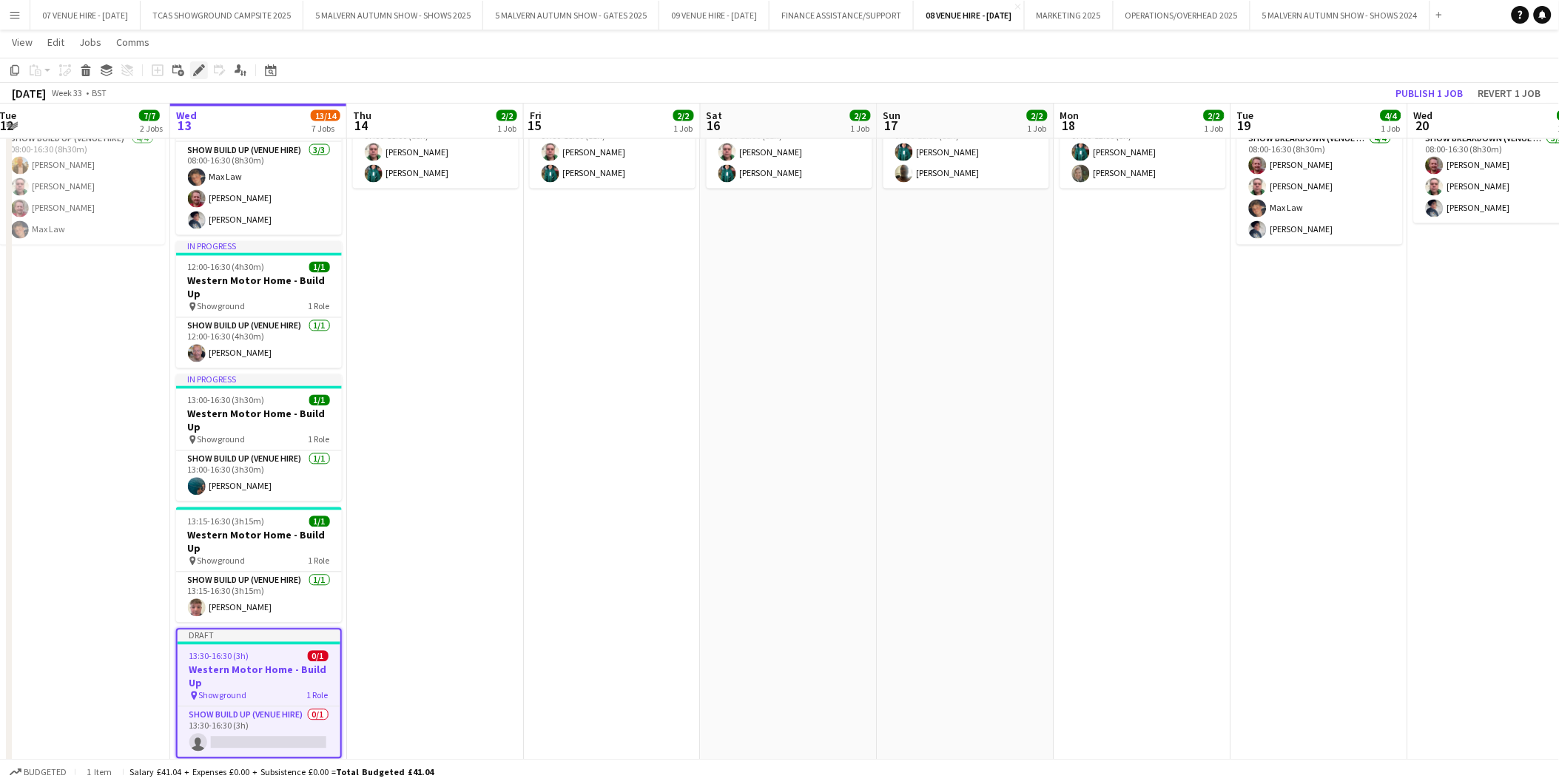
click at [201, 69] on icon at bounding box center [199, 70] width 8 height 8
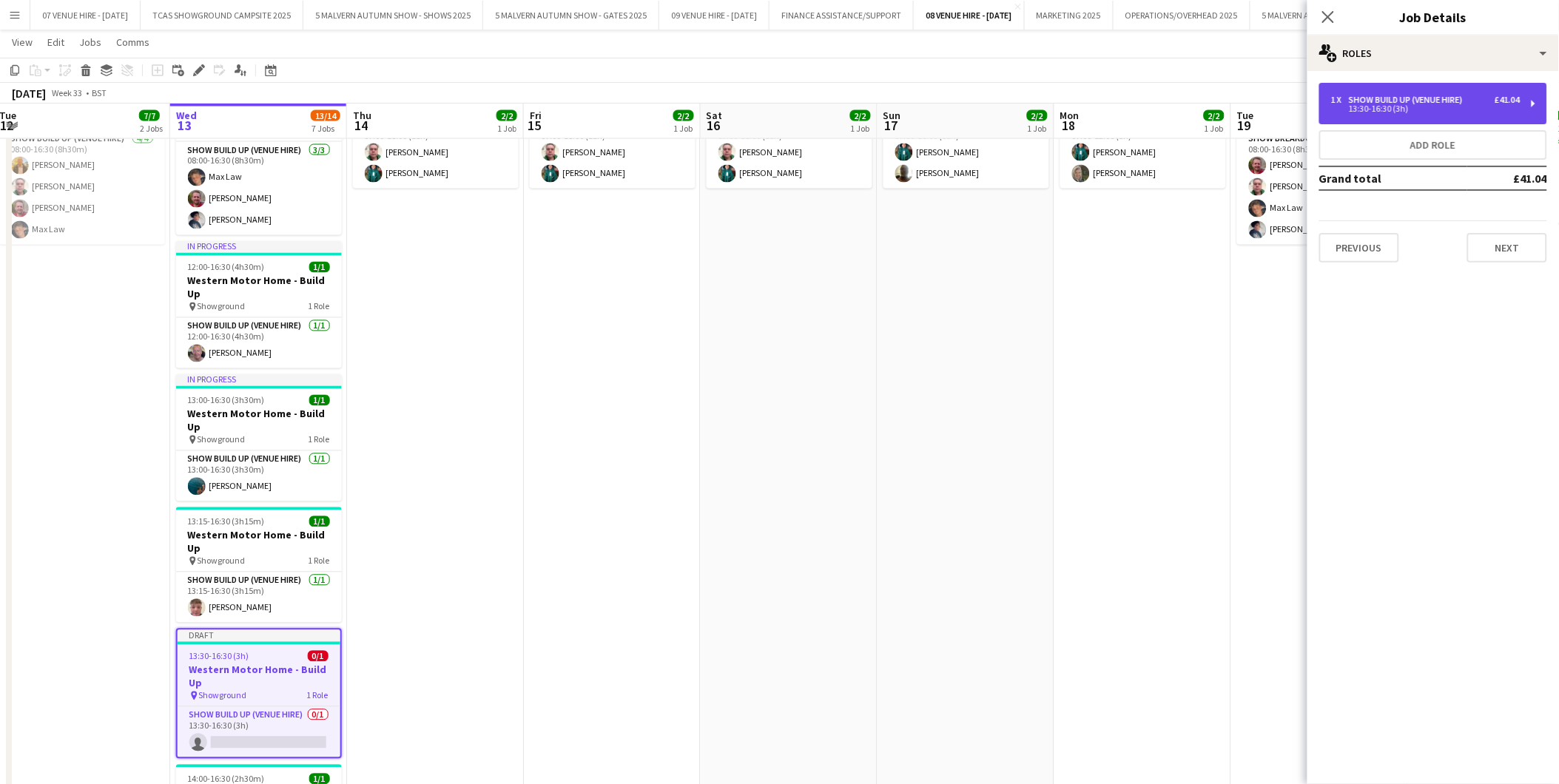
click at [1370, 86] on div "1 x Show Build Up (Venue Hire) £41.04 13:30-16:30 (3h)" at bounding box center [1433, 104] width 228 height 41
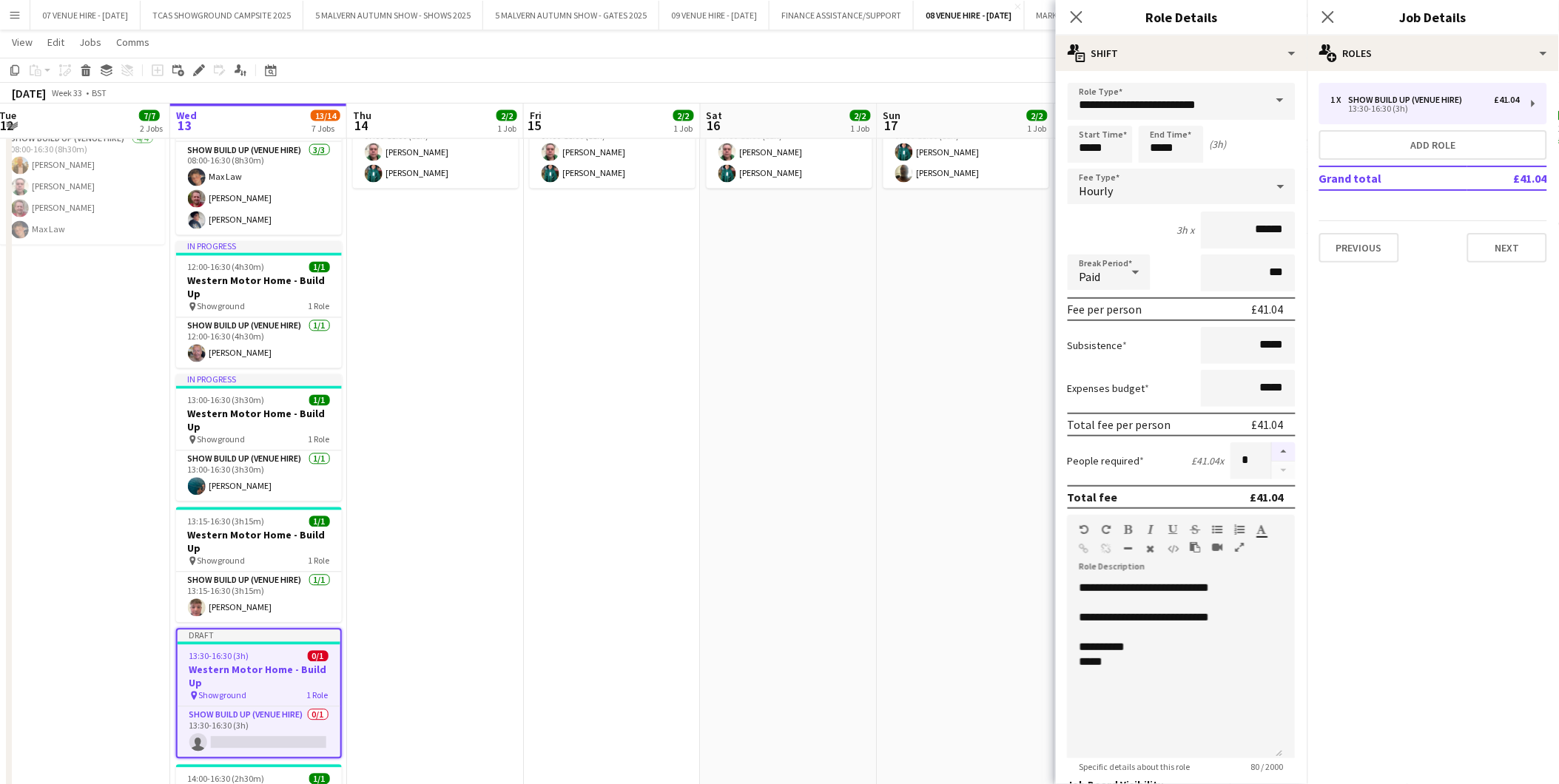
click at [1272, 448] on button "button" at bounding box center [1284, 452] width 24 height 20
type input "*"
click at [944, 446] on app-date-cell "07:00-18:00 (11h) 2/2 Western Motor Home Show pin Showground - Toilet & Showers…" at bounding box center [966, 490] width 177 height 863
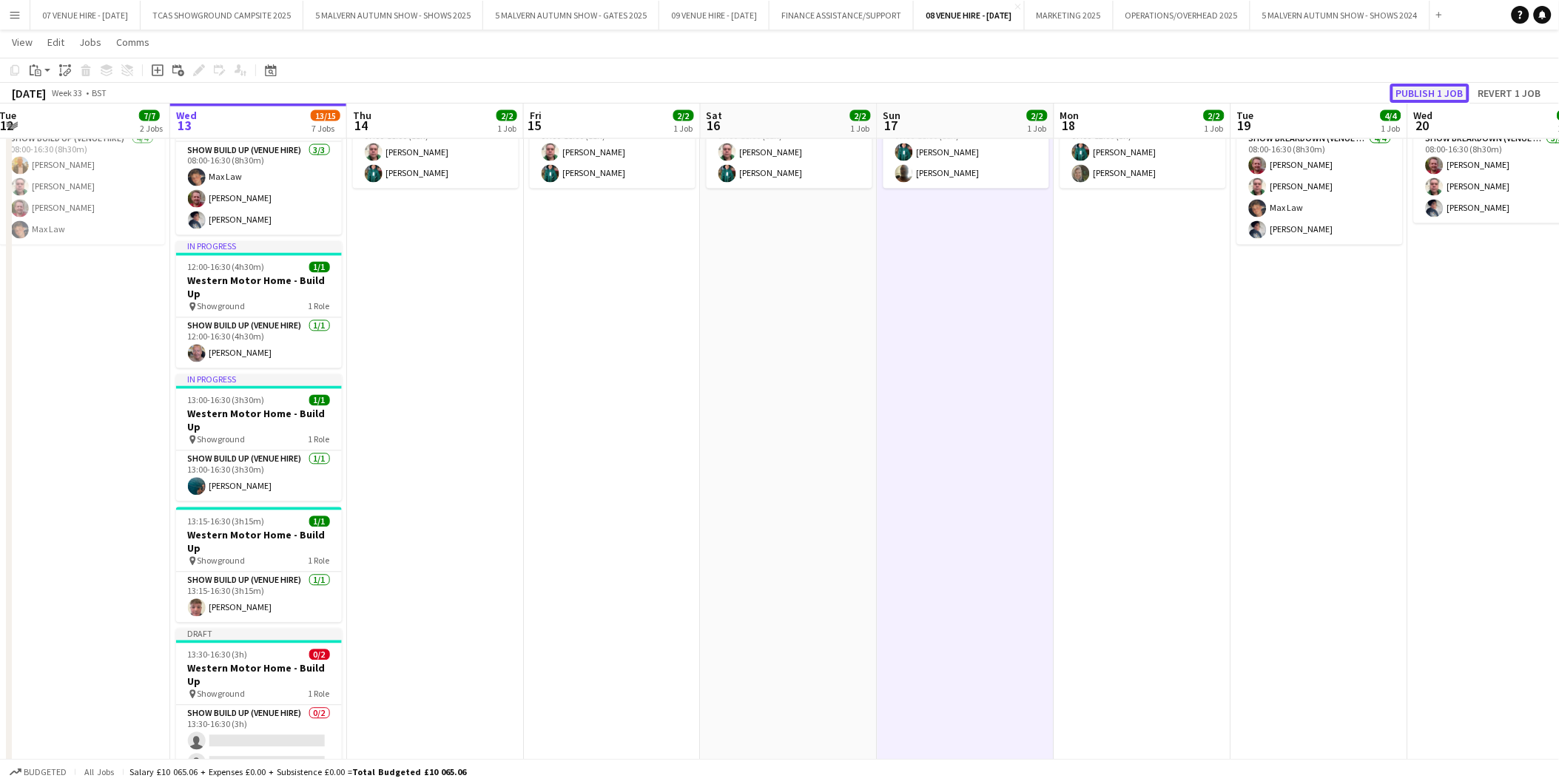
click at [1418, 95] on button "Publish 1 job" at bounding box center [1430, 93] width 79 height 20
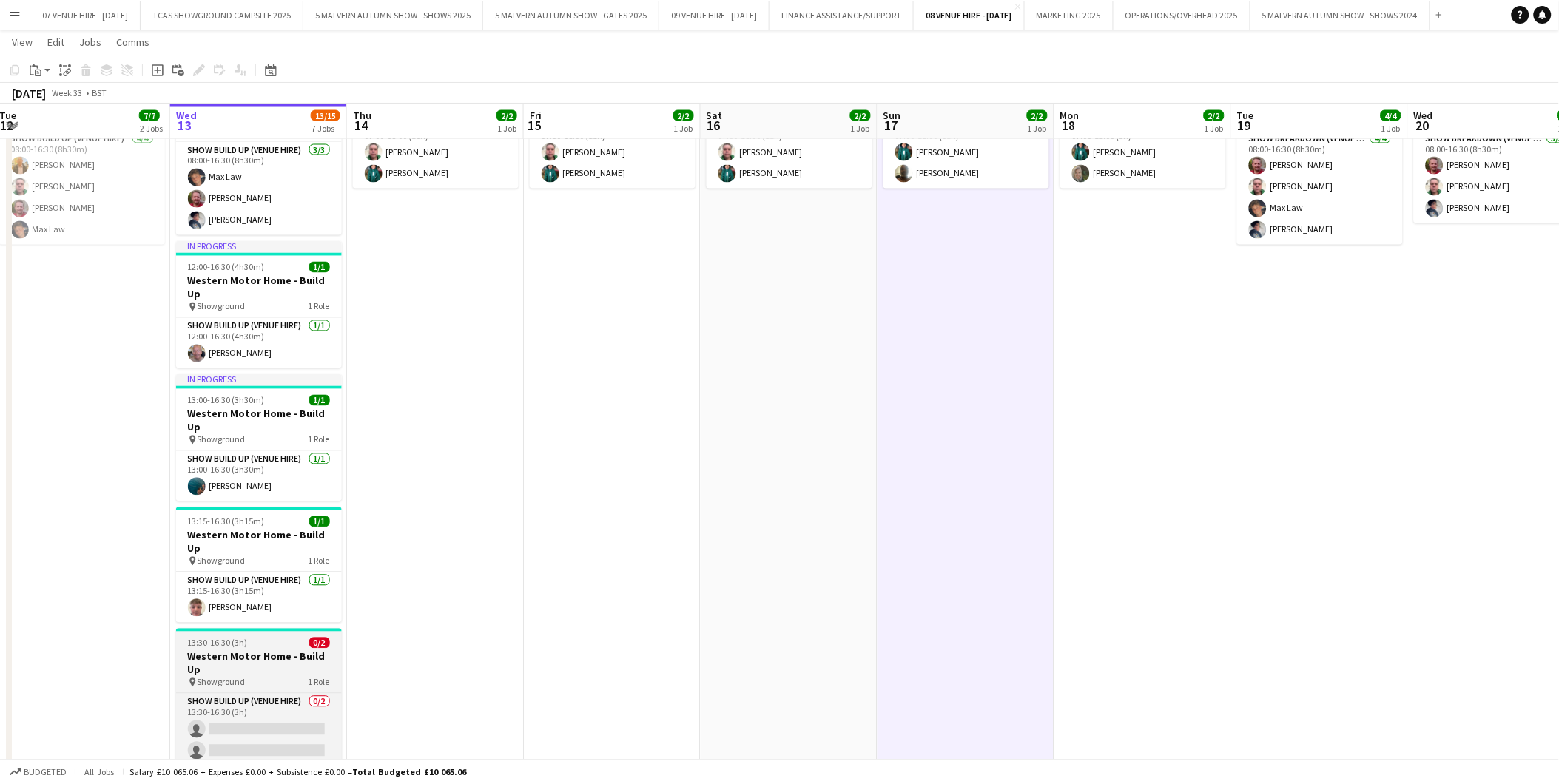
click at [226, 637] on span "13:30-16:30 (3h)" at bounding box center [217, 642] width 60 height 11
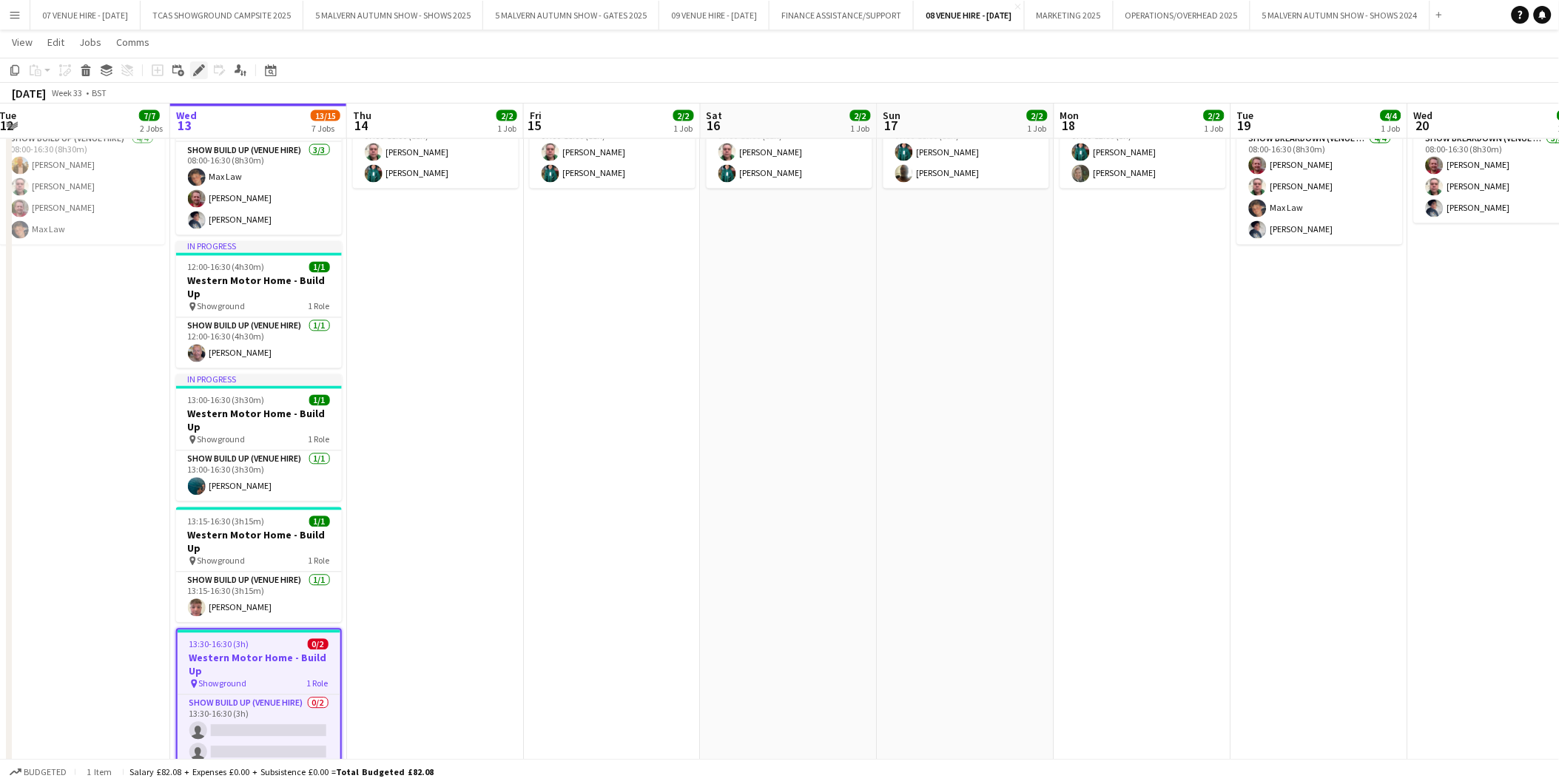
click at [197, 67] on icon "Edit" at bounding box center [199, 70] width 12 height 12
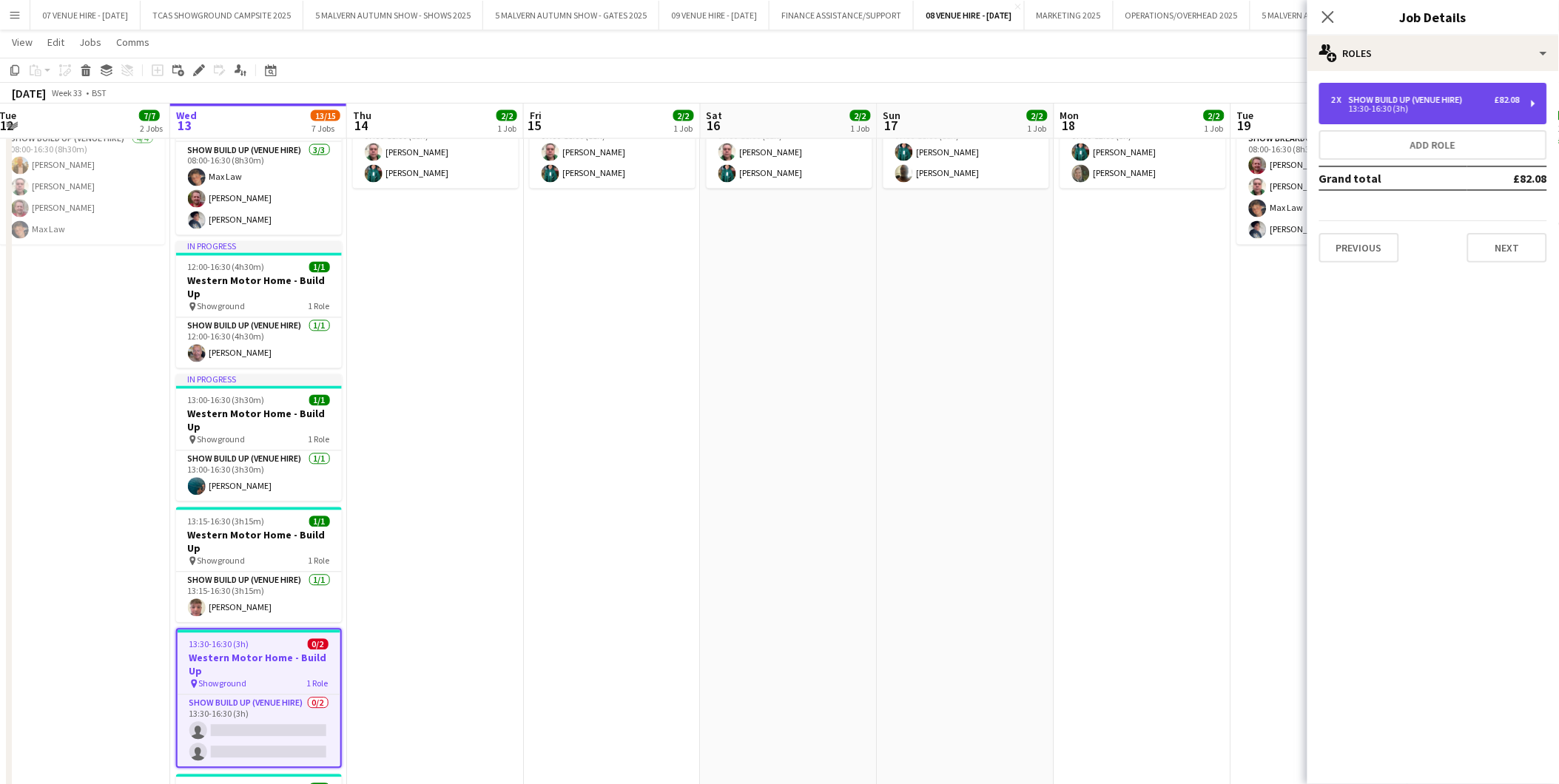
click at [1398, 97] on div "Show Build Up (Venue Hire)" at bounding box center [1408, 100] width 119 height 11
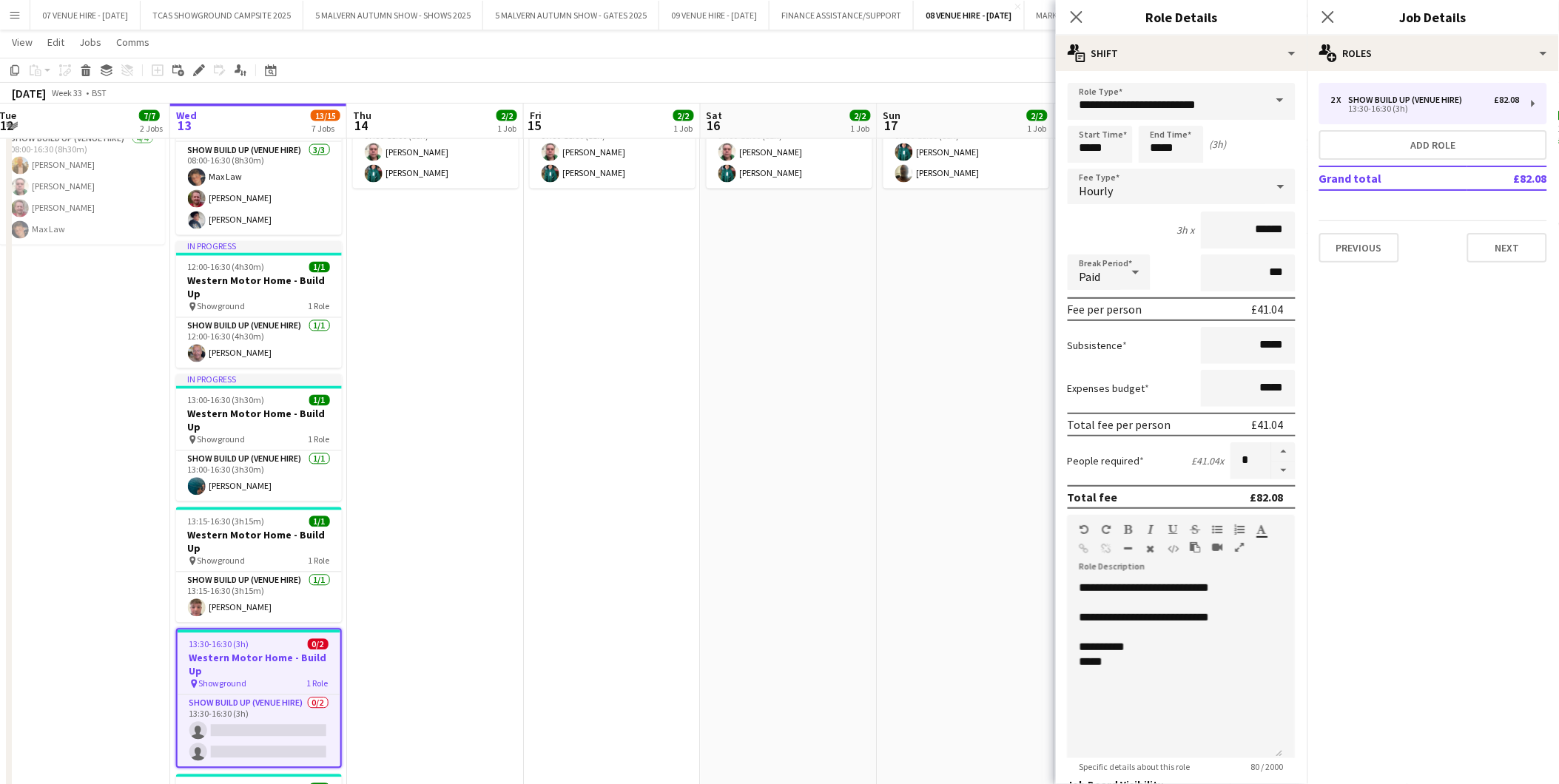
click at [857, 335] on app-date-cell "07:00-18:00 (11h) 2/2 Western Motor Home Show pin Showground - Toilet & Showers…" at bounding box center [789, 495] width 177 height 873
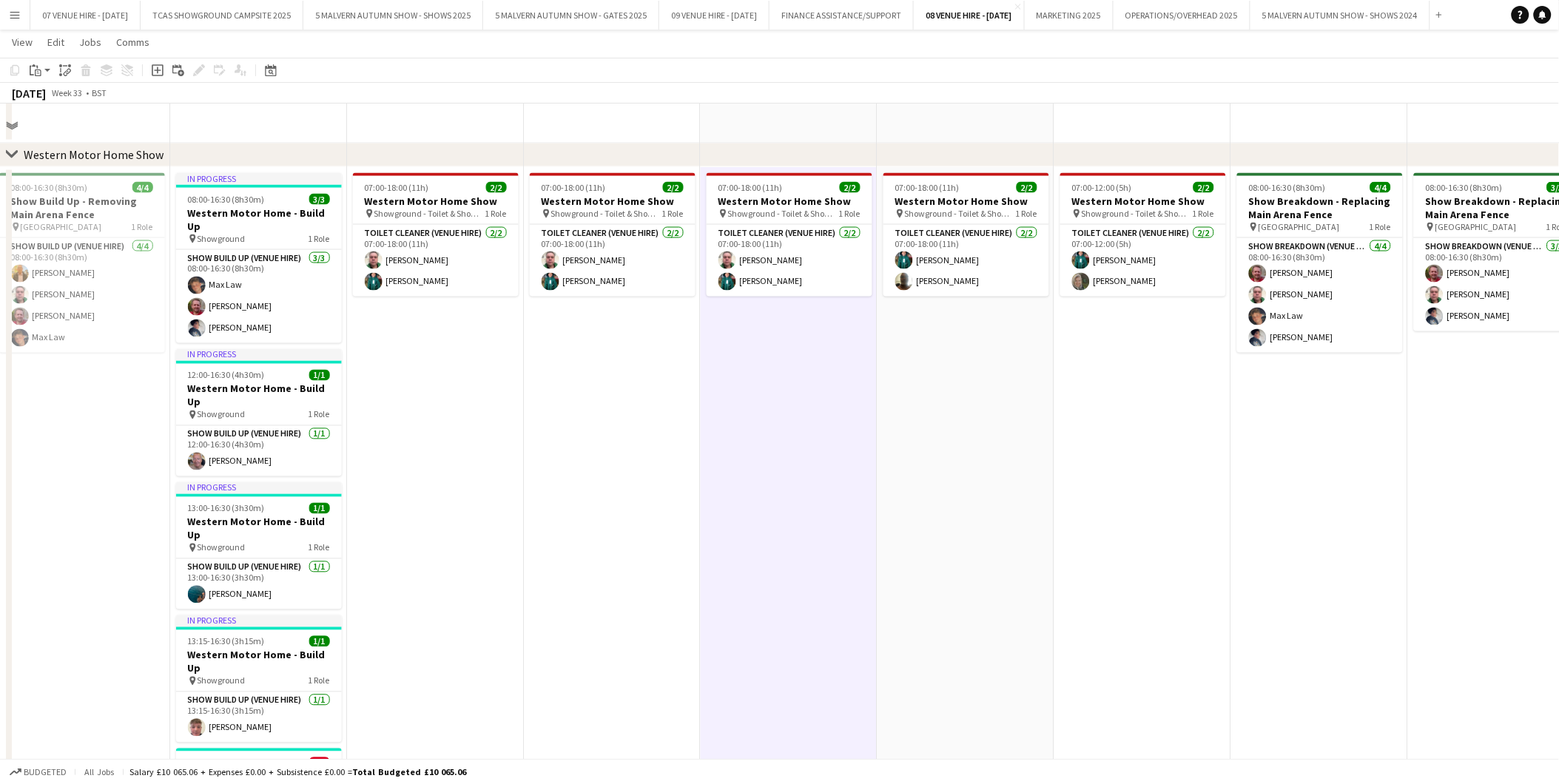
scroll to position [657, 0]
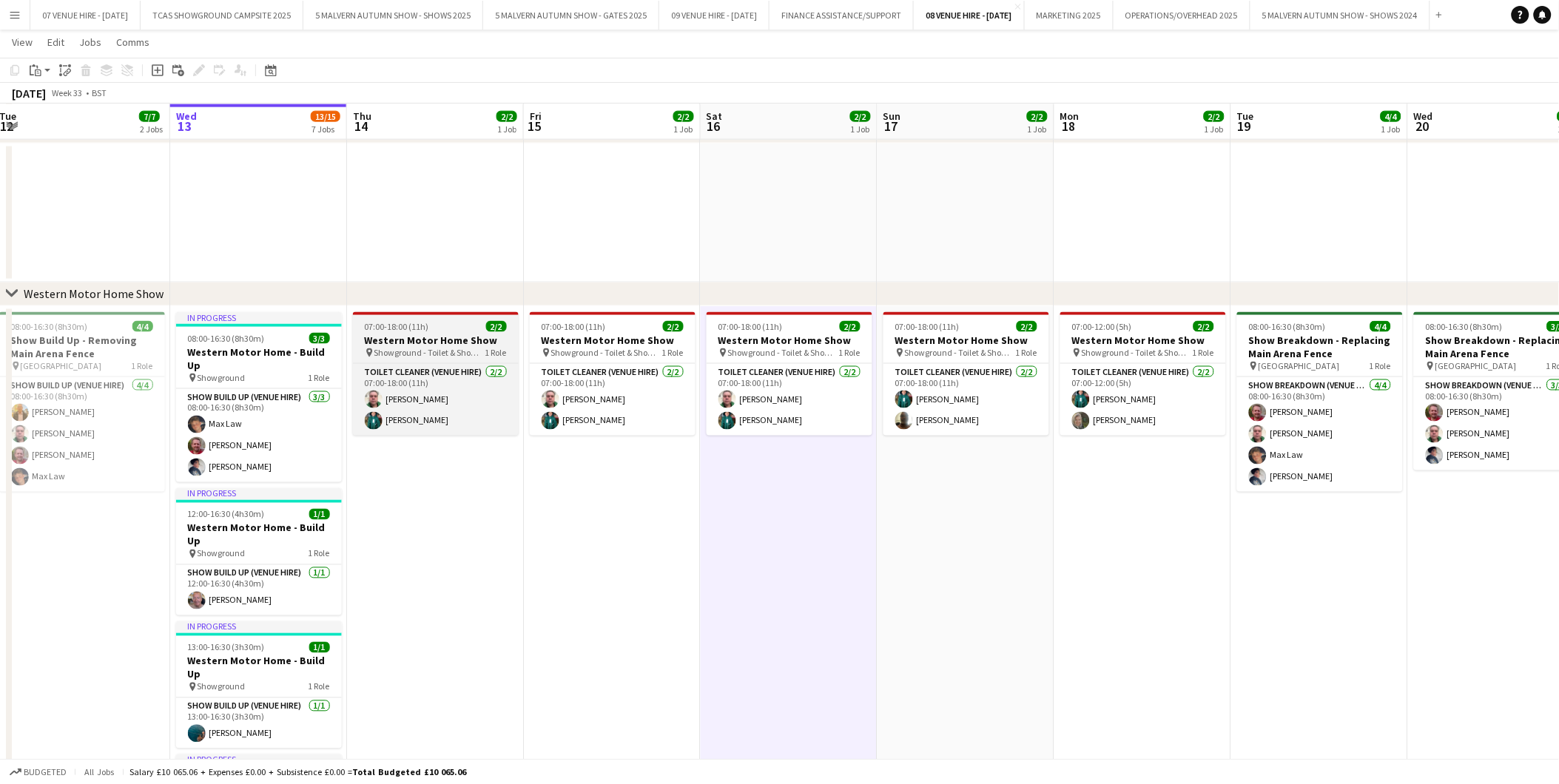
click at [405, 341] on h3 "Western Motor Home Show" at bounding box center [435, 341] width 165 height 14
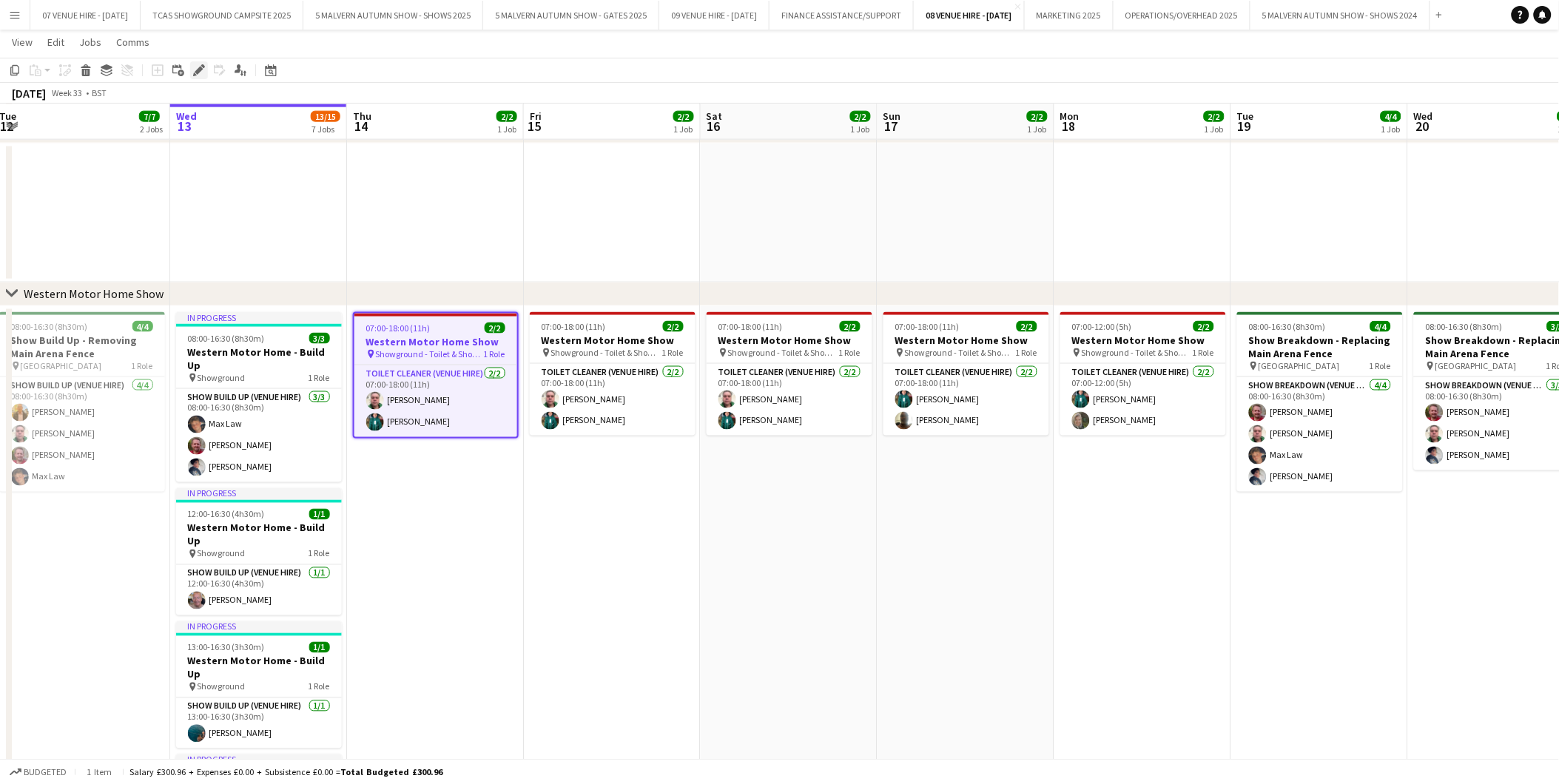
click at [202, 65] on icon at bounding box center [204, 67] width 4 height 4
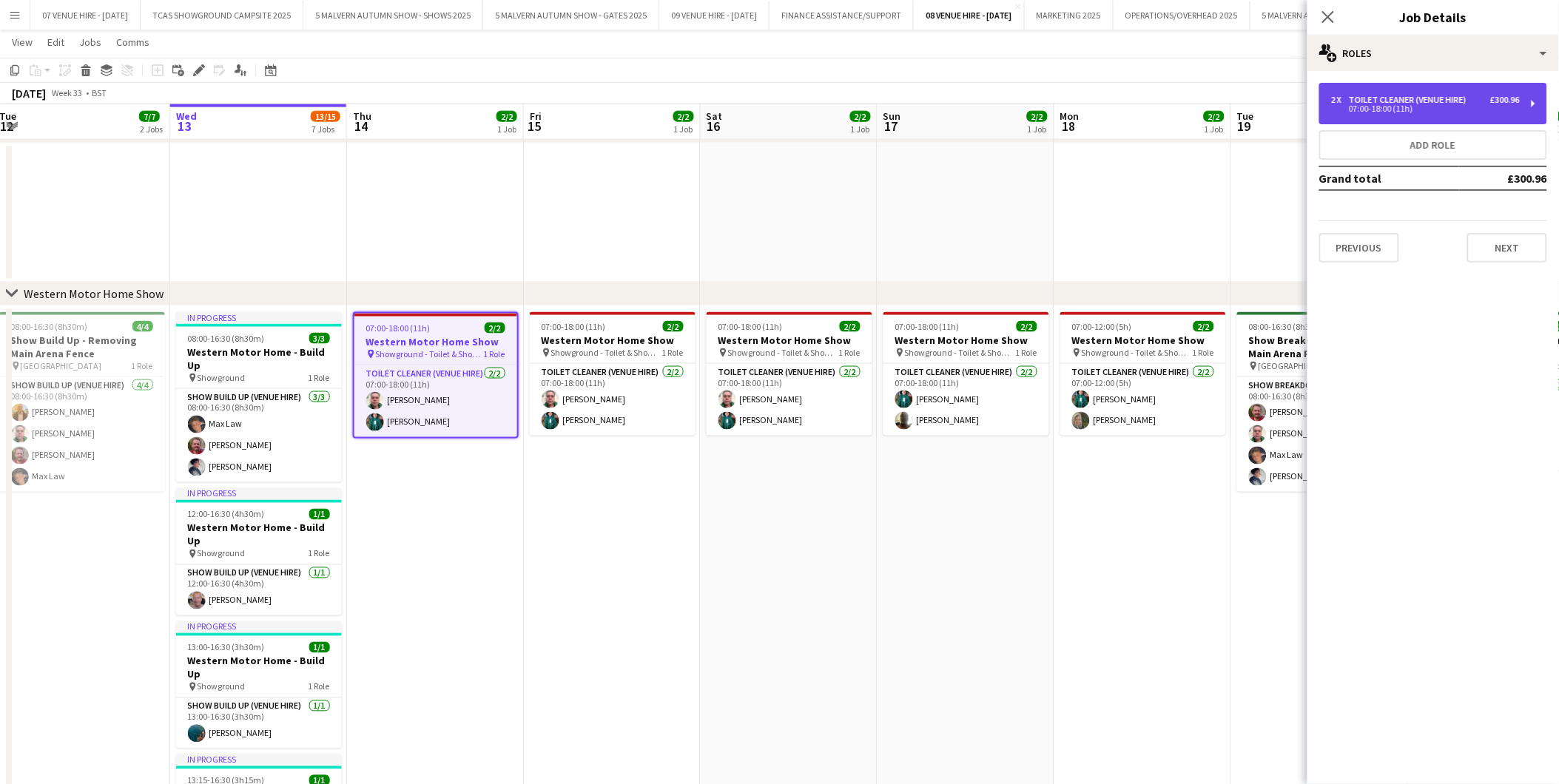
click at [1429, 108] on div "07:00-18:00 (11h)" at bounding box center [1425, 109] width 189 height 8
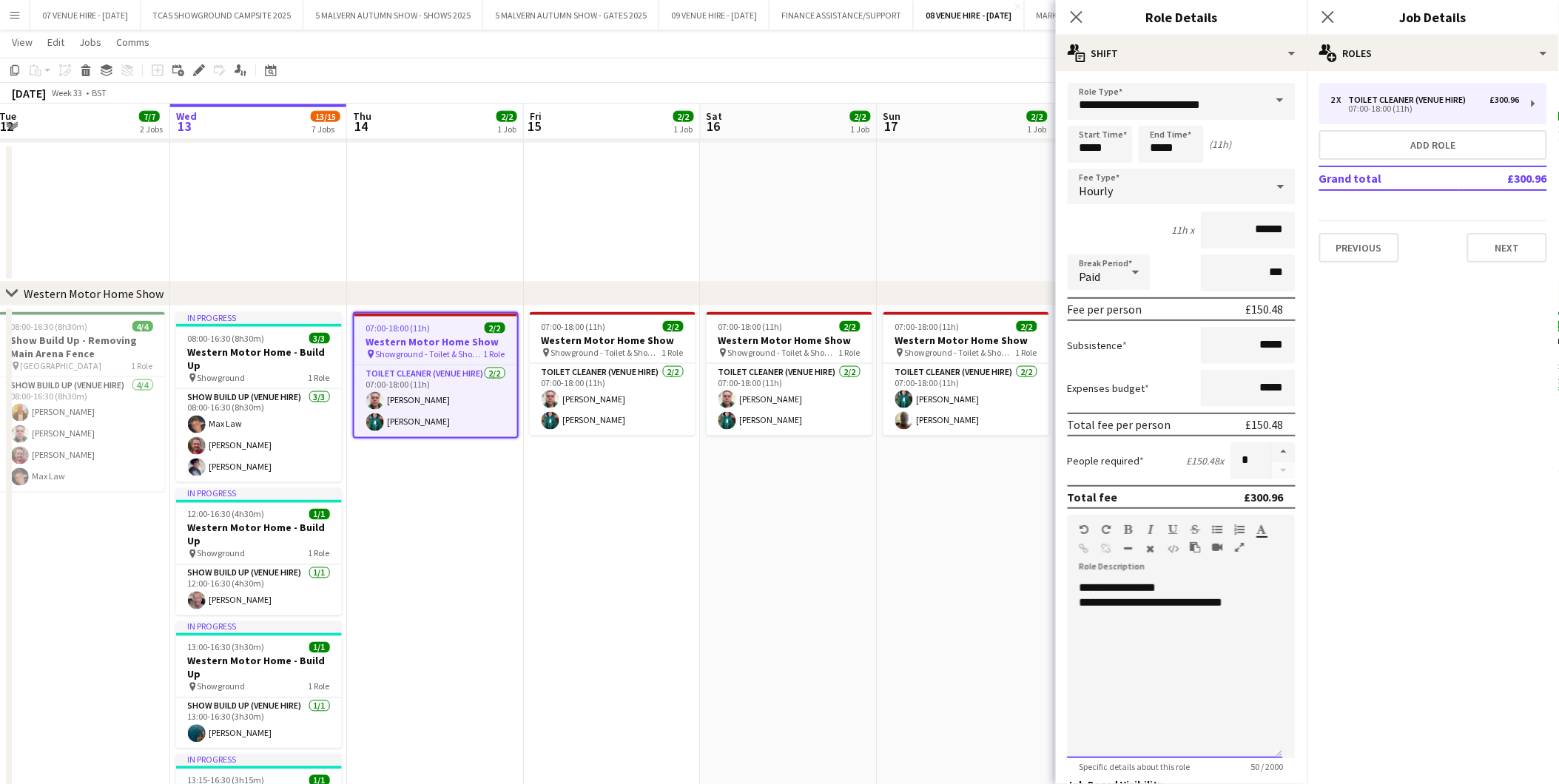
click at [1252, 595] on div "**********" at bounding box center [1175, 602] width 192 height 15
drag, startPoint x: 1143, startPoint y: 648, endPoint x: 1078, endPoint y: 585, distance: 90.5
click at [1078, 585] on div "**********" at bounding box center [1175, 669] width 215 height 177
copy div "**********"
click at [660, 542] on app-date-cell "07:00-18:00 (11h) 2/2 Western Motor Home Show pin Showground - Toilet & Showers…" at bounding box center [612, 743] width 177 height 873
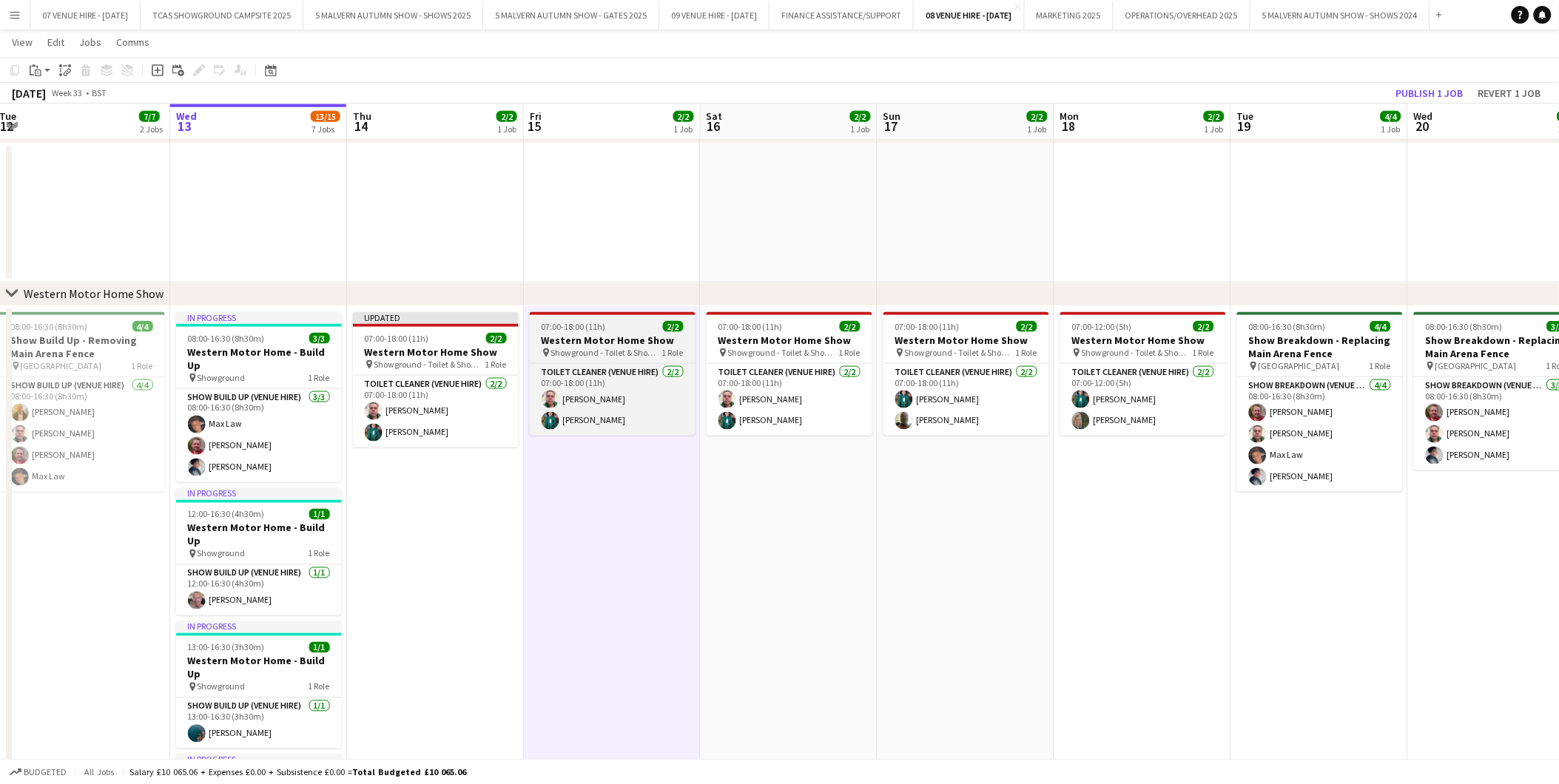
click at [619, 342] on h3 "Western Motor Home Show" at bounding box center [612, 341] width 165 height 14
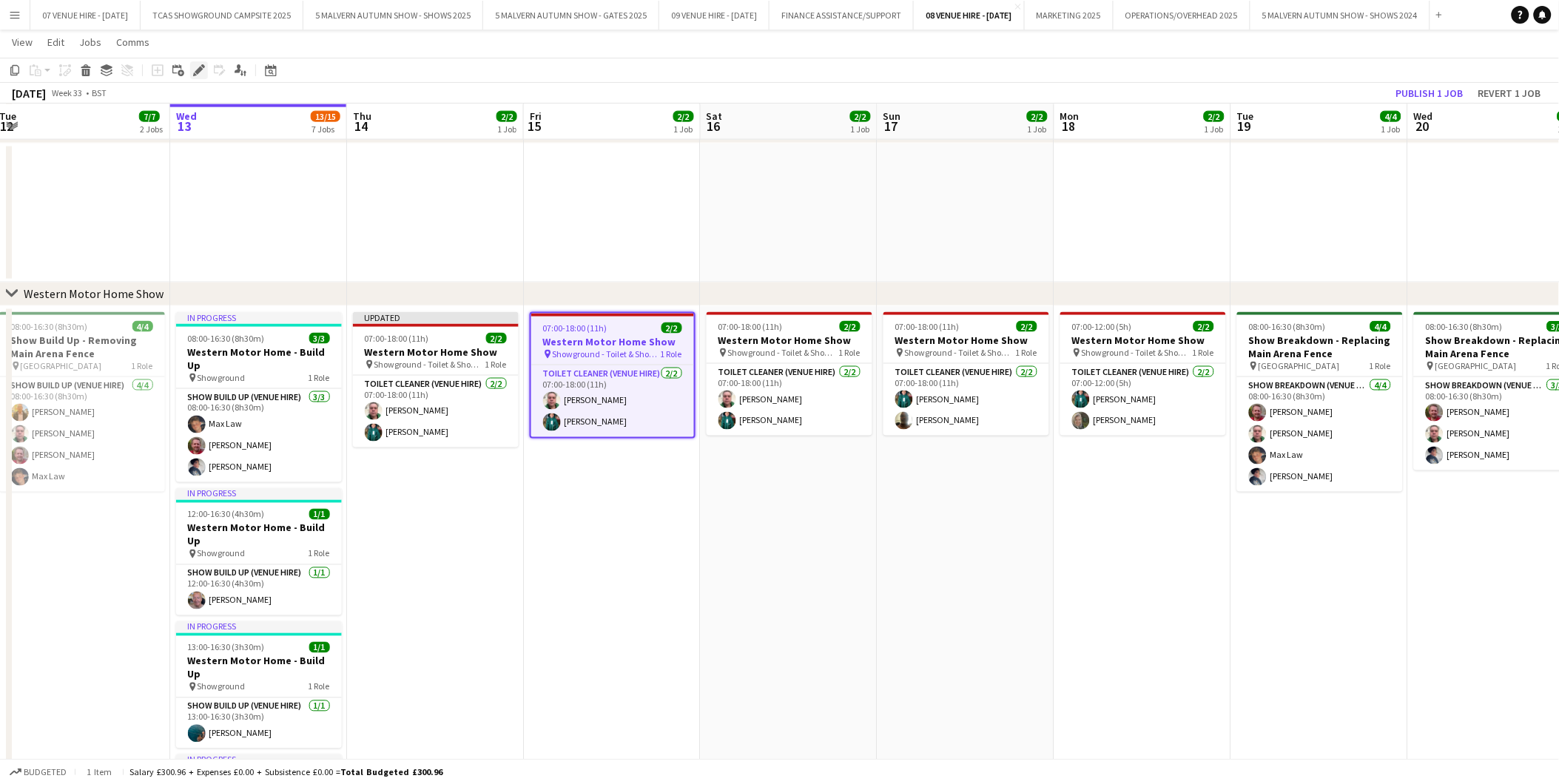
click at [204, 68] on div "Edit" at bounding box center [199, 70] width 18 height 18
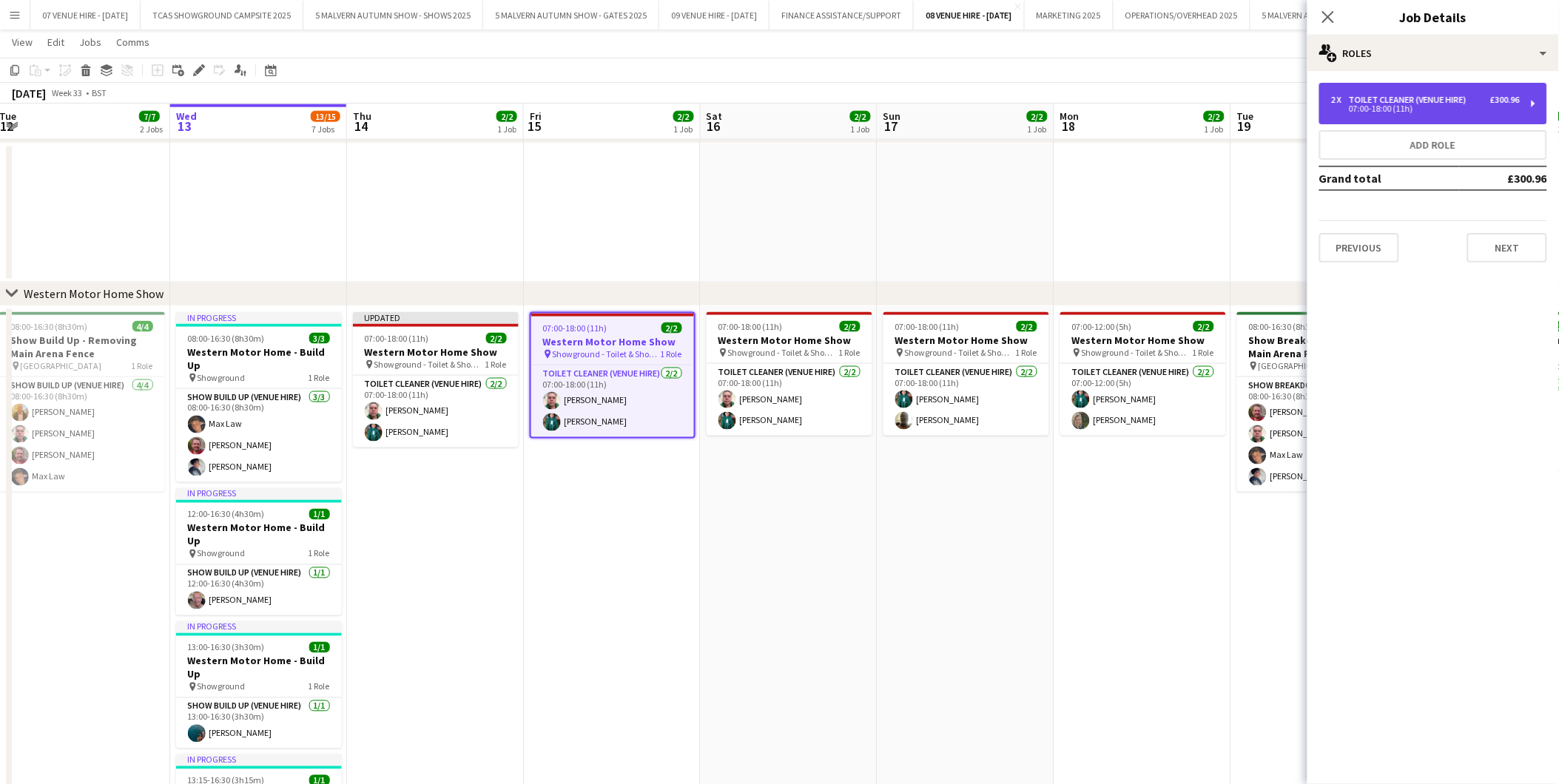
click at [1360, 107] on div "07:00-18:00 (11h)" at bounding box center [1425, 109] width 189 height 8
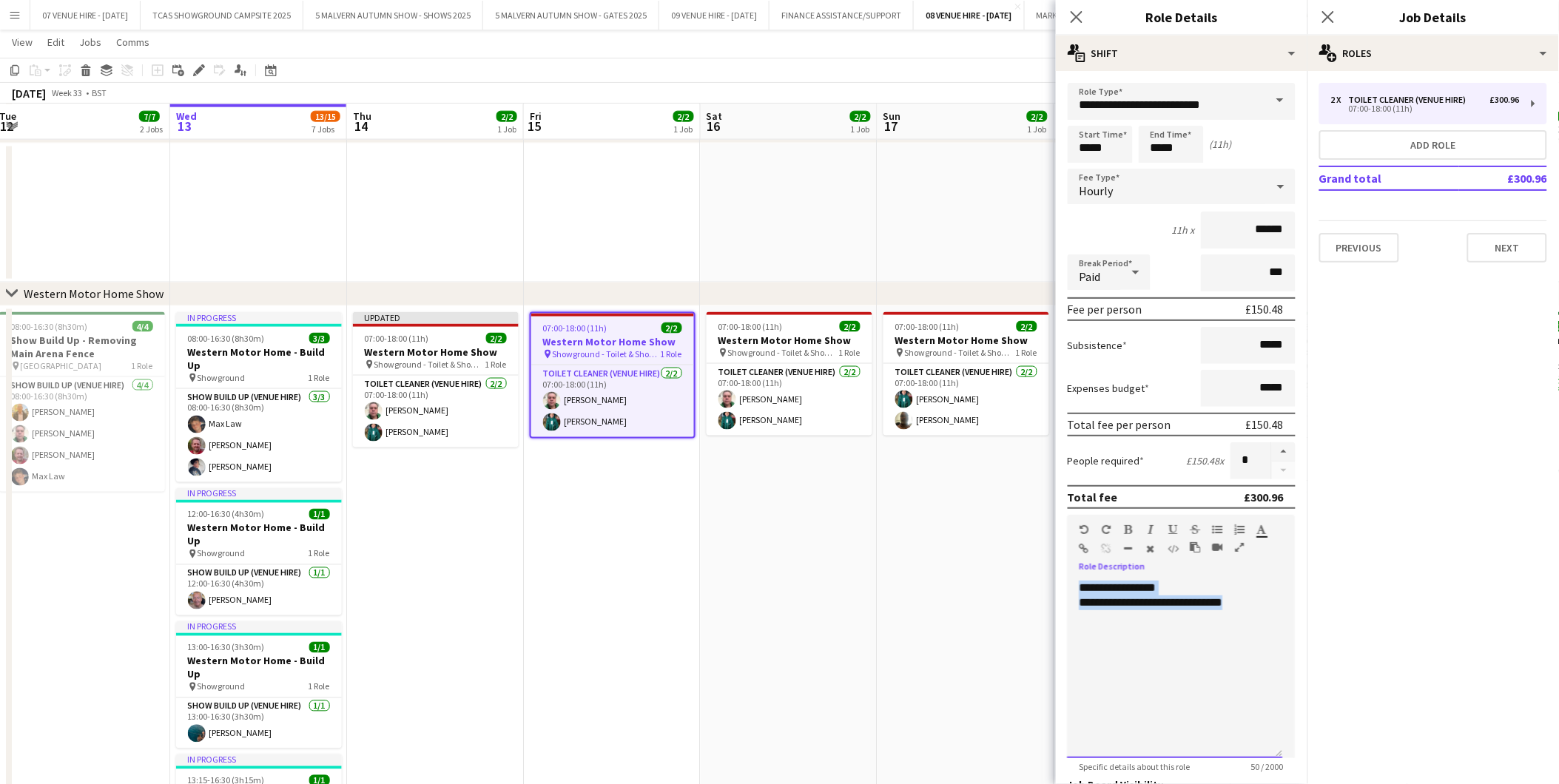
drag, startPoint x: 1249, startPoint y: 597, endPoint x: 1081, endPoint y: 584, distance: 168.5
click at [1081, 584] on div "**********" at bounding box center [1175, 669] width 215 height 177
paste div
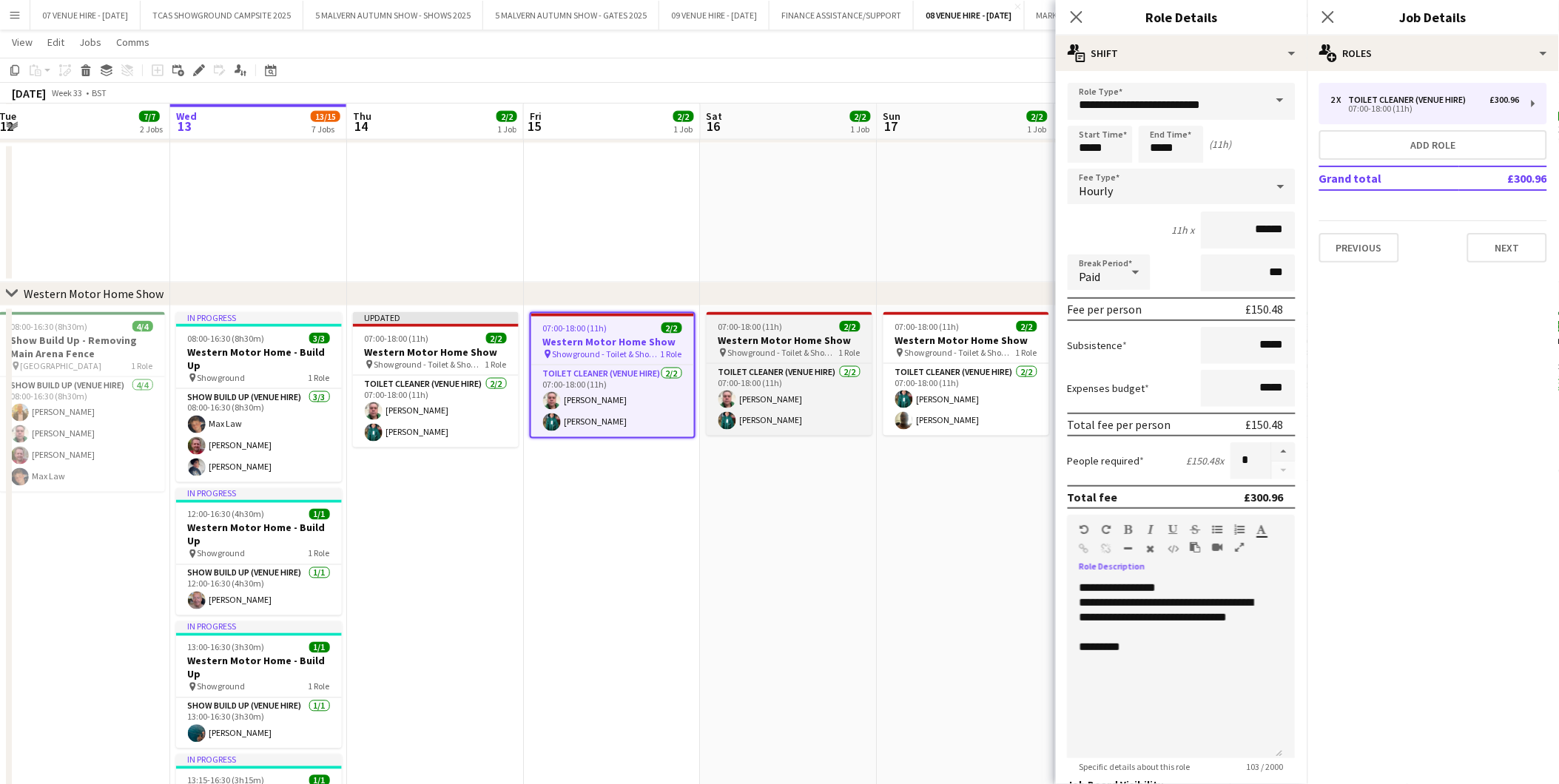
click at [749, 321] on span "07:00-18:00 (11h)" at bounding box center [751, 326] width 65 height 11
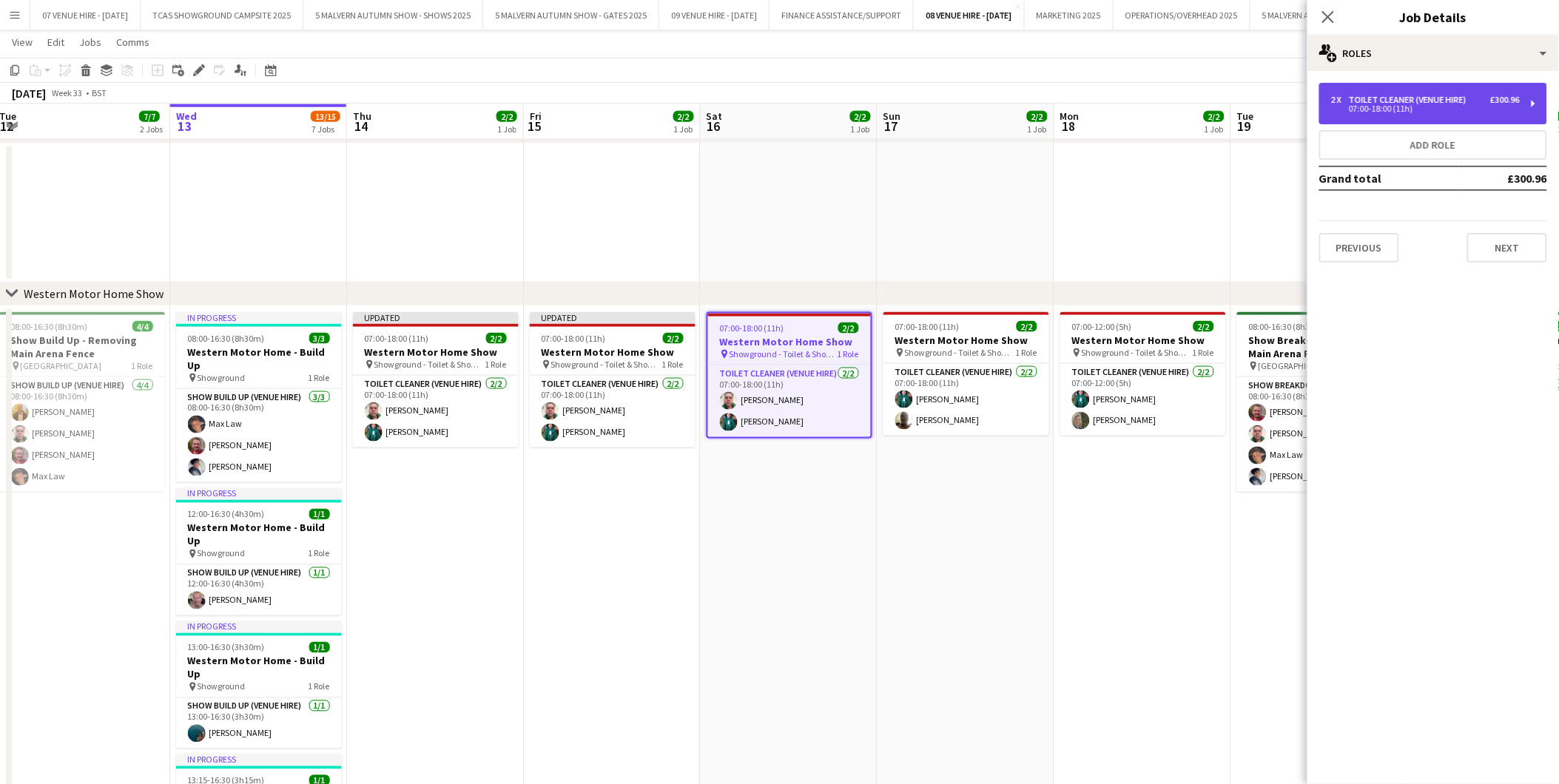
click at [1360, 108] on div "07:00-18:00 (11h)" at bounding box center [1425, 109] width 189 height 8
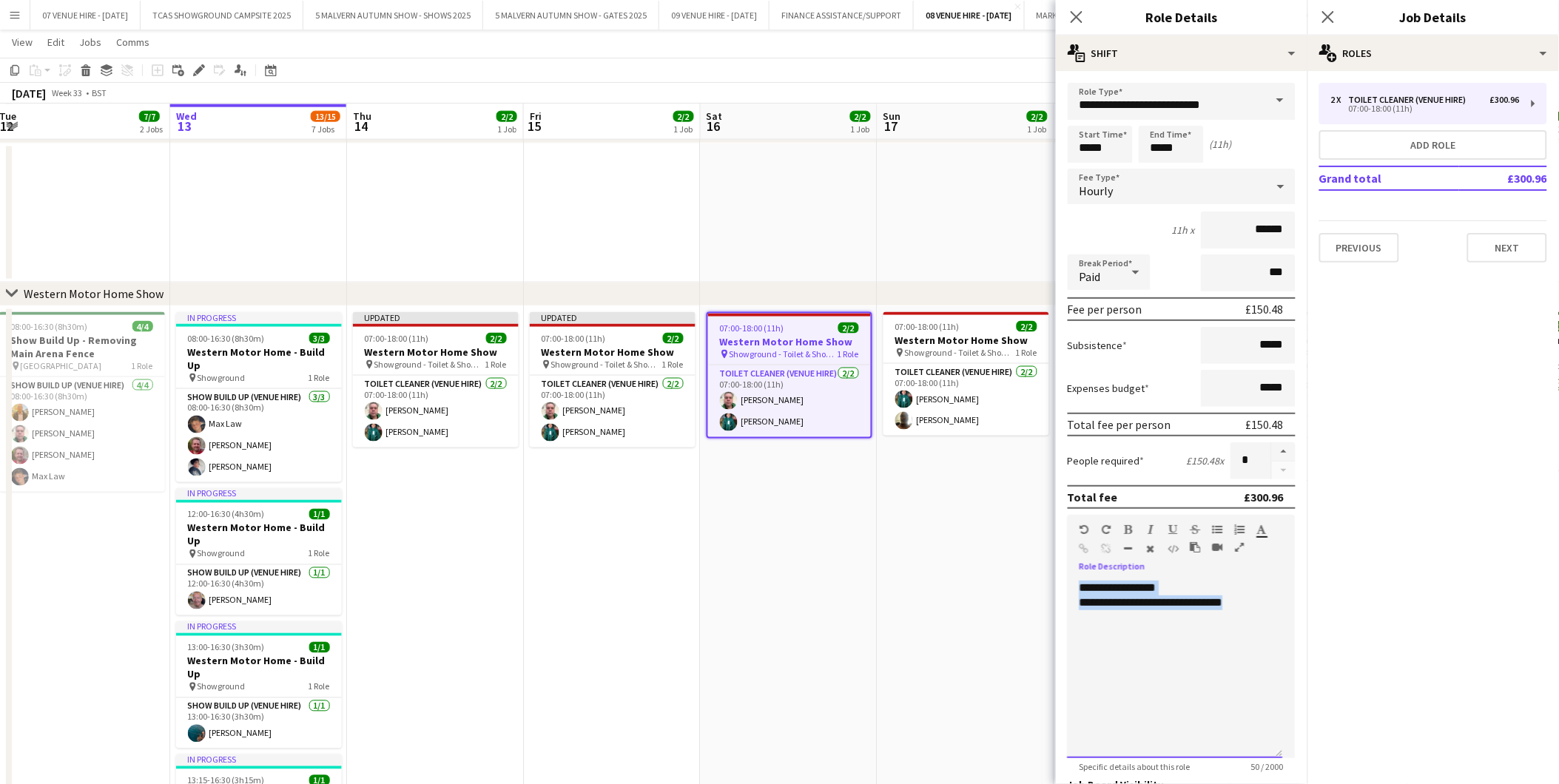
drag, startPoint x: 1251, startPoint y: 596, endPoint x: 1069, endPoint y: 576, distance: 183.1
click at [1069, 580] on div "**********" at bounding box center [1175, 669] width 215 height 177
paste div
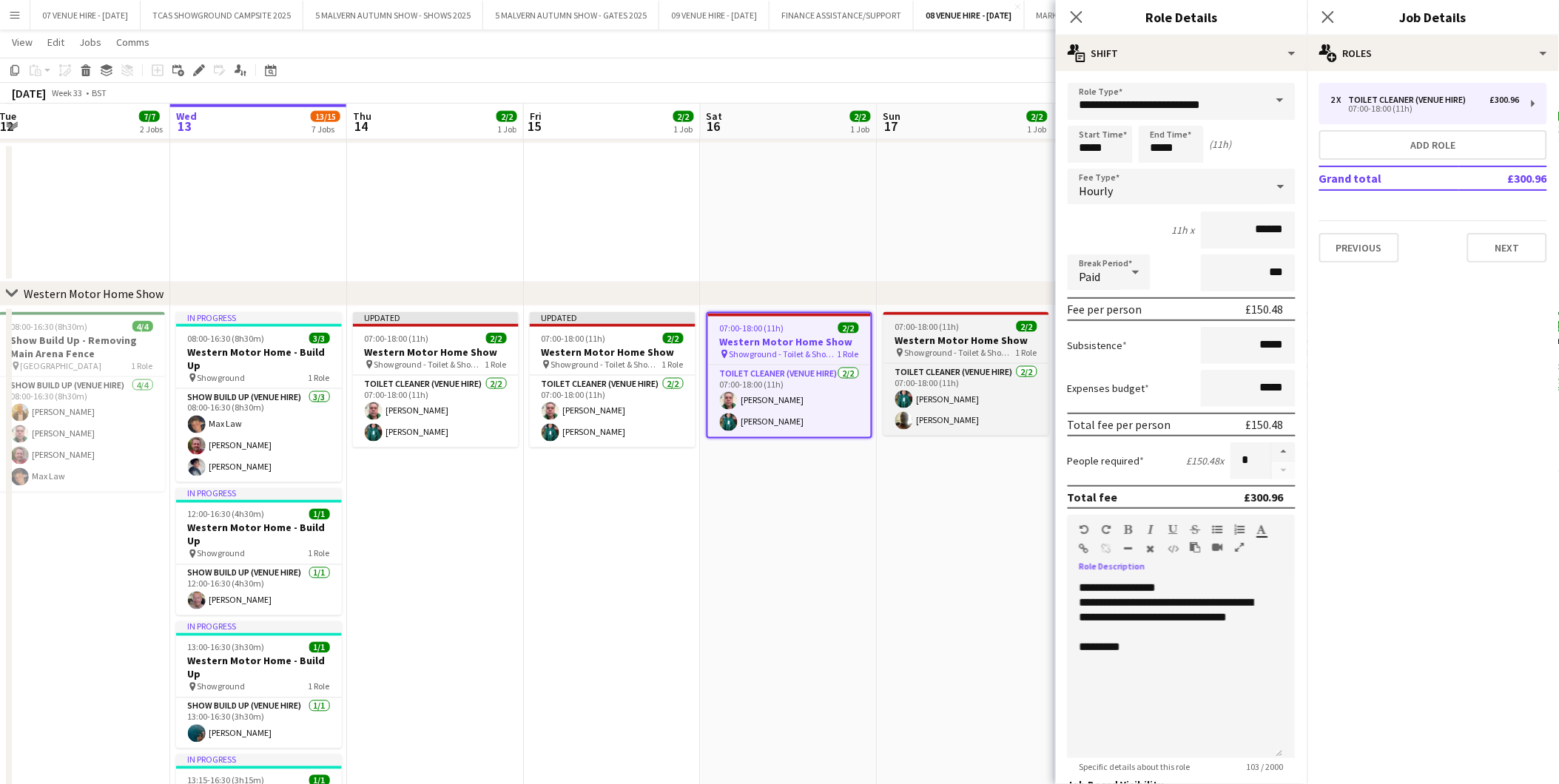
click at [921, 324] on span "07:00-18:00 (11h)" at bounding box center [927, 326] width 65 height 11
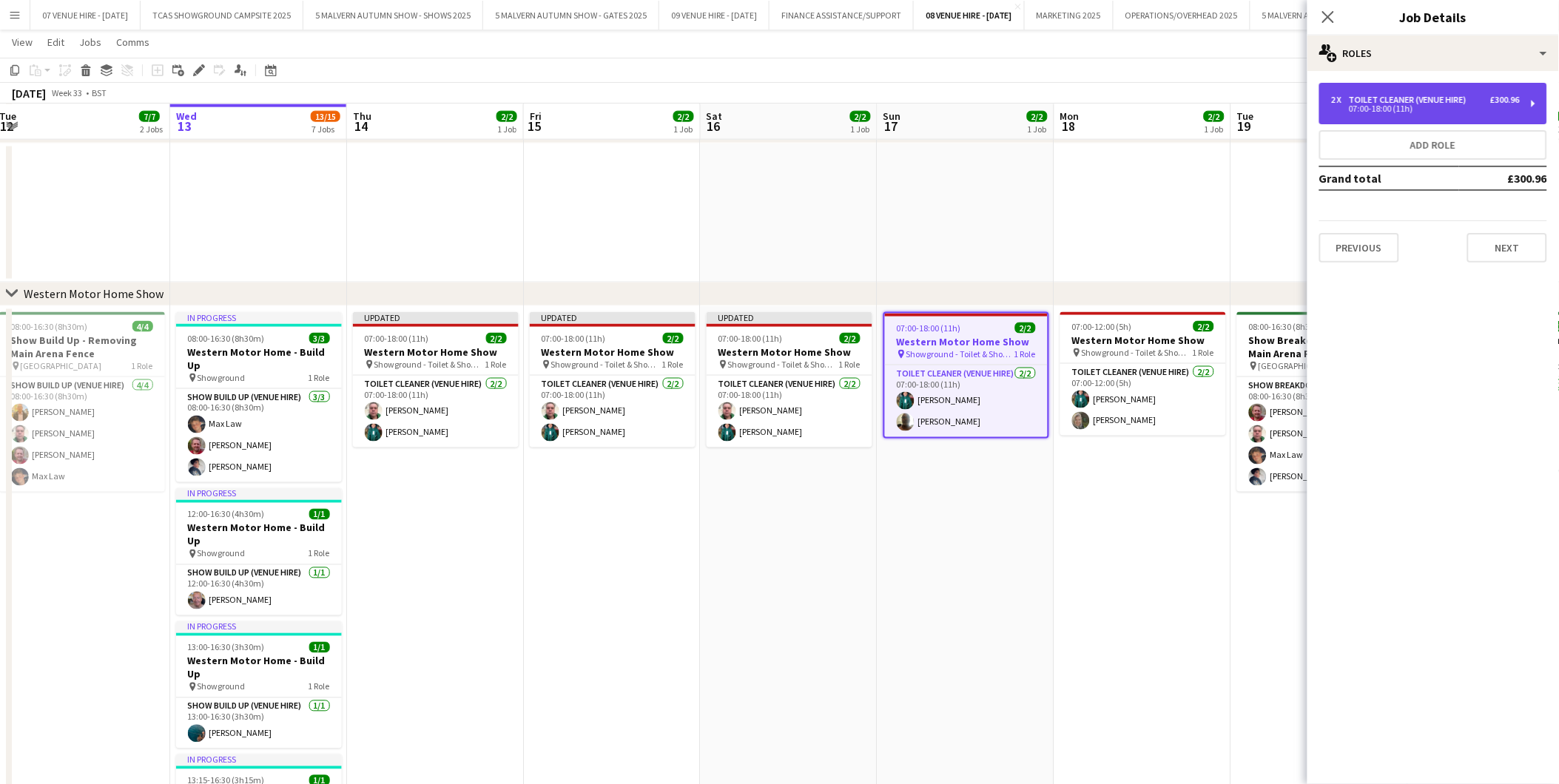
click at [1361, 119] on div "2 x Toilet Cleaner (Venue Hire) £300.96 07:00-18:00 (11h)" at bounding box center [1433, 104] width 228 height 41
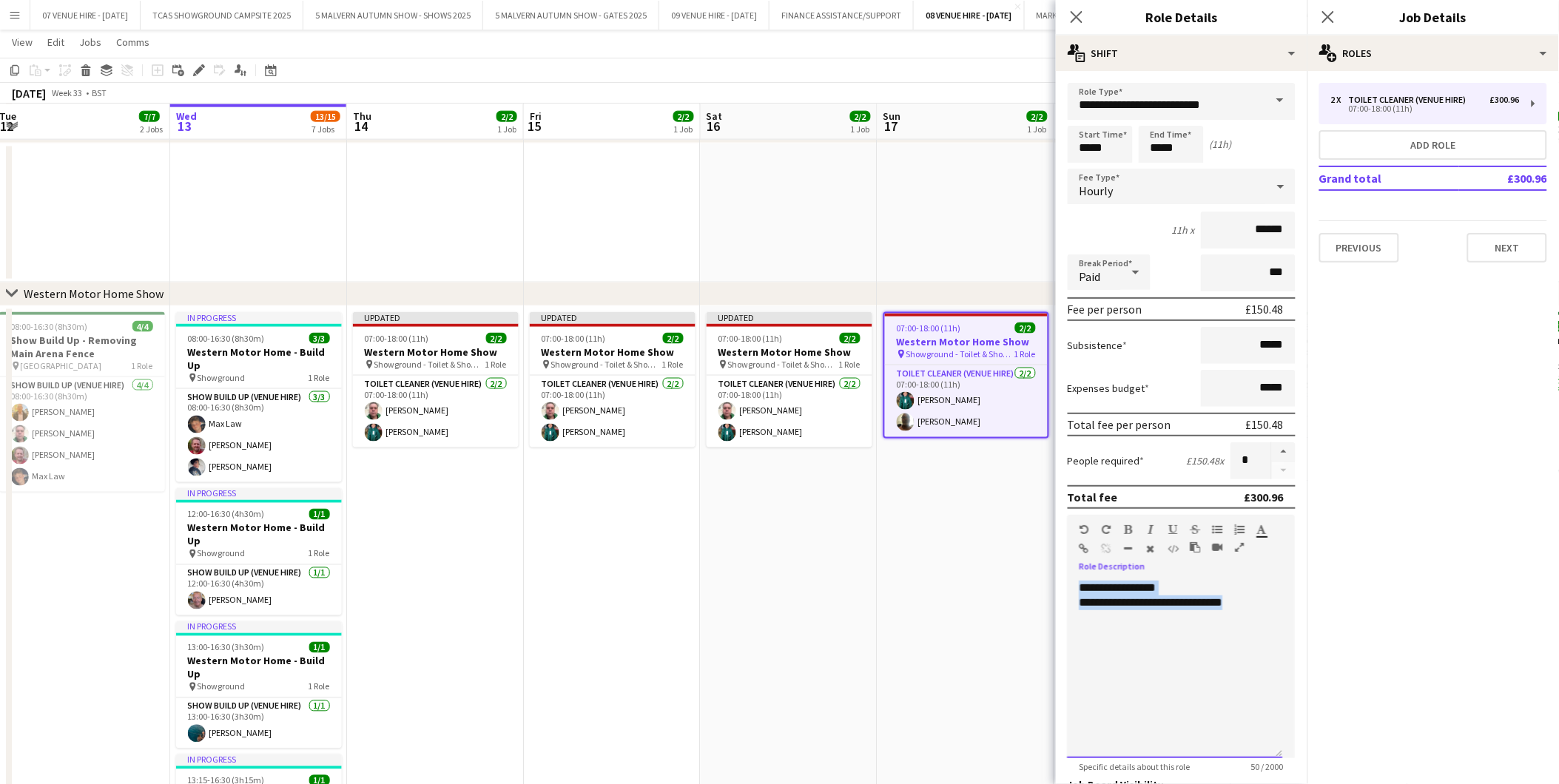
drag, startPoint x: 1239, startPoint y: 600, endPoint x: 1079, endPoint y: 584, distance: 160.8
click at [1079, 584] on div "**********" at bounding box center [1175, 669] width 215 height 177
paste div
click at [1016, 571] on app-date-cell "07:00-18:00 (11h) 2/2 Western Motor Home Show pin Showground - Toilet & Showers…" at bounding box center [966, 743] width 177 height 873
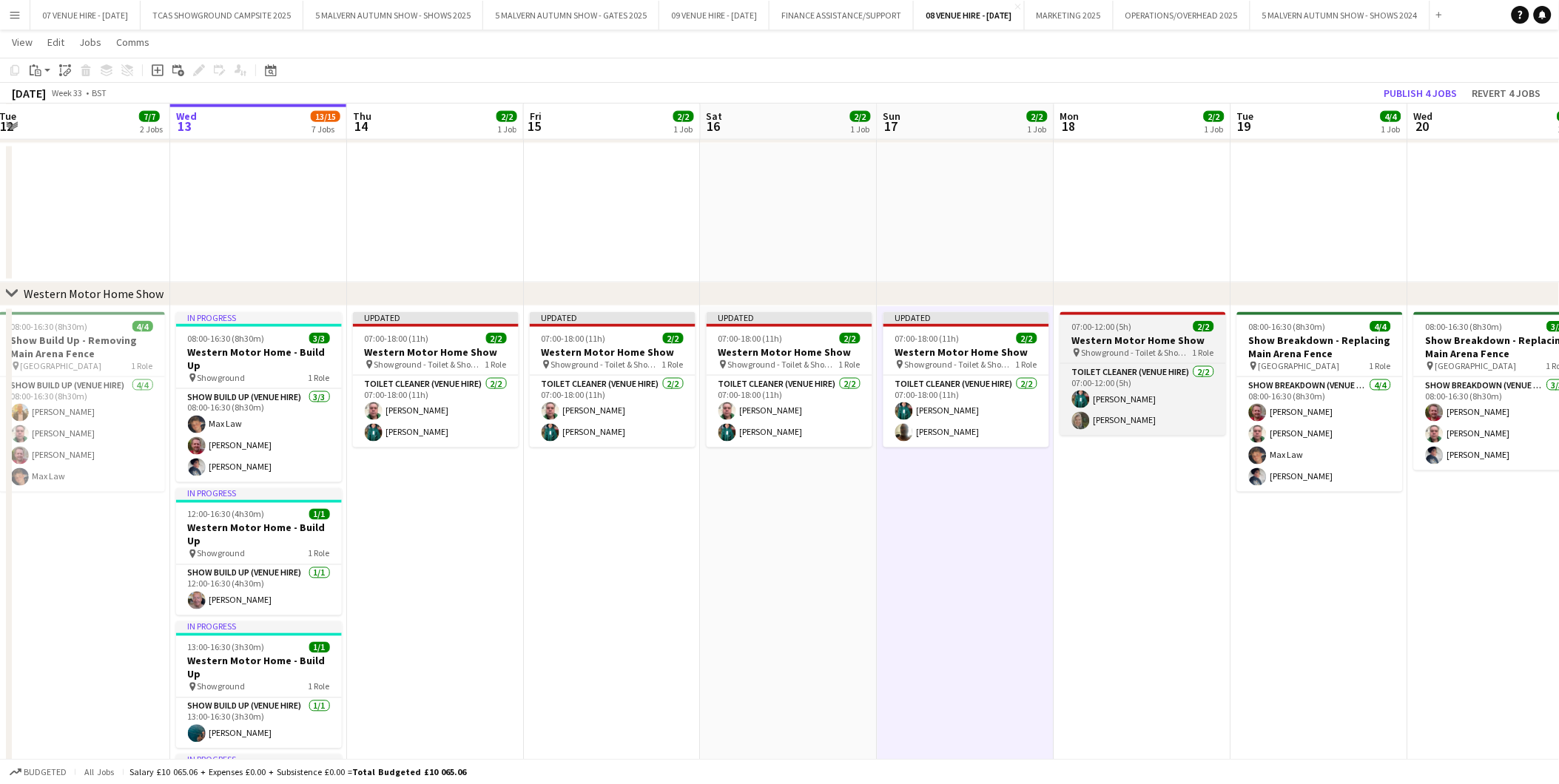
click at [1136, 335] on h3 "Western Motor Home Show" at bounding box center [1143, 341] width 165 height 14
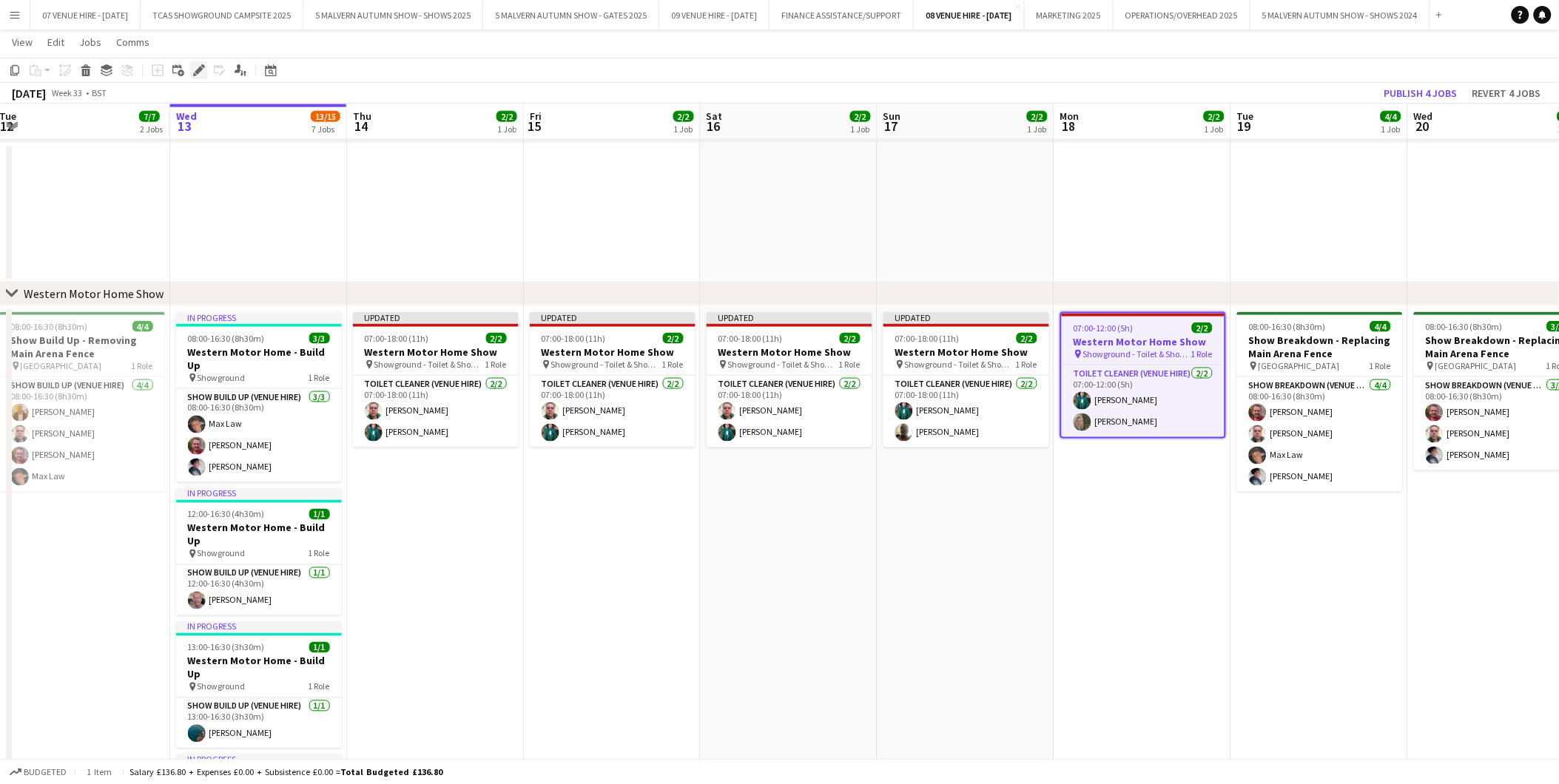
click at [202, 71] on icon "Edit" at bounding box center [199, 70] width 12 height 12
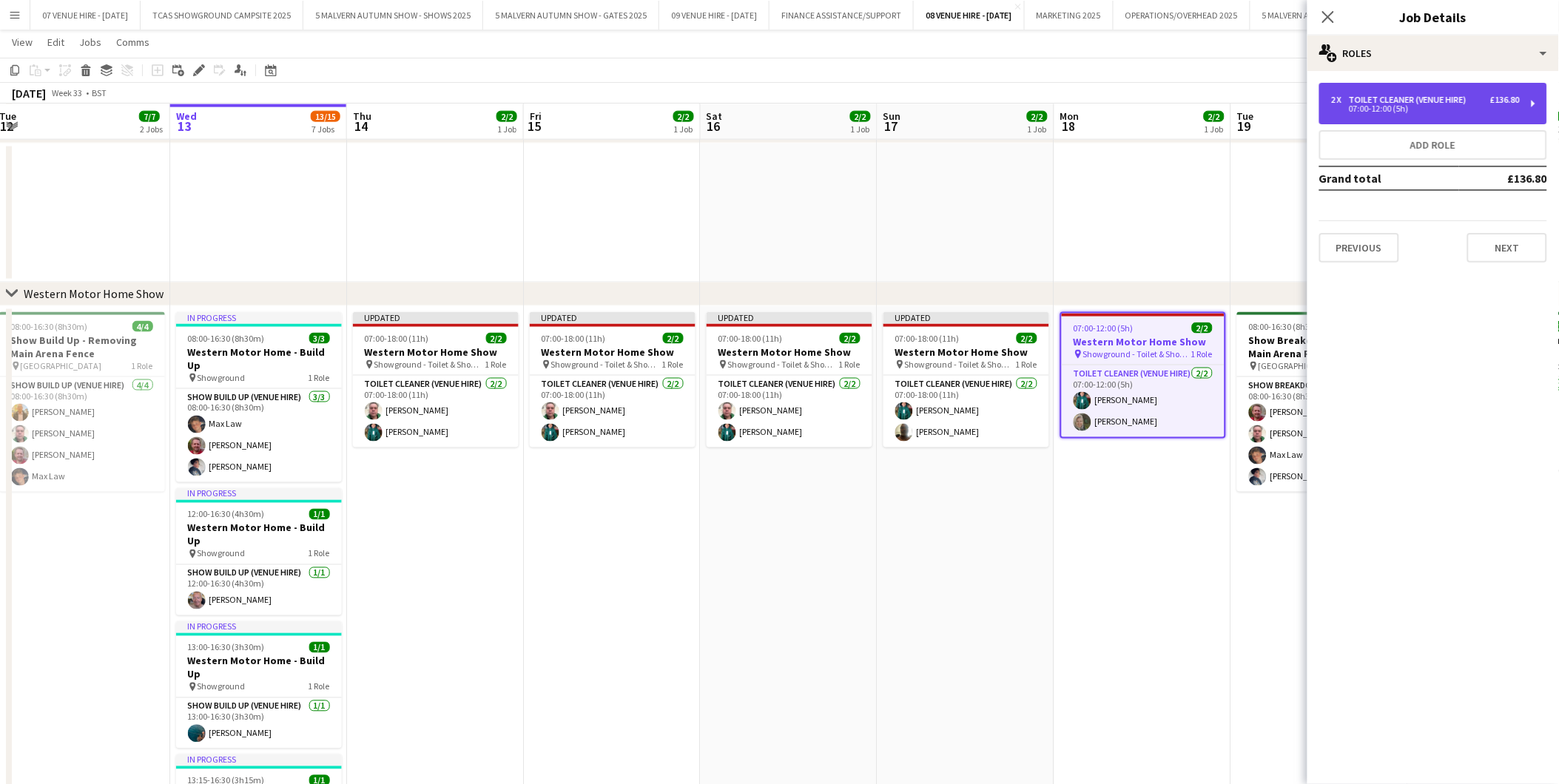
click at [1362, 115] on div "2 x Toilet Cleaner (Venue Hire) £136.80 07:00-12:00 (5h)" at bounding box center [1433, 104] width 228 height 41
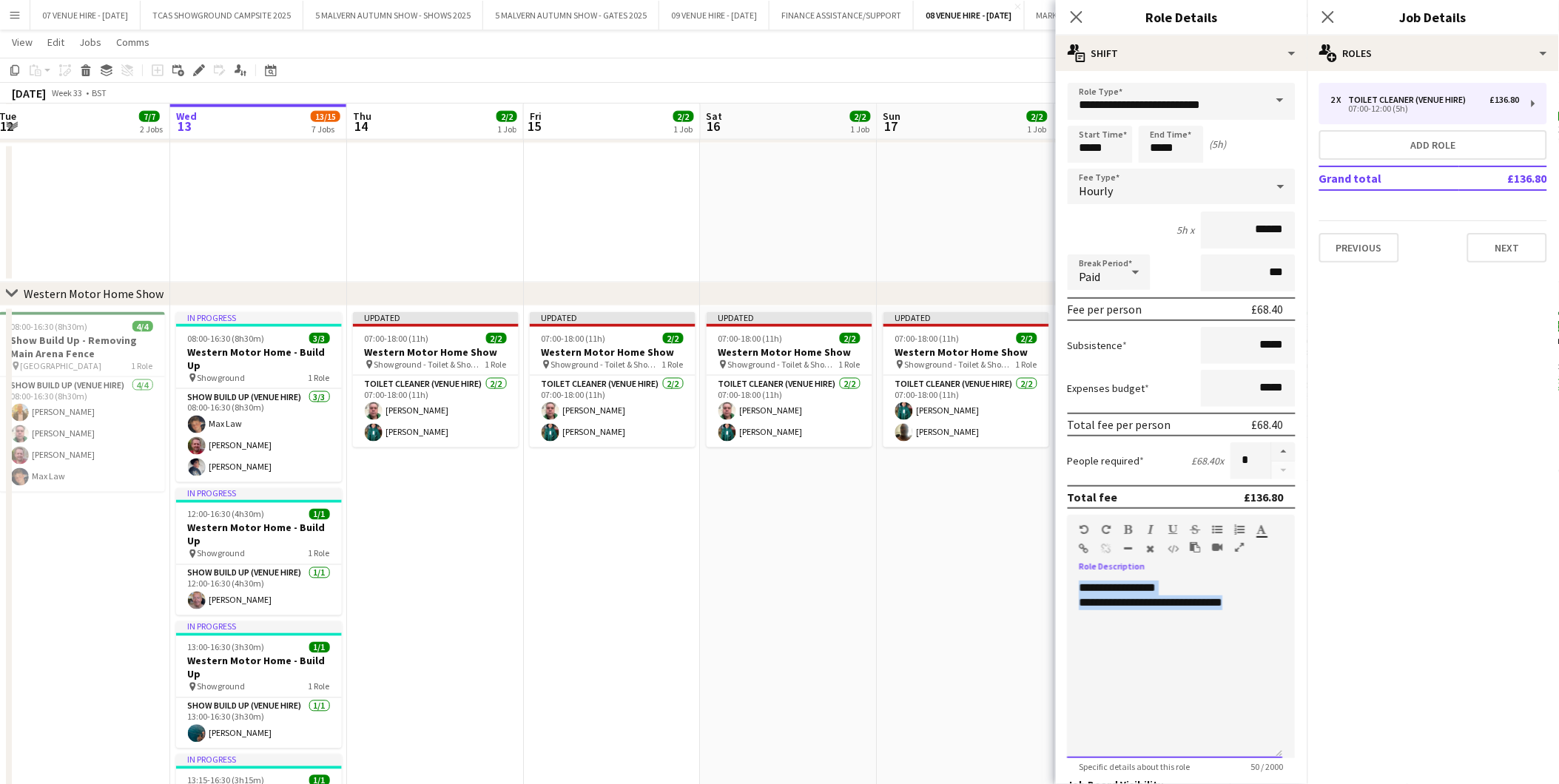
drag, startPoint x: 1241, startPoint y: 594, endPoint x: 1056, endPoint y: 586, distance: 185.2
click at [1056, 586] on form "**********" at bounding box center [1181, 504] width 252 height 843
paste div
click at [981, 581] on app-date-cell "Updated 07:00-18:00 (11h) 2/2 Western Motor Home Show pin Showground - Toilet &…" at bounding box center [966, 743] width 177 height 873
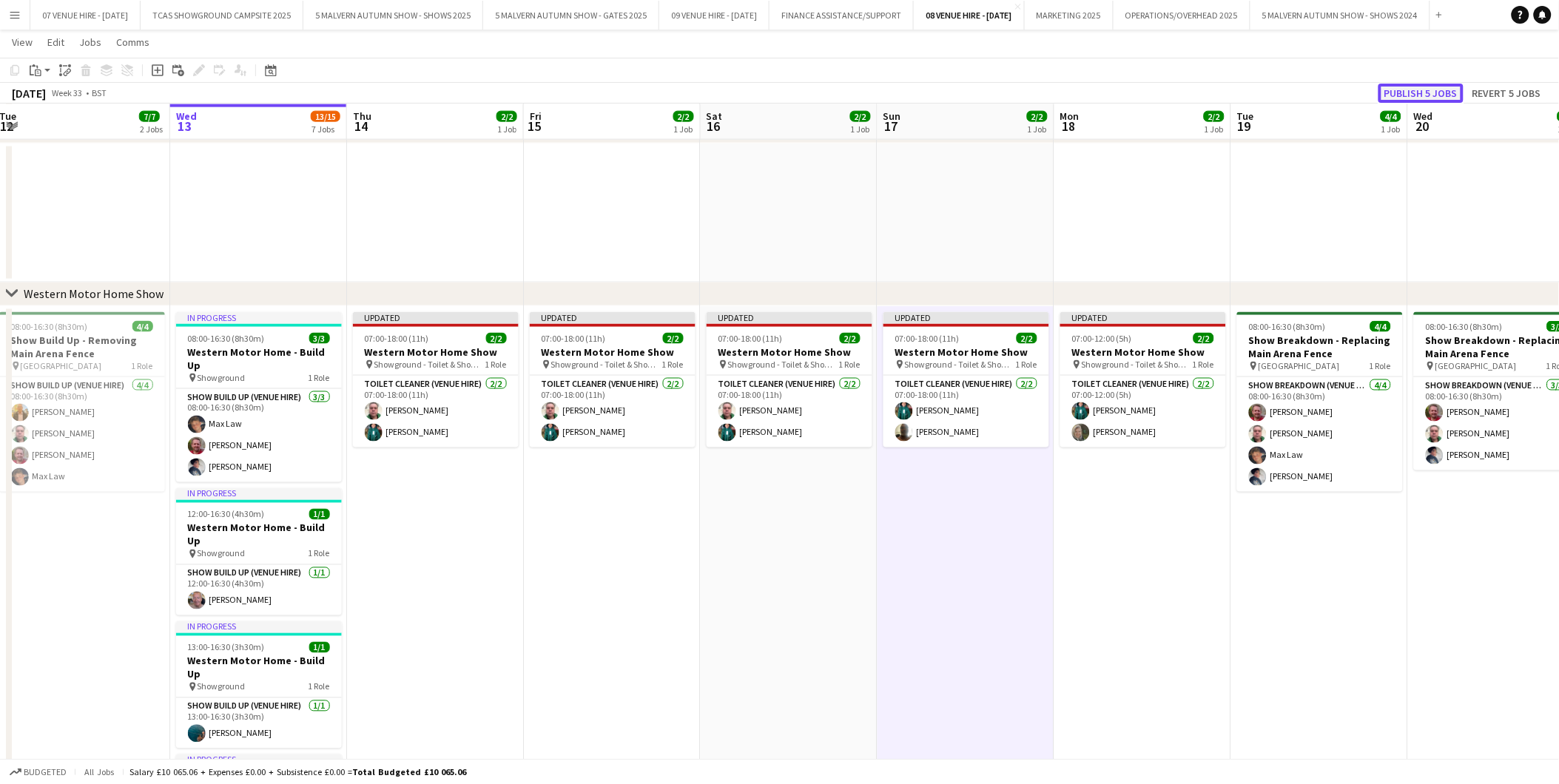
click at [1421, 95] on button "Publish 5 jobs" at bounding box center [1421, 93] width 85 height 20
